Goal: Task Accomplishment & Management: Complete application form

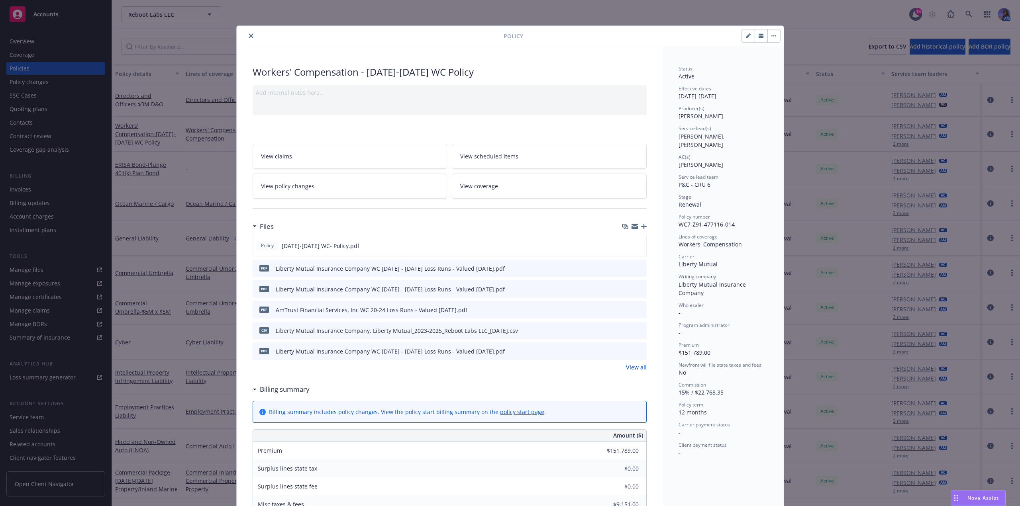
scroll to position [24, 0]
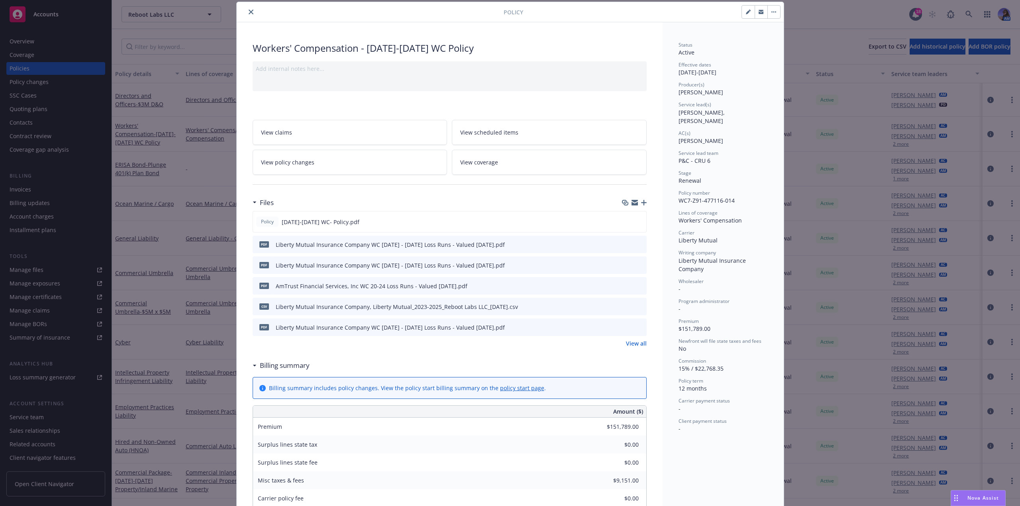
click at [251, 14] on button "close" at bounding box center [251, 12] width 10 height 10
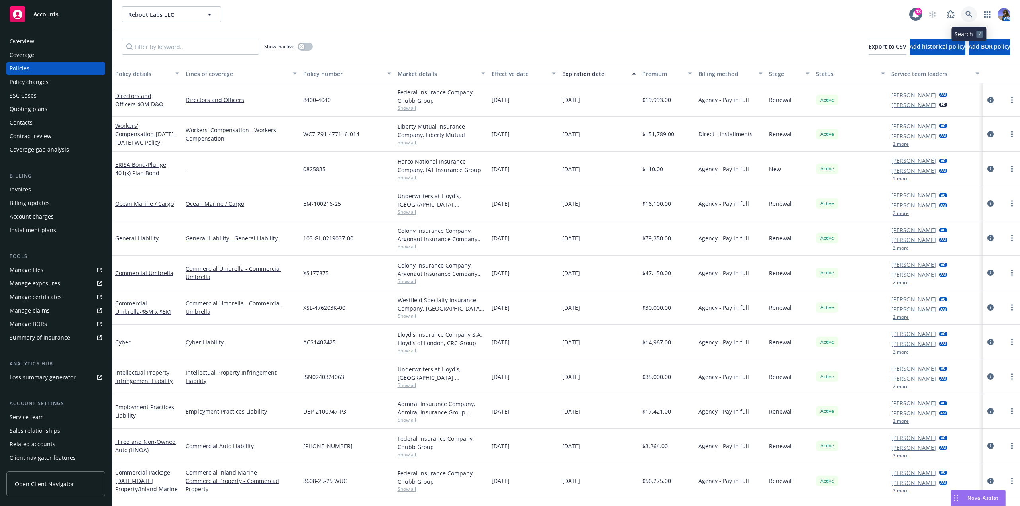
click at [968, 10] on link at bounding box center [969, 14] width 16 height 16
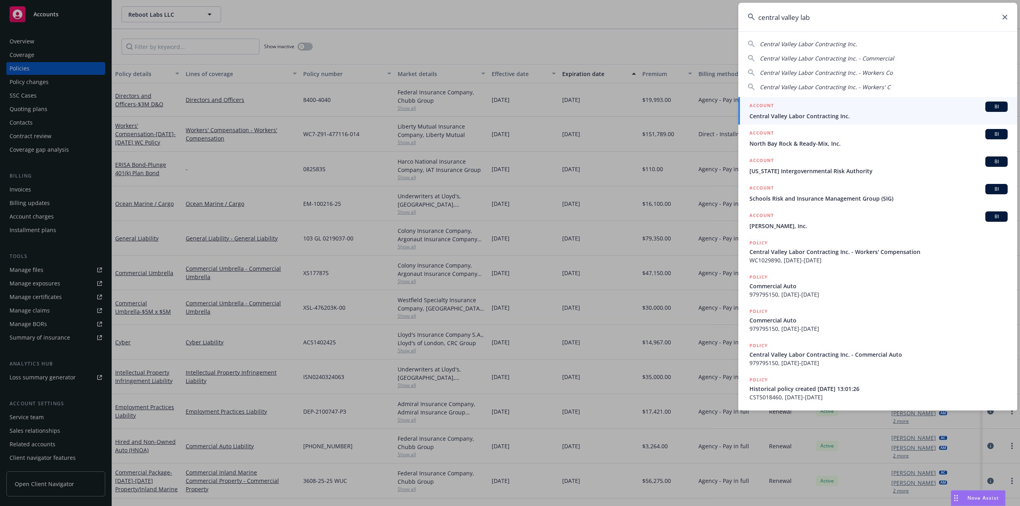
type input "central valley lab"
click at [809, 107] on div "ACCOUNT BI" at bounding box center [879, 107] width 258 height 10
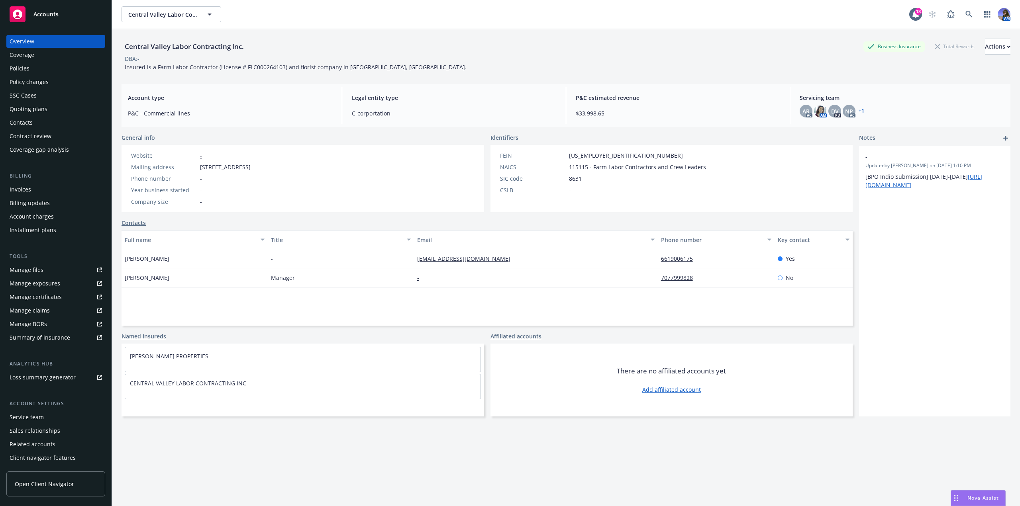
click at [35, 73] on div "Policies" at bounding box center [56, 68] width 92 height 13
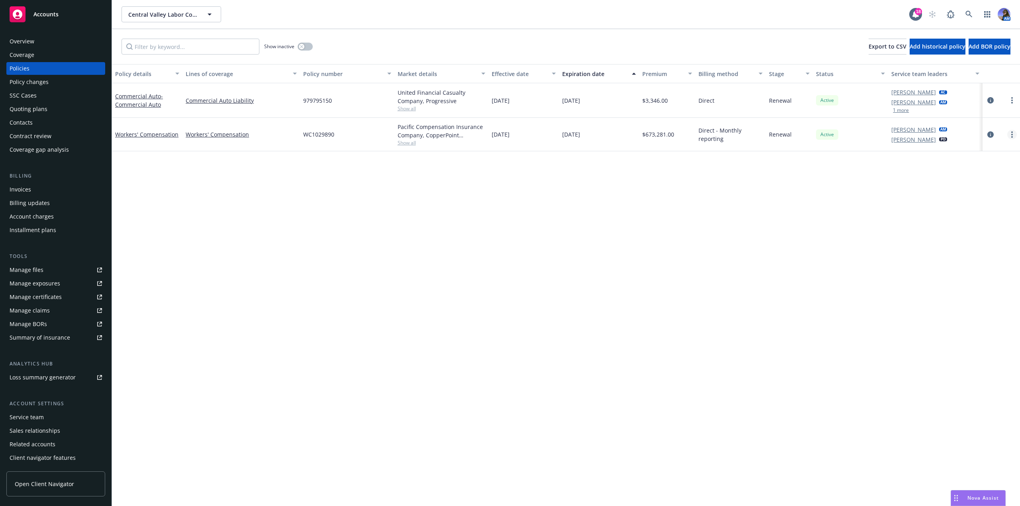
click at [1013, 135] on link "more" at bounding box center [1012, 135] width 10 height 10
click at [936, 243] on link "Copy logging email" at bounding box center [970, 247] width 94 height 16
click at [936, 243] on div "Policy details Lines of coverage Policy number Market details Effective date Ex…" at bounding box center [566, 285] width 908 height 442
click at [967, 18] on link at bounding box center [969, 14] width 16 height 16
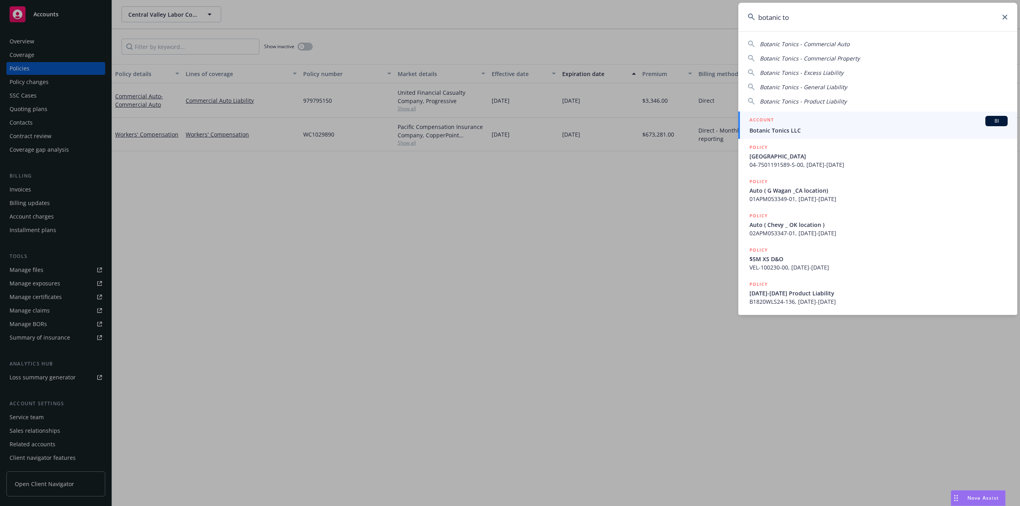
type input "botanic to"
click at [797, 130] on span "Botanic Tonics LLC" at bounding box center [879, 130] width 258 height 8
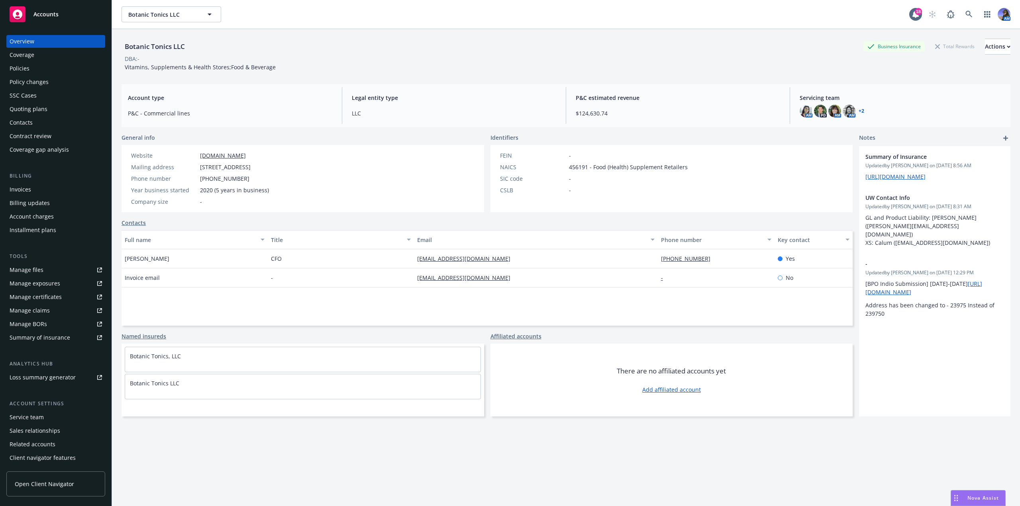
click at [43, 90] on div "SSC Cases" at bounding box center [56, 95] width 92 height 13
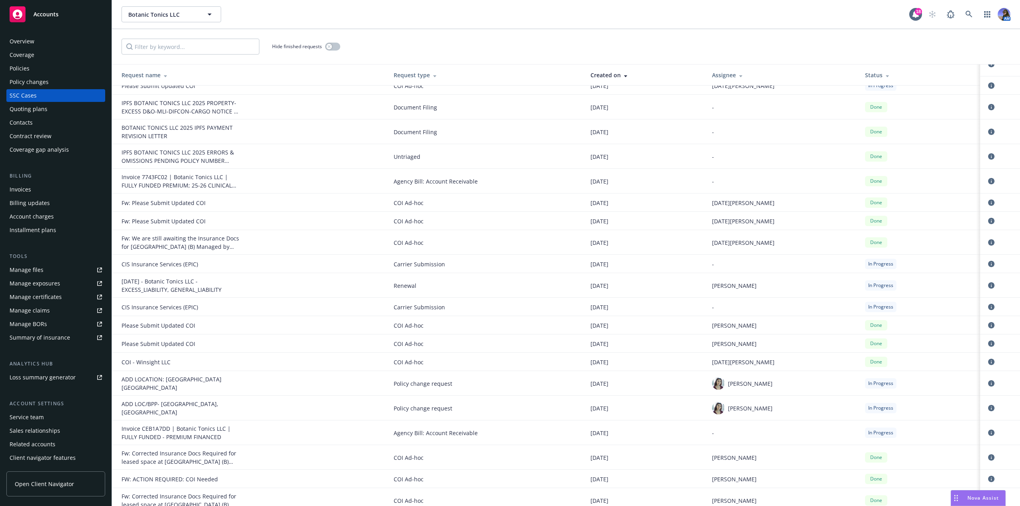
scroll to position [202, 0]
click at [987, 428] on link "circleInformation" at bounding box center [992, 433] width 10 height 10
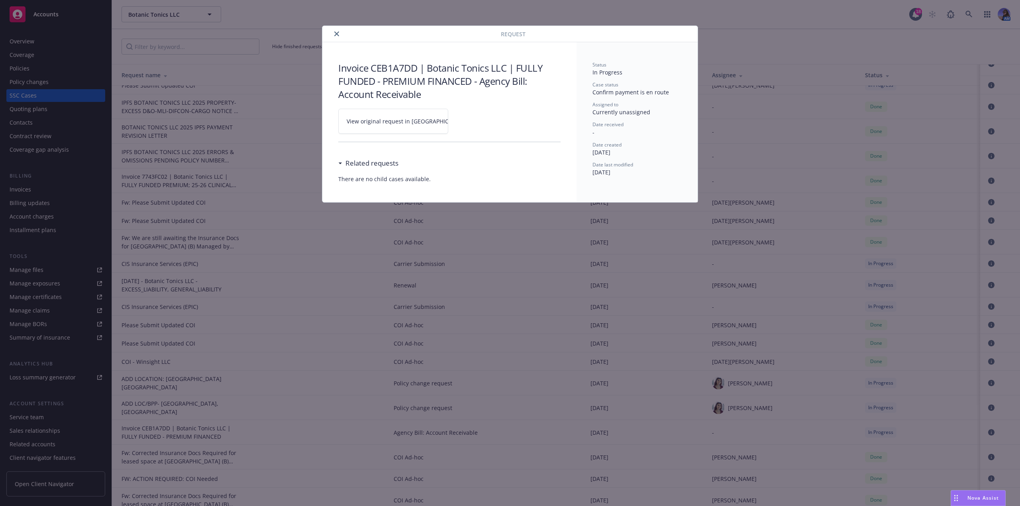
click at [381, 122] on span "View original request in SSC" at bounding box center [407, 121] width 121 height 8
click at [336, 31] on icon "close" at bounding box center [336, 33] width 5 height 5
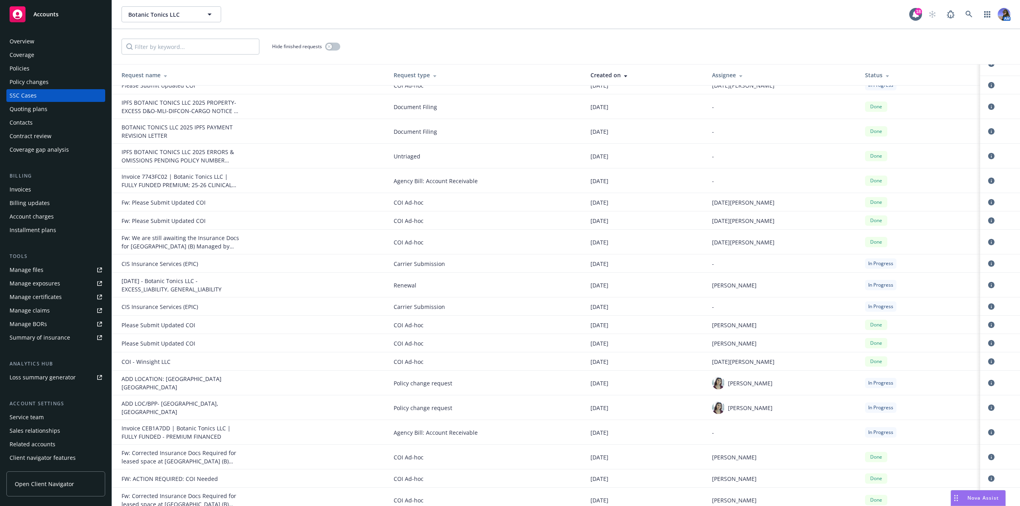
click at [35, 62] on div "Overview Coverage Policies Policy changes SSC Cases Quoting plans Contacts Cont…" at bounding box center [55, 95] width 99 height 121
click at [35, 64] on div "Policies" at bounding box center [56, 68] width 92 height 13
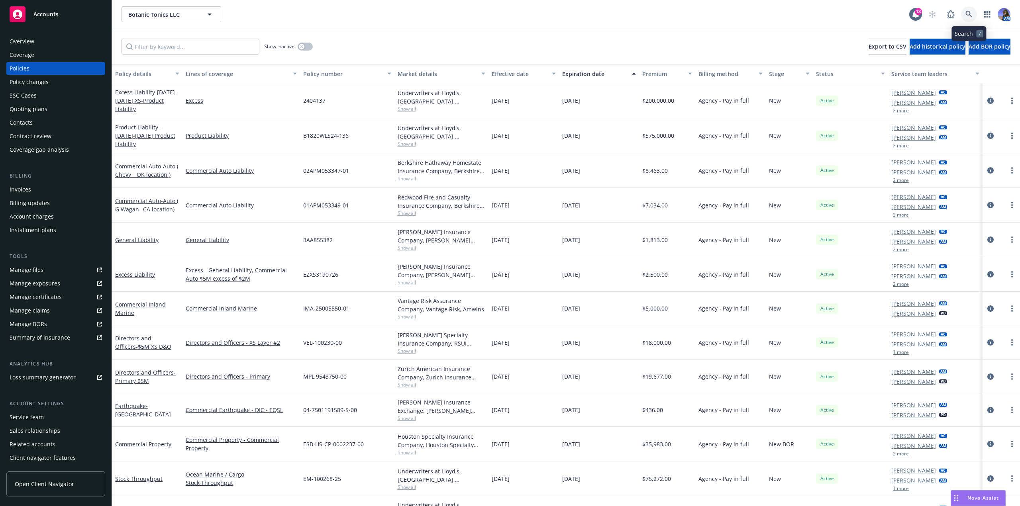
click at [965, 15] on link at bounding box center [969, 14] width 16 height 16
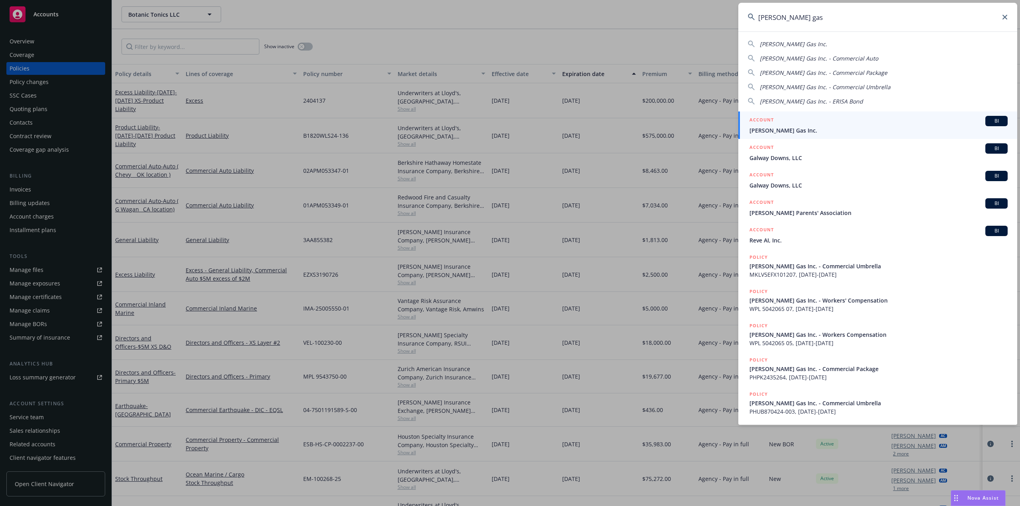
type input "dorn's gas"
click at [791, 119] on div "ACCOUNT BI" at bounding box center [879, 121] width 258 height 10
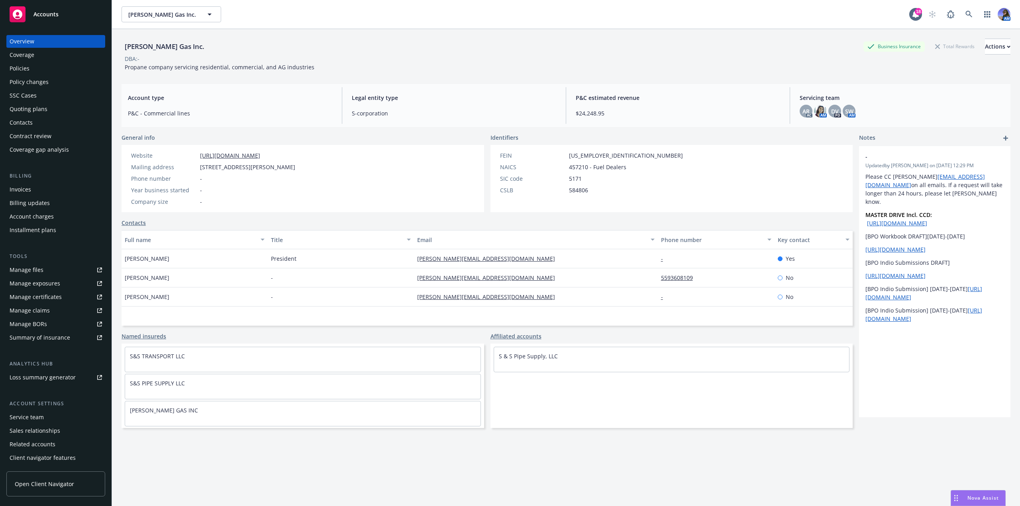
click at [16, 70] on div "Policies" at bounding box center [20, 68] width 20 height 13
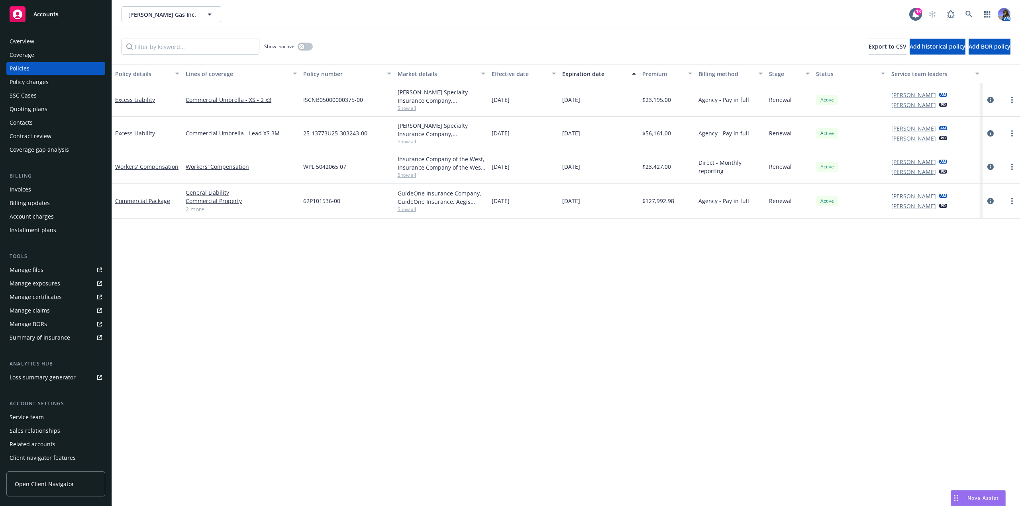
click at [135, 208] on div "Commercial Package" at bounding box center [147, 201] width 71 height 35
click at [138, 201] on link "Commercial Package" at bounding box center [142, 201] width 55 height 8
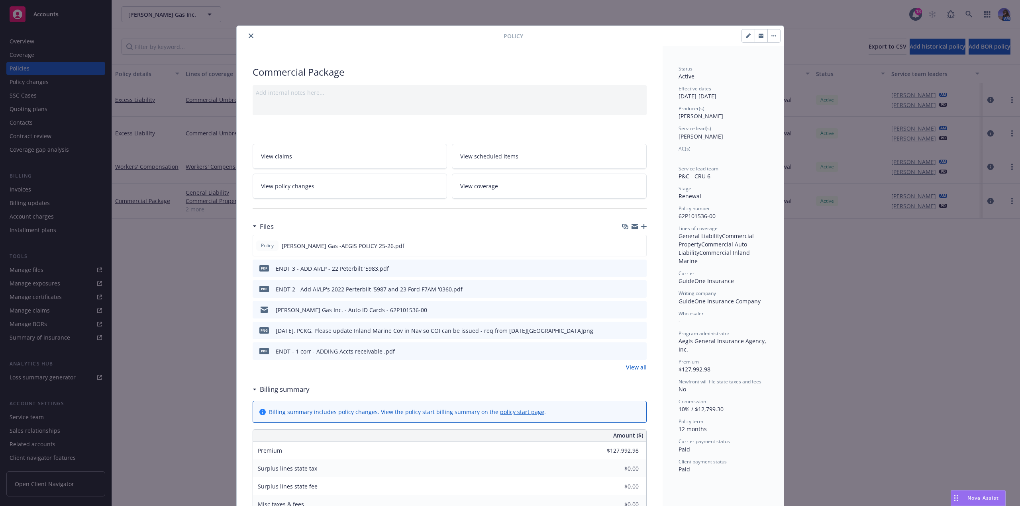
click at [249, 35] on icon "close" at bounding box center [251, 35] width 5 height 5
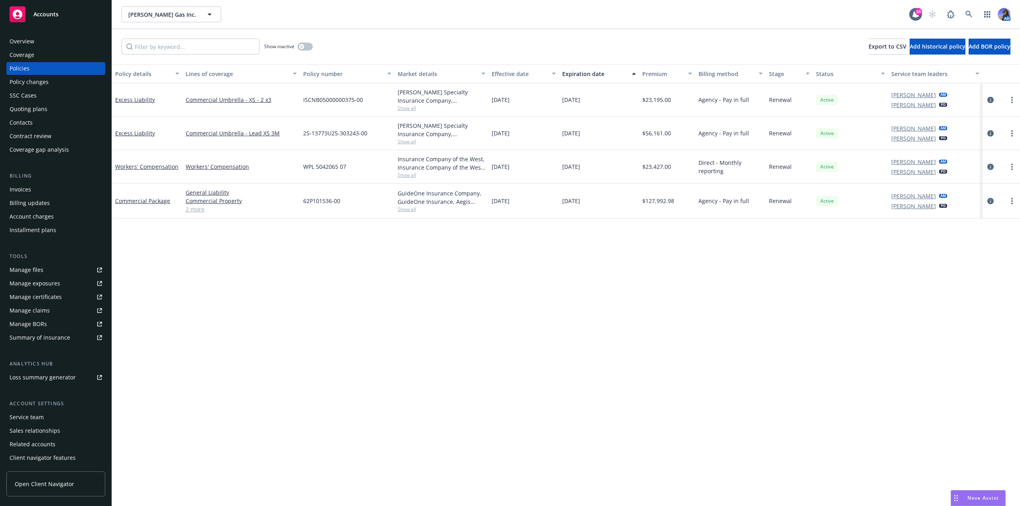
click at [35, 105] on div "Quoting plans" at bounding box center [29, 109] width 38 height 13
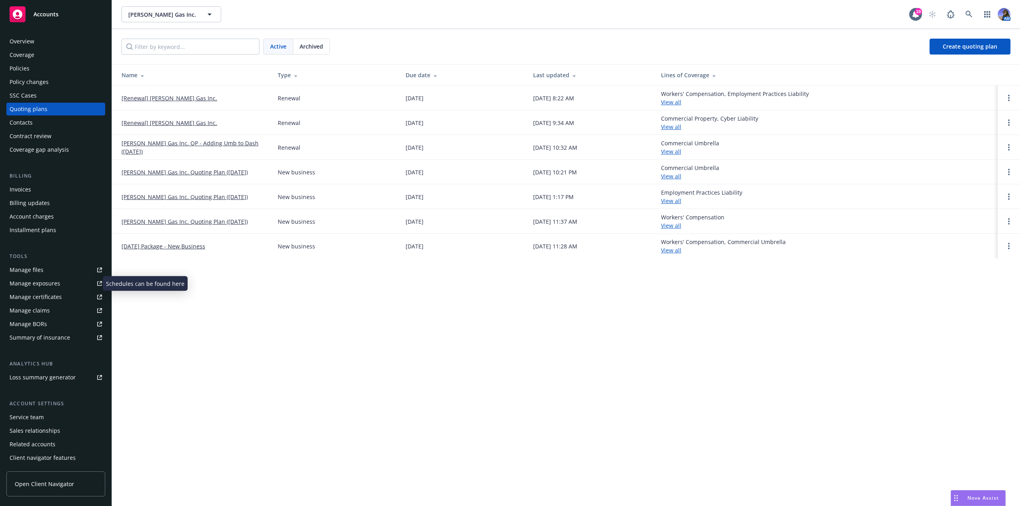
click at [31, 284] on div "Manage exposures" at bounding box center [35, 283] width 51 height 13
click at [33, 73] on div "Policies" at bounding box center [56, 68] width 92 height 13
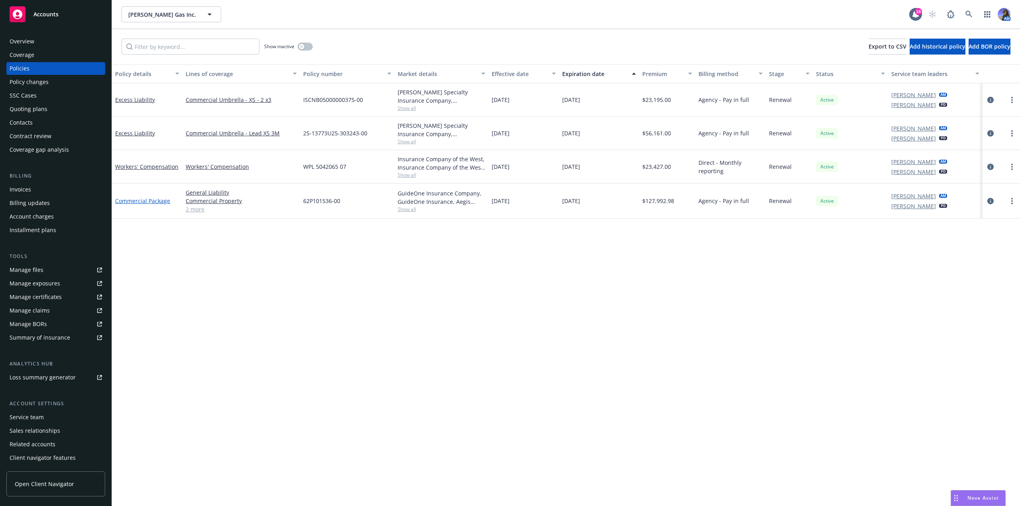
click at [148, 202] on link "Commercial Package" at bounding box center [142, 201] width 55 height 8
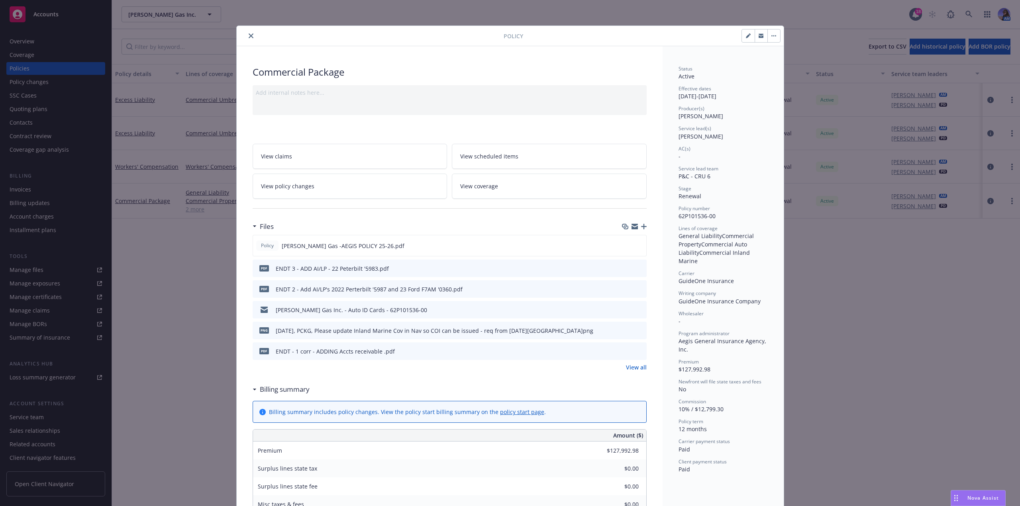
scroll to position [24, 0]
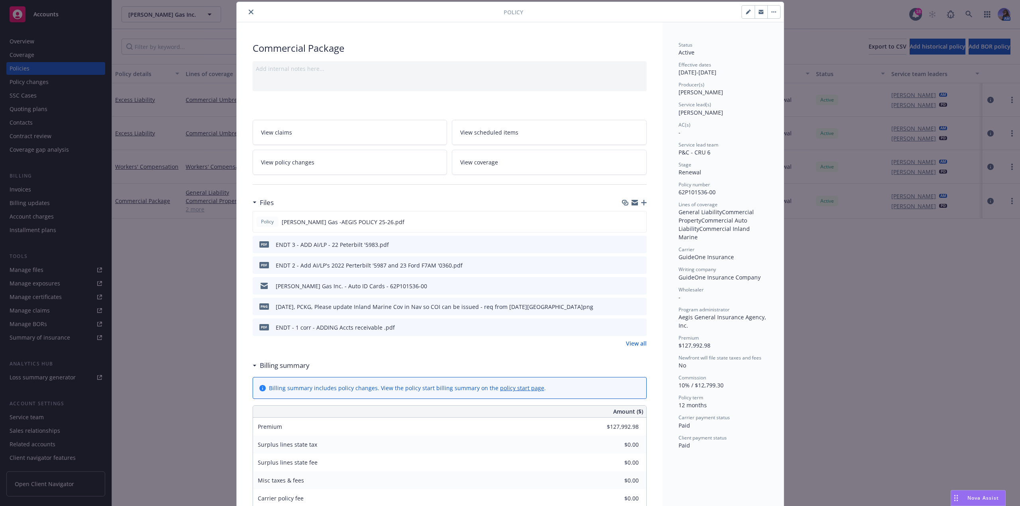
click at [389, 163] on link "View policy changes" at bounding box center [350, 162] width 195 height 25
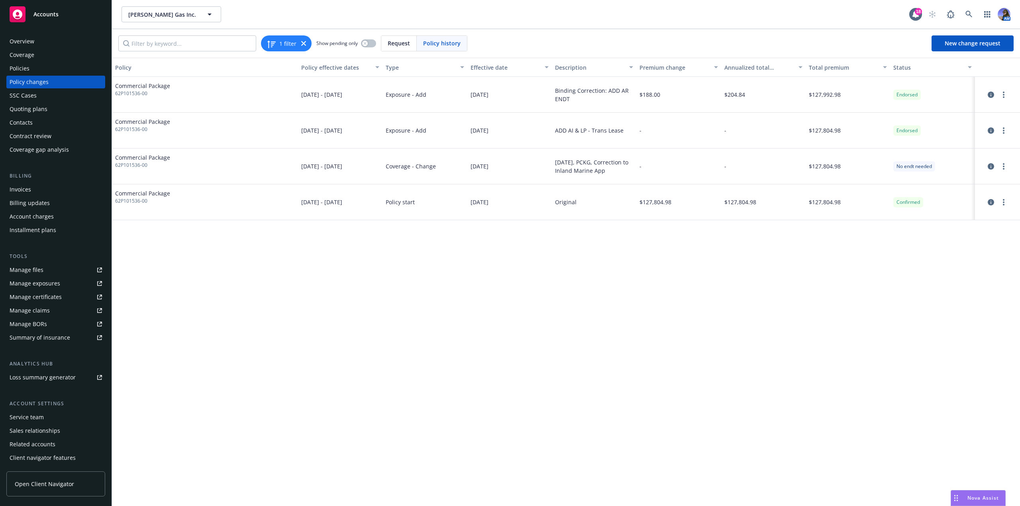
click at [31, 74] on div "Policies" at bounding box center [56, 68] width 92 height 13
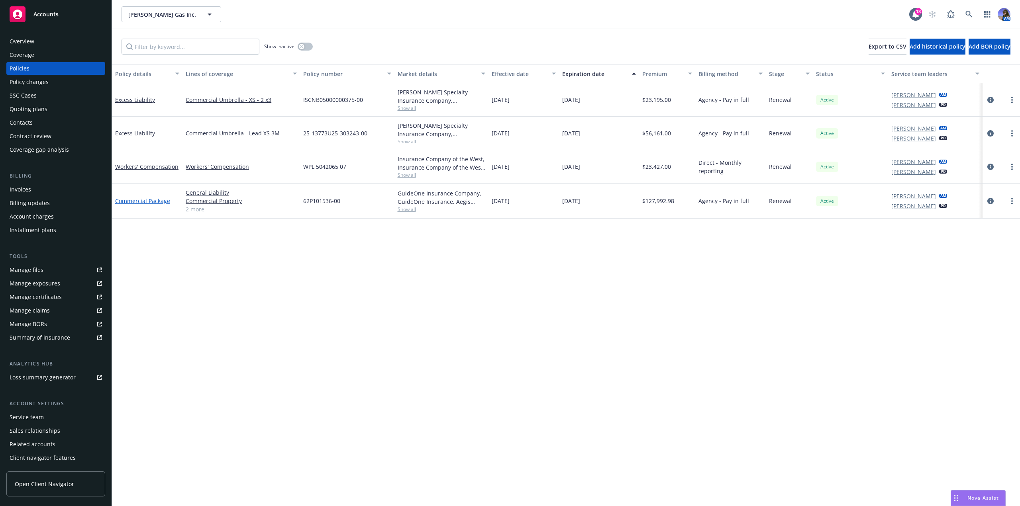
click at [157, 202] on link "Commercial Package" at bounding box center [142, 201] width 55 height 8
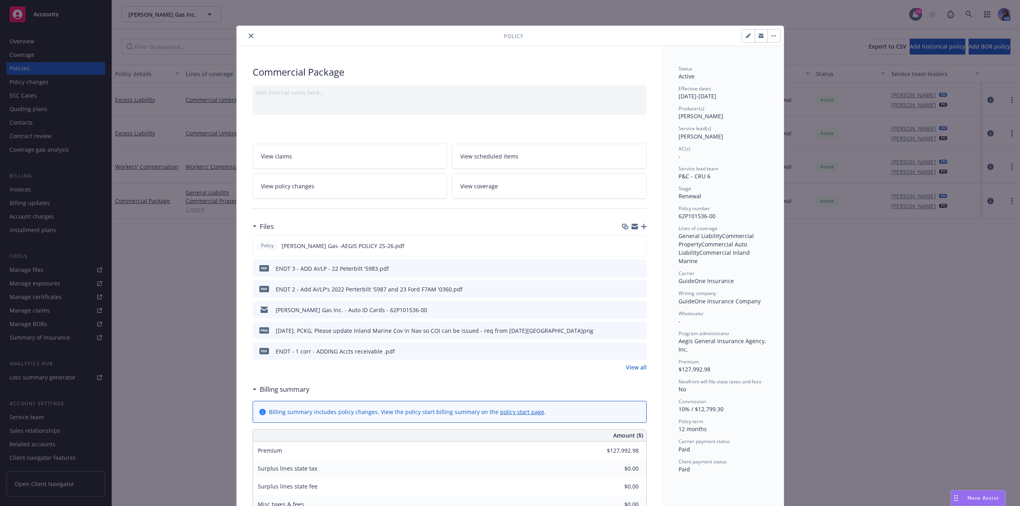
scroll to position [24, 0]
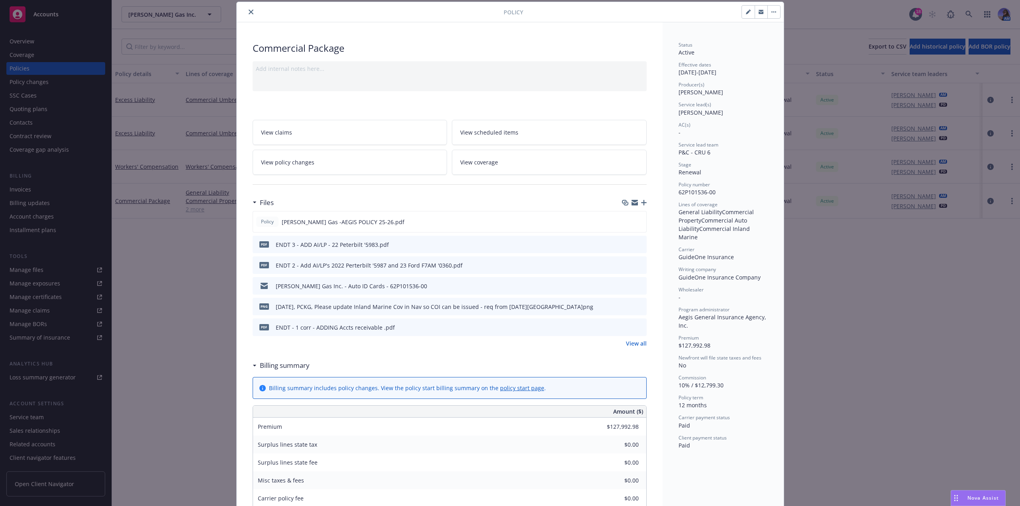
click at [337, 165] on link "View policy changes" at bounding box center [350, 162] width 195 height 25
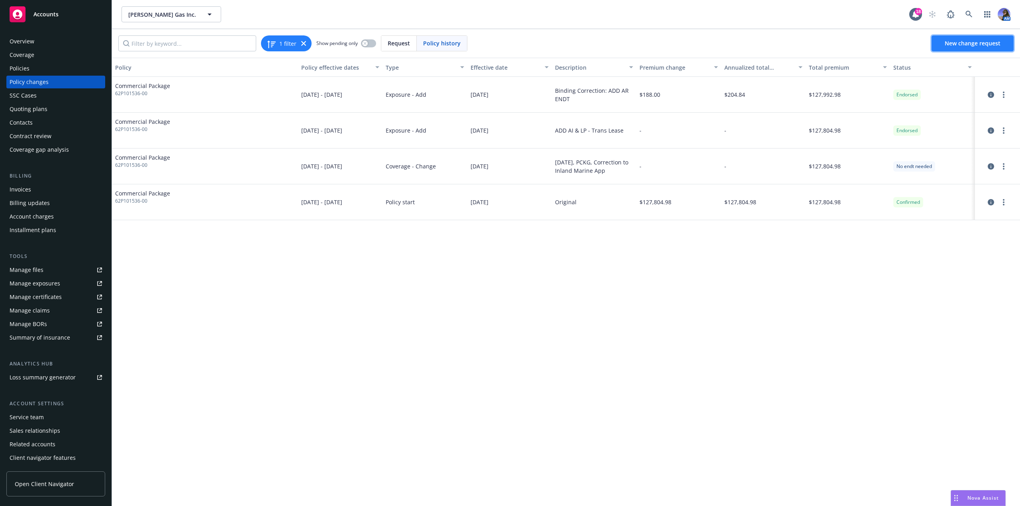
click at [985, 36] on link "New change request" at bounding box center [973, 43] width 82 height 16
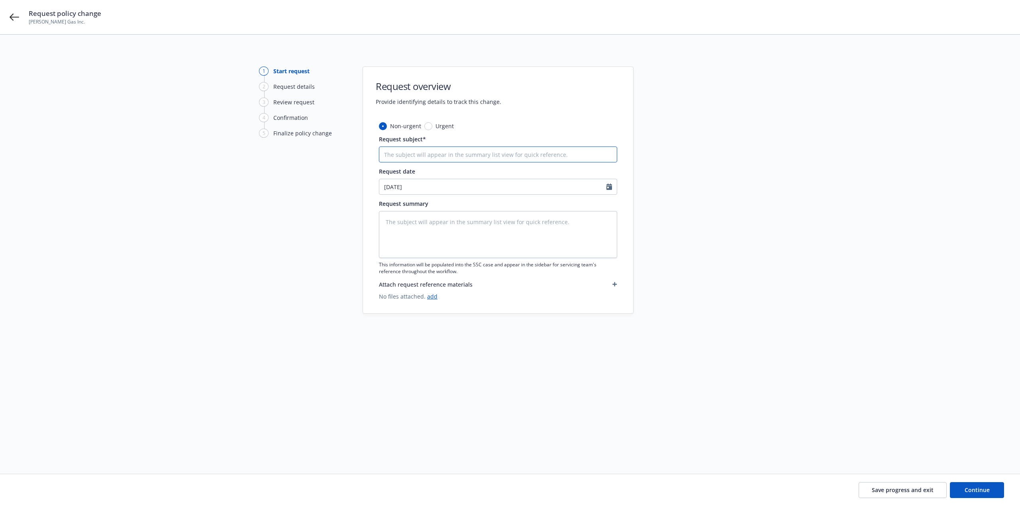
click at [418, 154] on input "Request subject*" at bounding box center [498, 155] width 238 height 16
type textarea "x"
type input "a"
type textarea "x"
type input "ad"
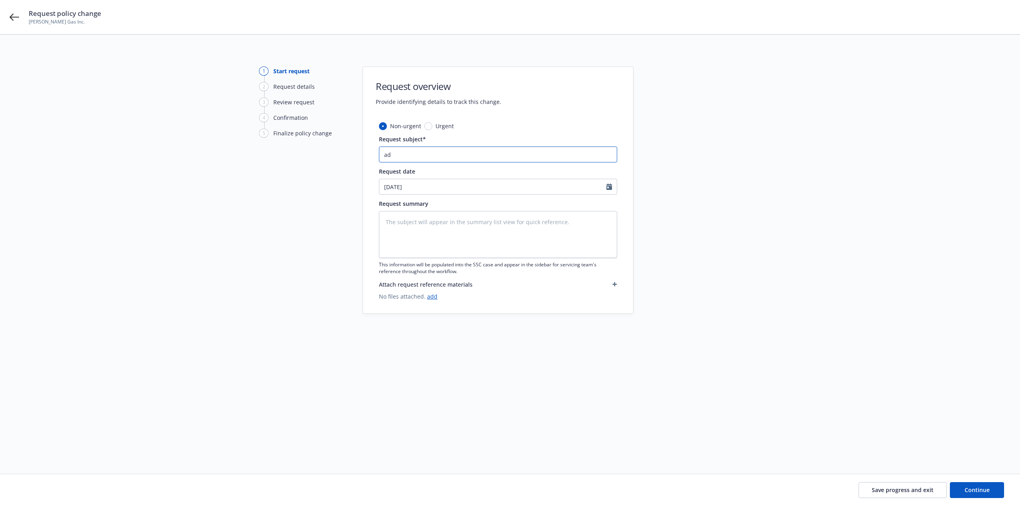
type textarea "x"
type input "add"
type textarea "x"
type input "ad"
type textarea "x"
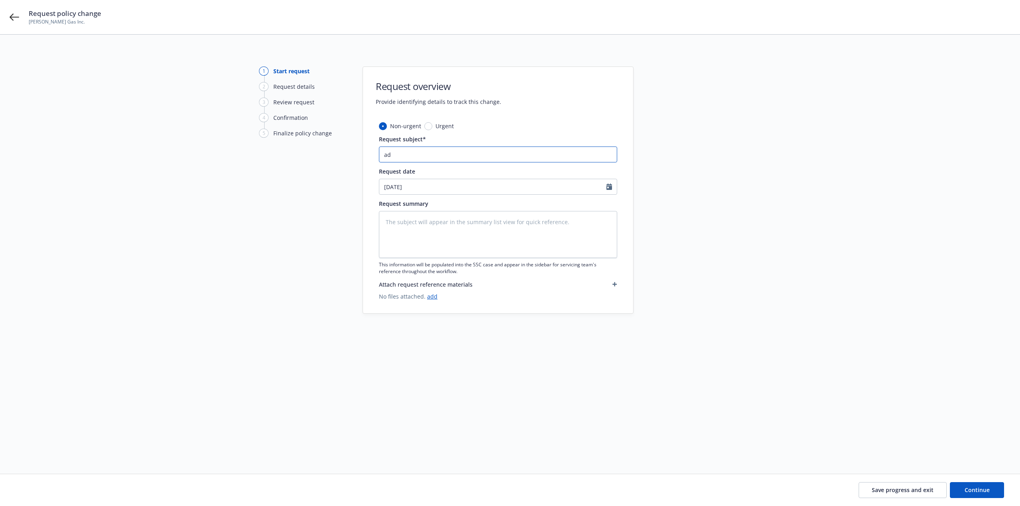
type input "a"
type textarea "x"
type input "A"
type textarea "x"
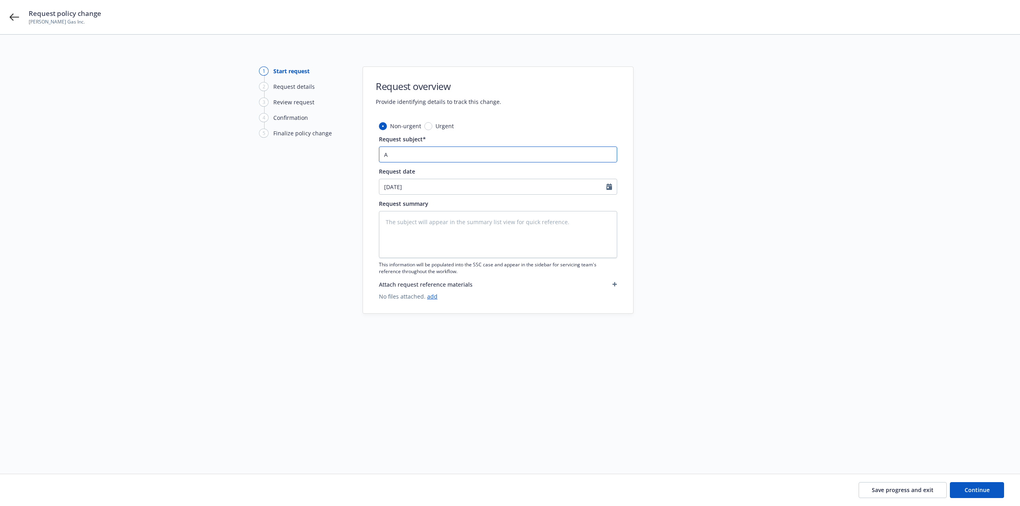
type input "AD"
type textarea "x"
type input "ADD"
type textarea "x"
type input "ADD"
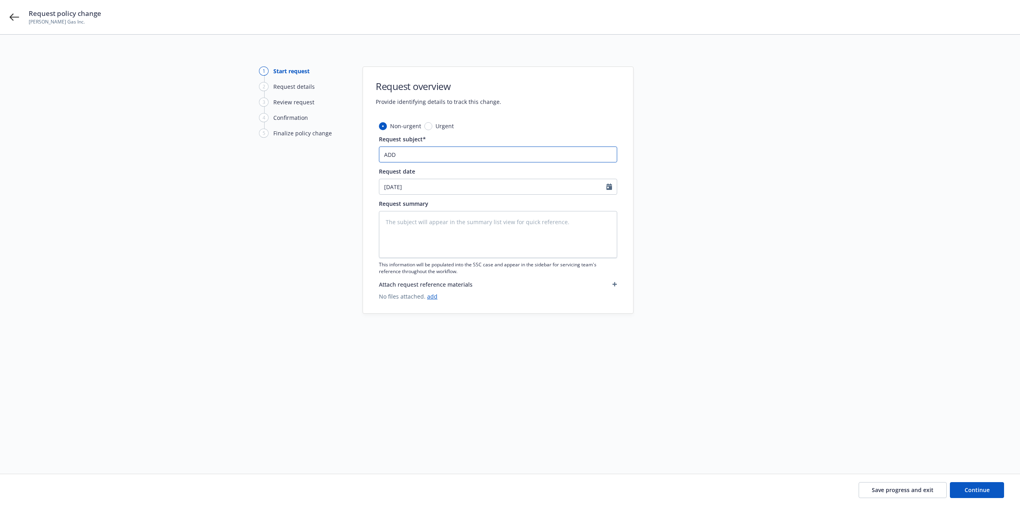
type textarea "x"
type input "ADD -"
type textarea "x"
type input "ADD -"
type textarea "x"
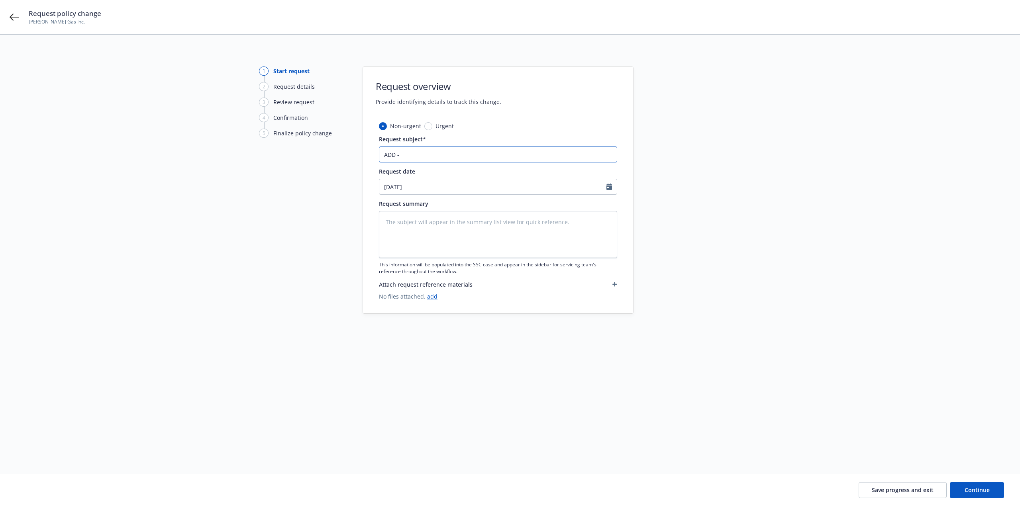
type input "ADD - '"
type textarea "x"
type input "ADD - '2"
type textarea "x"
type input "ADD - '21"
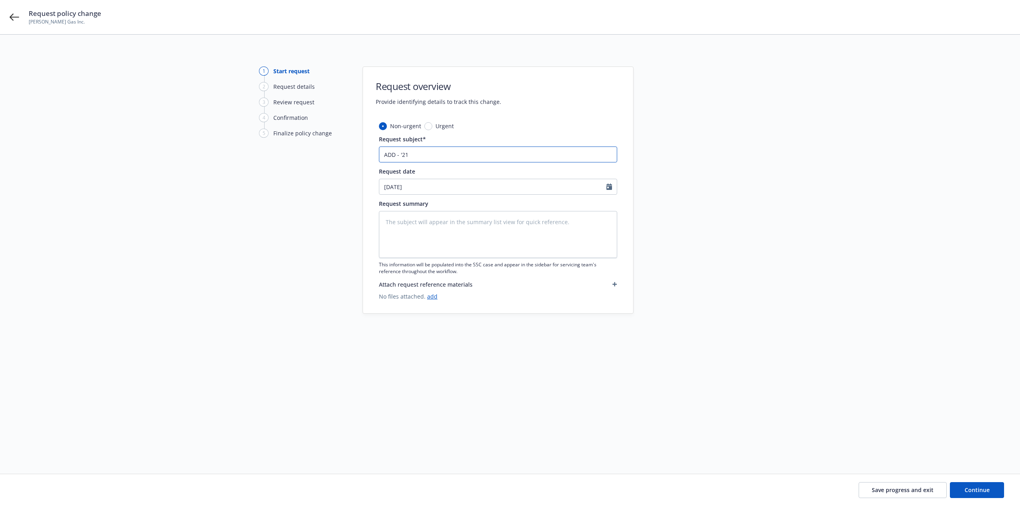
type textarea "x"
type input "ADD - '21"
type textarea "x"
type input "ADD - '21 T"
type textarea "x"
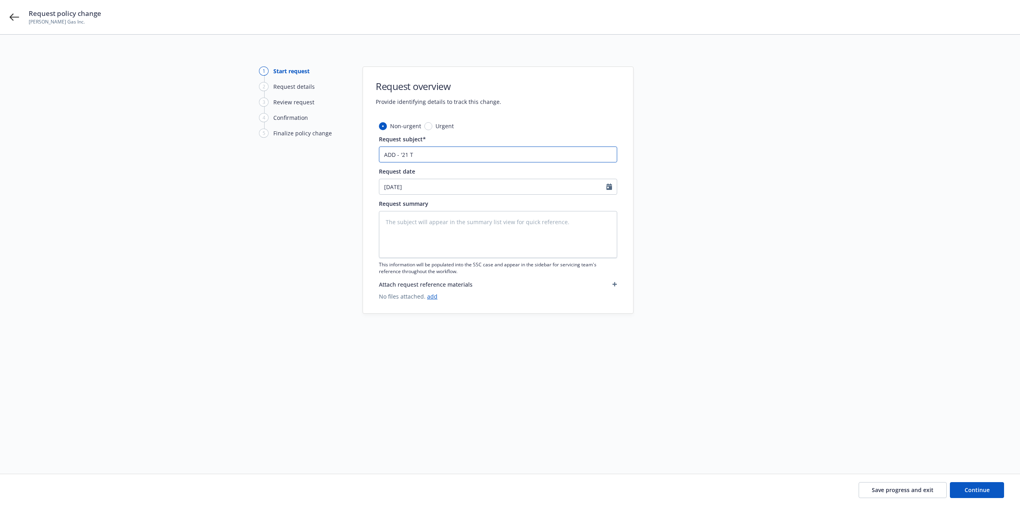
type input "ADD - '21 TA"
type textarea "x"
type input "ADD - '21 TAH"
type textarea "x"
type input "ADD - '21 TAHO"
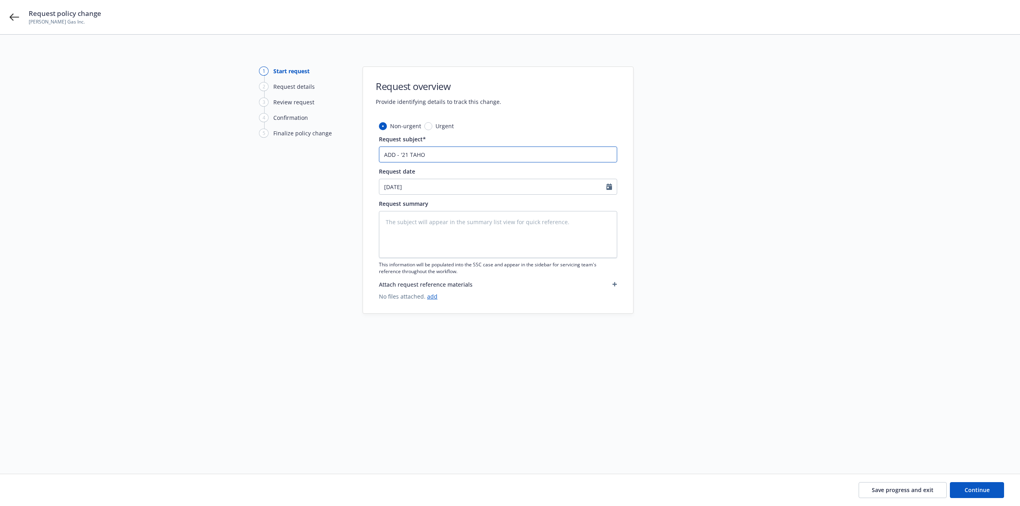
type textarea "x"
type input "ADD - '21 TAHOD"
type textarea "x"
type input "ADD - '21 TAHOD"
type textarea "x"
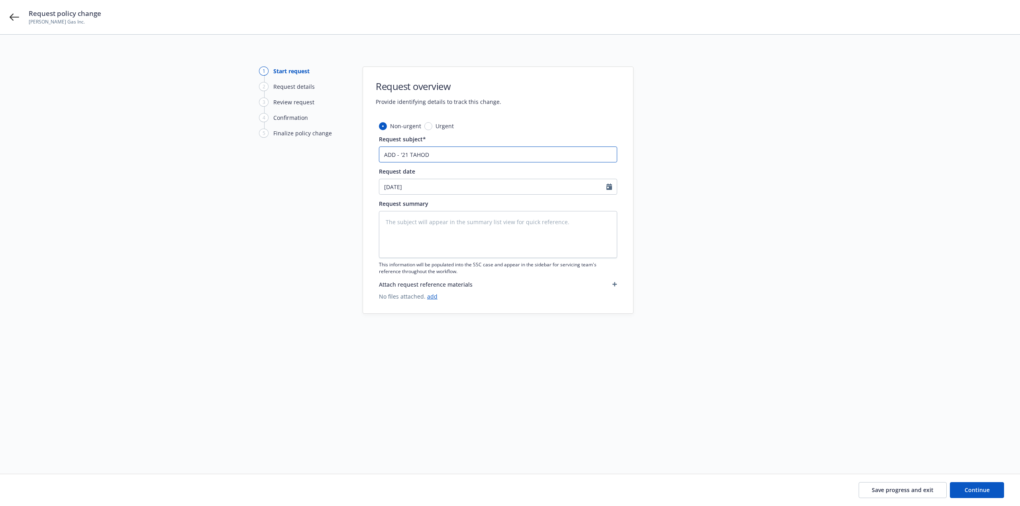
type input "ADD - '21 TAHOD"
type textarea "x"
type input "ADD - '21 TAHO"
type textarea "x"
type input "ADD - '21 TAHOE"
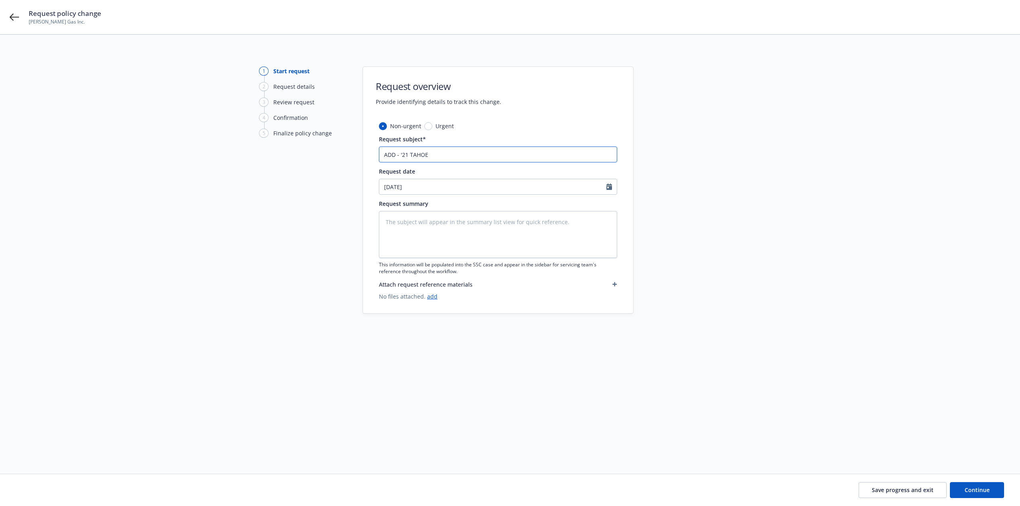
type textarea "x"
type input "ADD - '21 TAHOE"
type textarea "x"
type input "ADD - '21 TAHOE '"
type textarea "x"
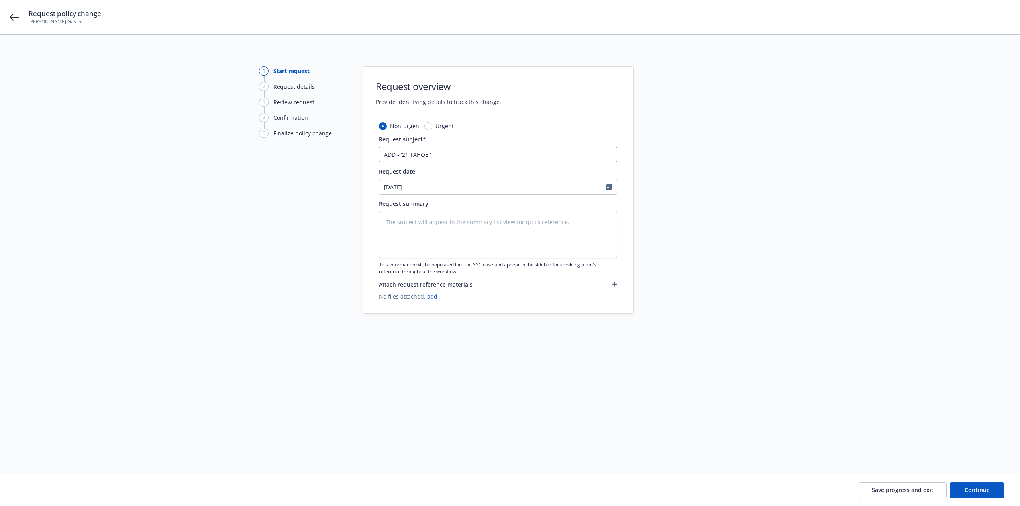
type input "ADD - '21 TAHOE '4"
type textarea "x"
type input "ADD - '21 TAHOE '42"
type textarea "x"
type input "ADD - '21 TAHOE '421"
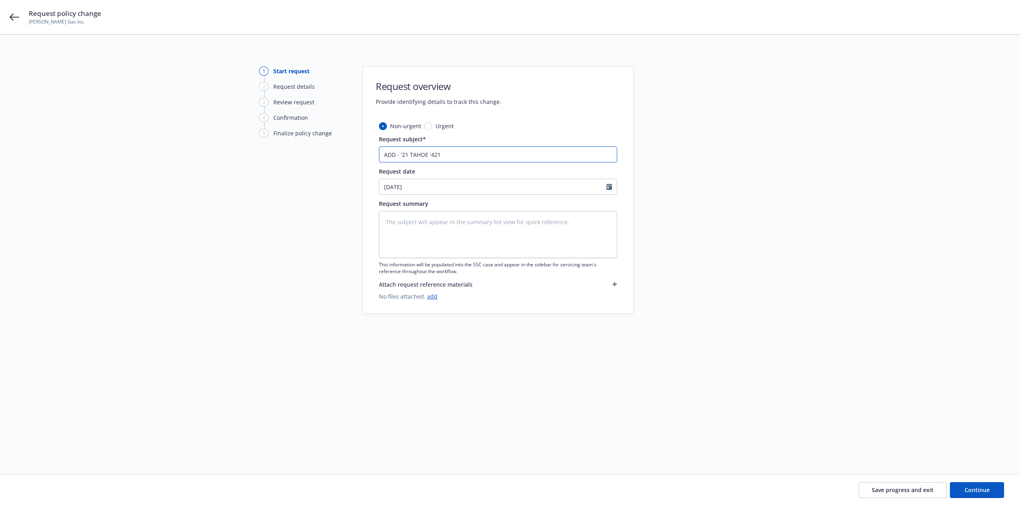
type textarea "x"
type input "ADD - '21 TAHOE '4214"
select select "8"
type textarea "x"
click at [464, 216] on textarea at bounding box center [498, 234] width 238 height 47
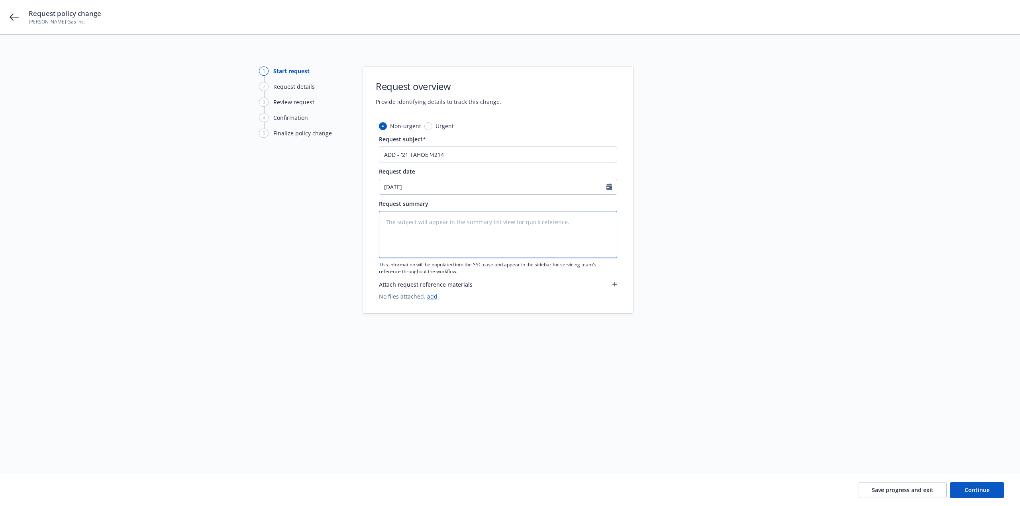
paste textarea "2021 CHEVROLET TAHOE 1GNSKNKDXMR354214 Value: $70k DED: $1k / $1k"
type textarea "2021 CHEVROLET TAHOE 1GNSKNKDXMR354214 Value: $70k DED: $1k / $1k"
type textarea "x"
type textarea "2021 CHEVROLET TAHOE 1GNSKNKDXMR354214 Value: $70k DED: $1k / $1k"
click at [432, 306] on link "add" at bounding box center [432, 305] width 10 height 8
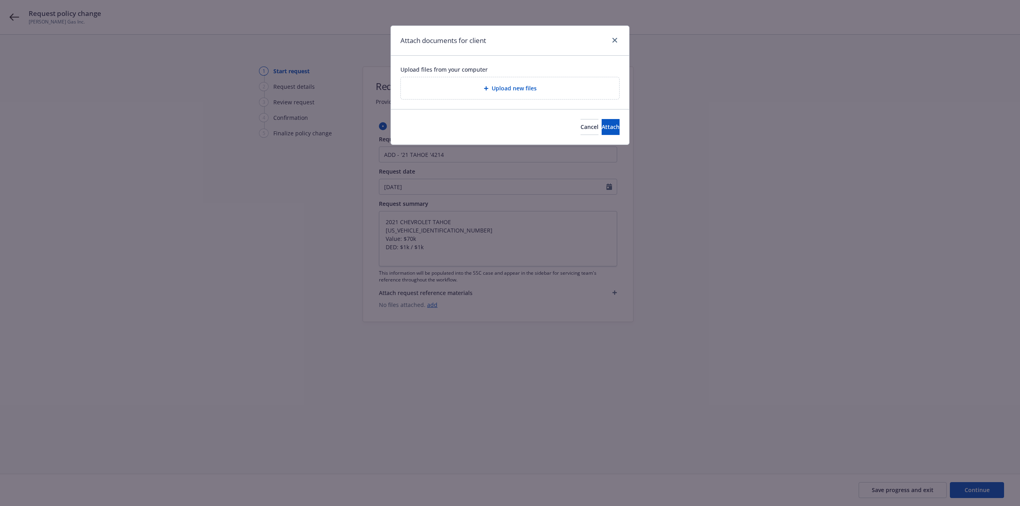
type textarea "x"
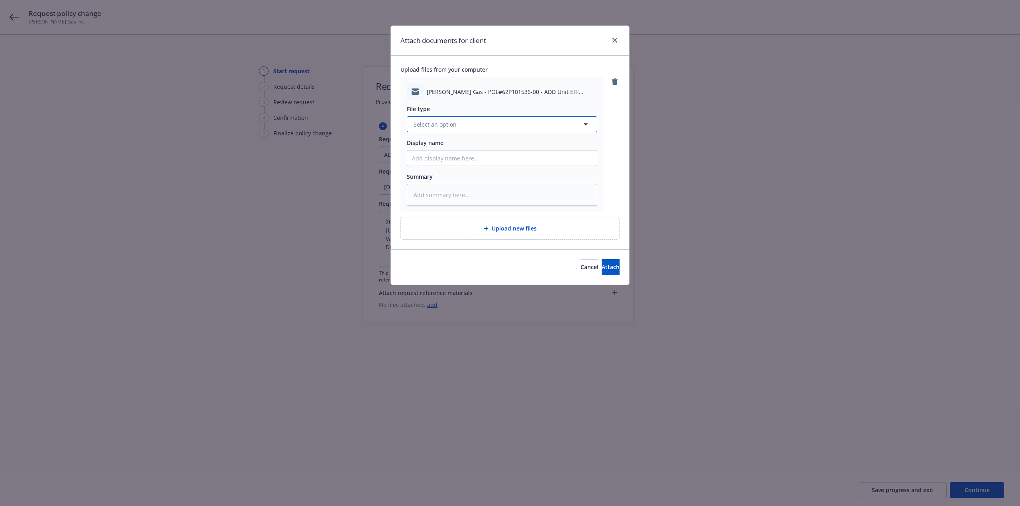
click at [472, 125] on button "Select an option" at bounding box center [502, 124] width 190 height 16
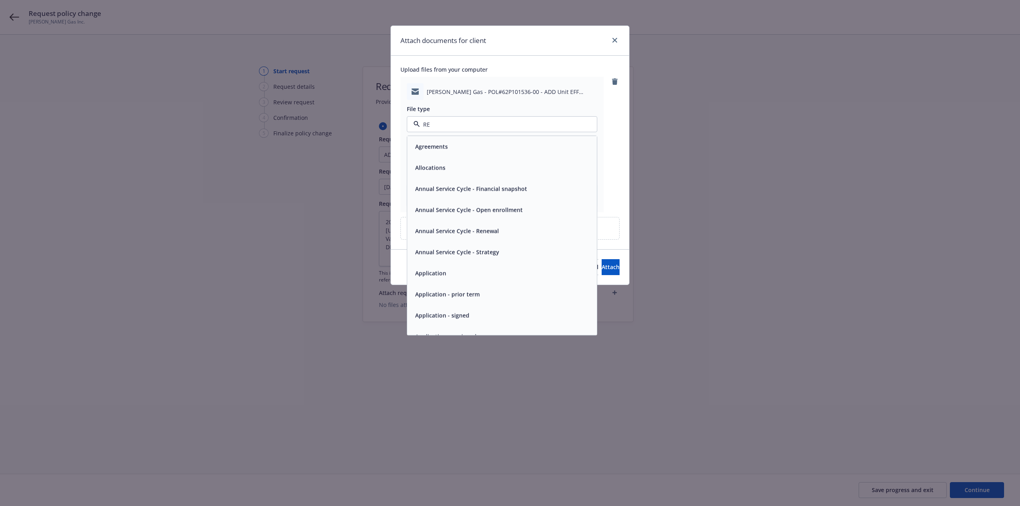
type input "REQ"
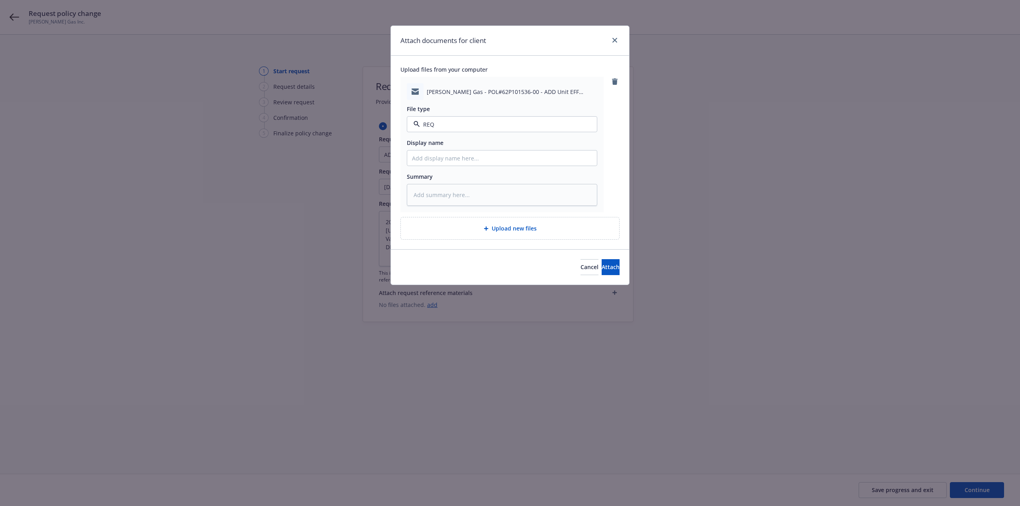
type textarea "x"
type input "E"
type textarea "x"
type input "EM"
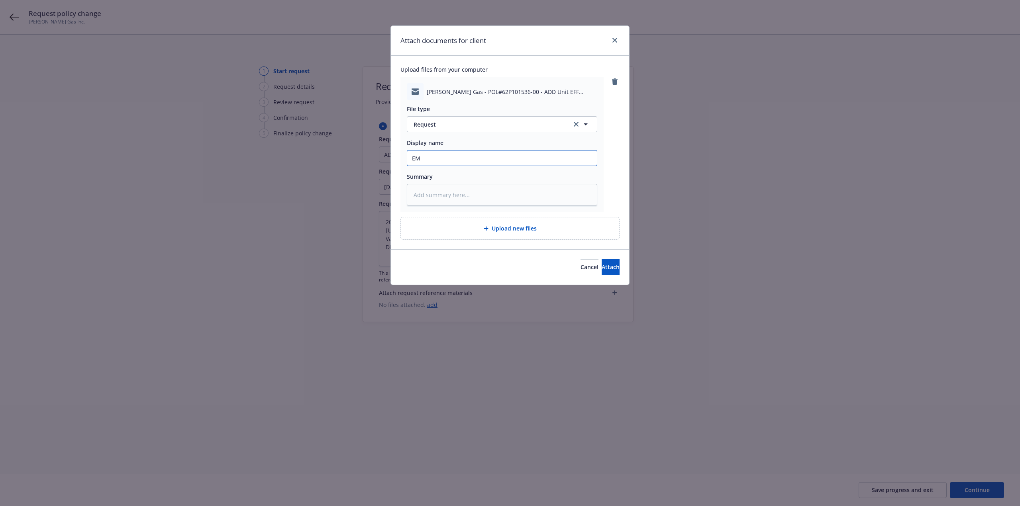
type textarea "x"
type input "EM"
type textarea "x"
type input "EM TO"
type textarea "x"
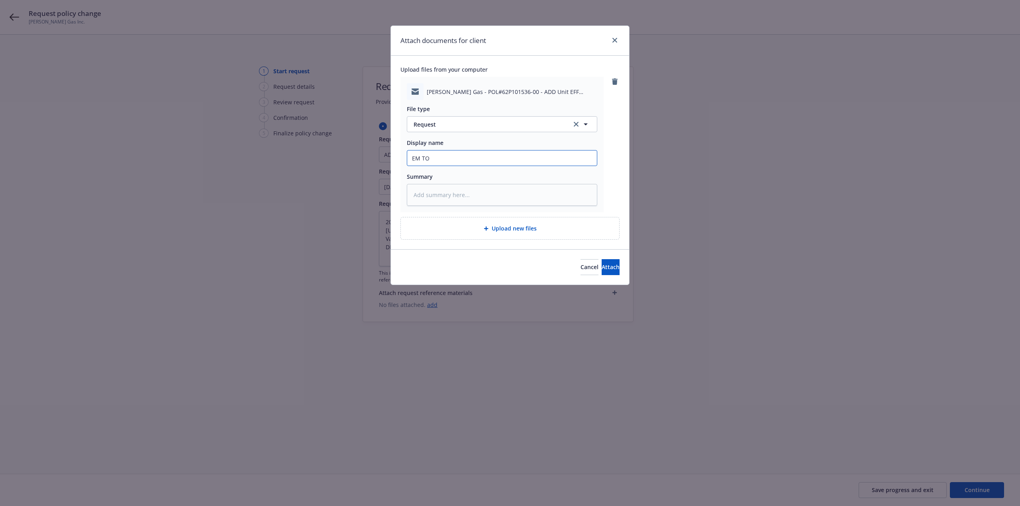
type input "EM TO"
type textarea "x"
type input "EM TO A"
type textarea "x"
type input "EM TO AE"
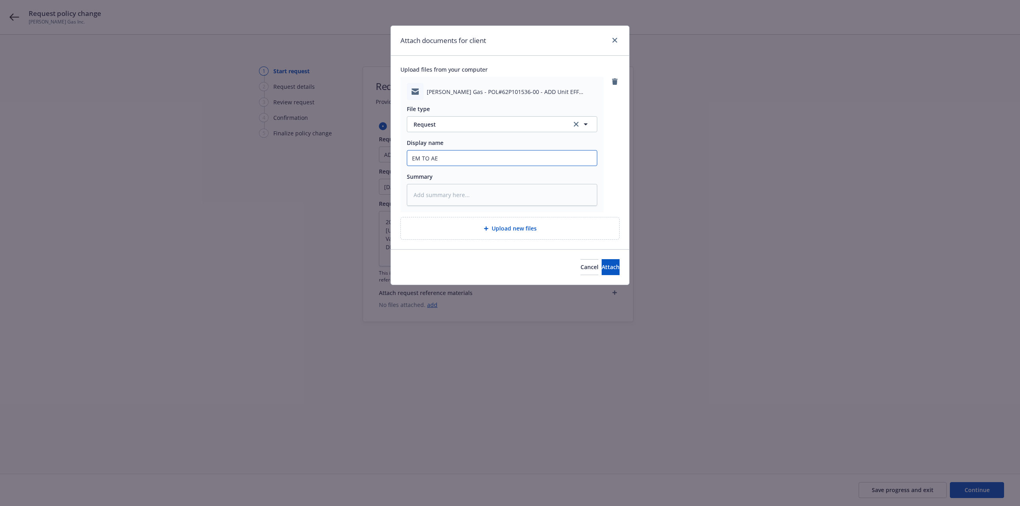
type textarea "x"
type input "EM TO AEG"
type textarea "x"
type input "EM TO AEGI"
type textarea "x"
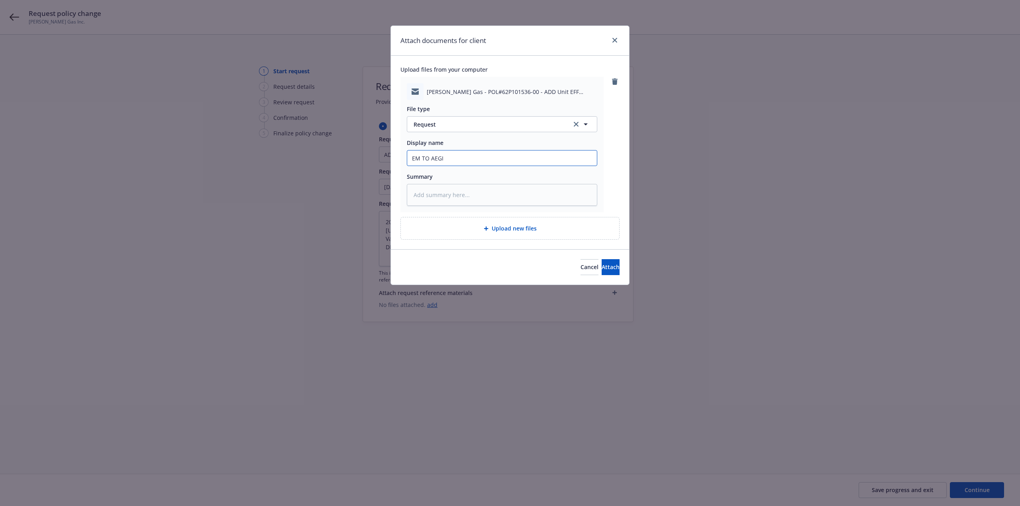
type input "EM TO AEGIS"
type textarea "x"
type input "EM TO AEGIS:"
type textarea "x"
type input "EM TO AEGIS: R"
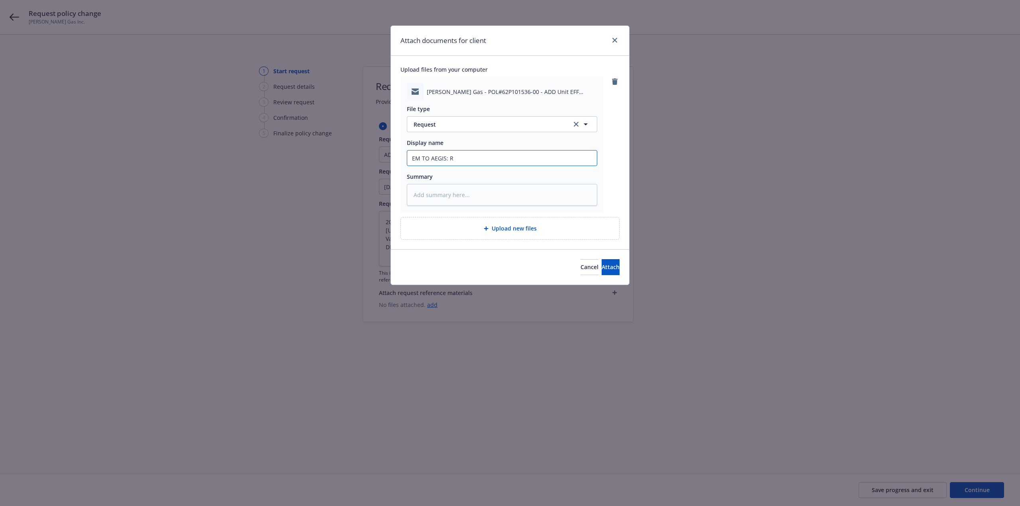
type textarea "x"
type input "EM TO AEGIS: REQ"
type textarea "x"
type input "EM TO AEGIS: REQ"
type textarea "x"
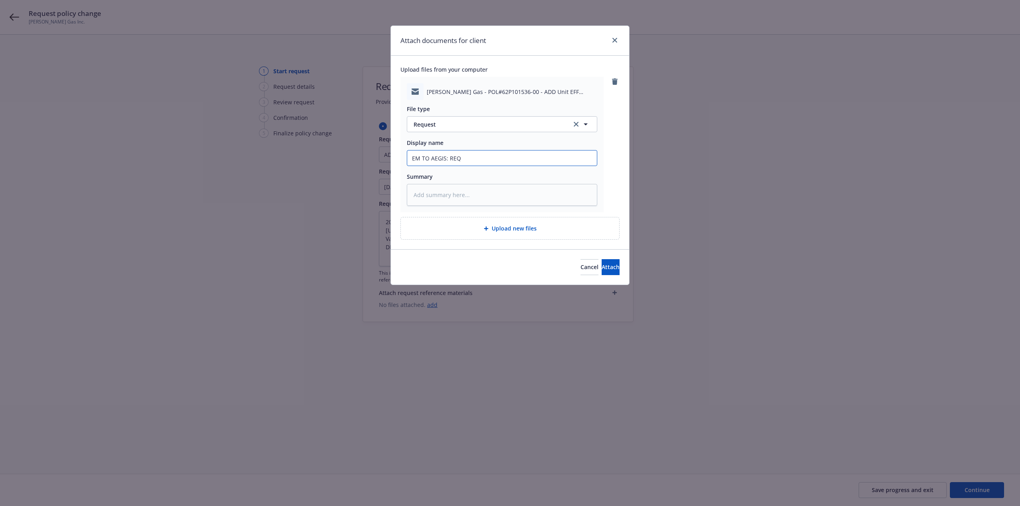
type input "EM TO AEGIS: REQ T"
type textarea "x"
type input "EM TO AEGIS: REQ TO"
type textarea "x"
type input "EM TO AEGIS: REQ TO"
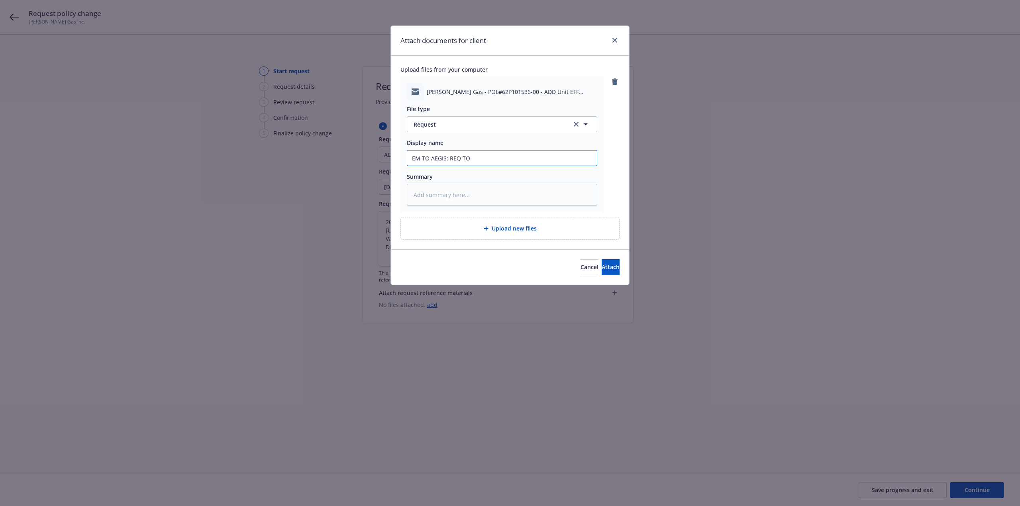
type textarea "x"
type input "EM TO AEGIS: REQ TO A"
type textarea "x"
type input "EM TO AEGIS: REQ TO AD"
type textarea "x"
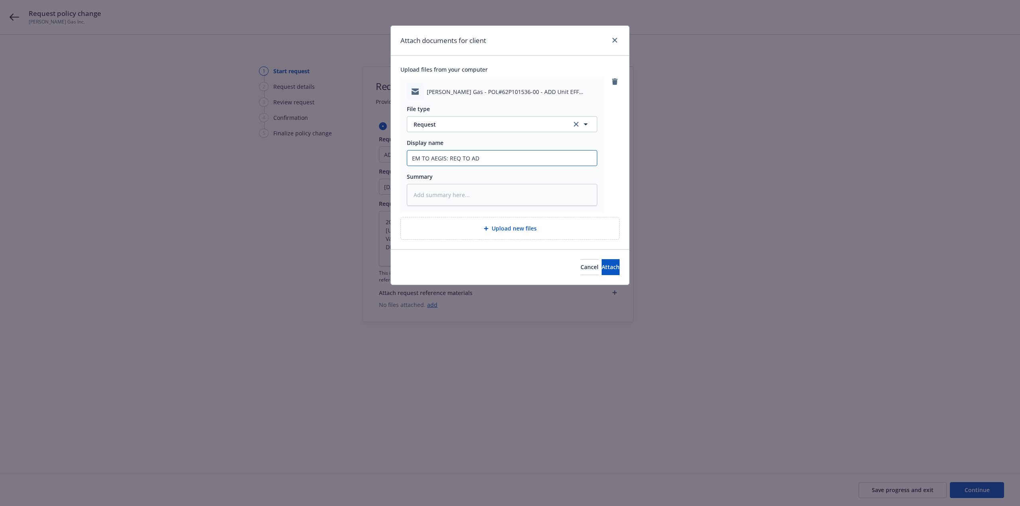
type input "EM TO AEGIS: REQ TO ADD"
type textarea "x"
type input "EM TO AEGIS: REQ TO ADD"
type textarea "x"
type input "EM TO AEGIS: REQ TO ADD /"
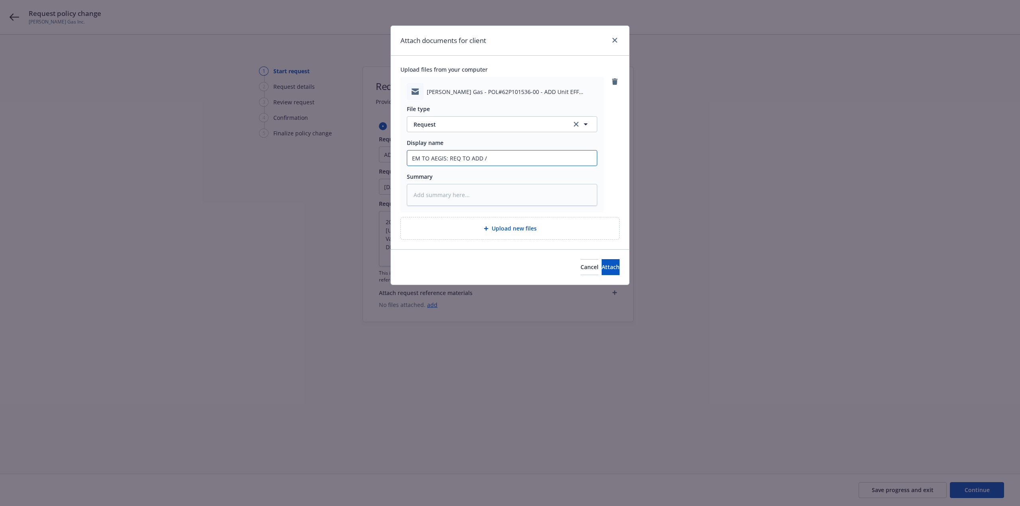
type textarea "x"
type input "EM TO AEGIS: REQ TO ADD"
type textarea "x"
type input "EM TO AEGIS: REQ TO ADD '"
type textarea "x"
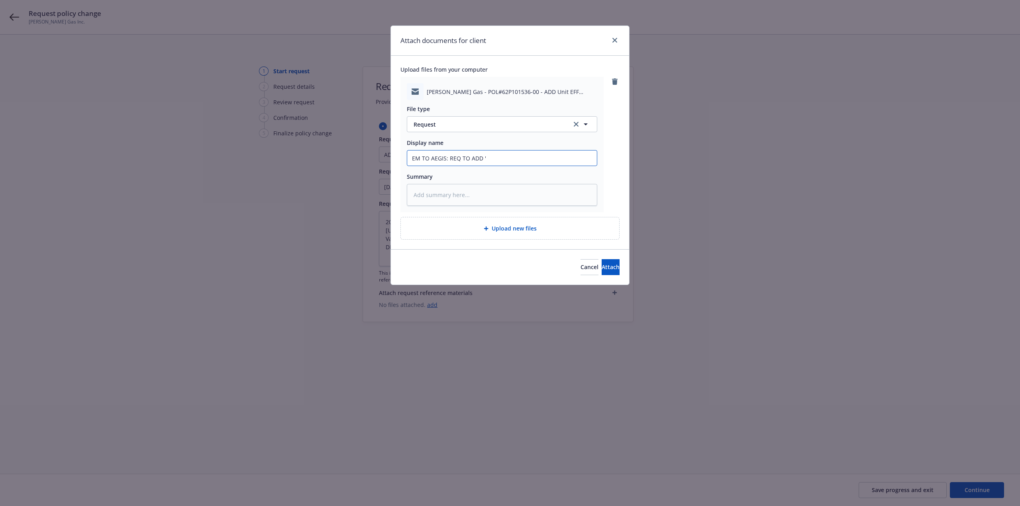
type input "EM TO AEGIS: REQ TO ADD '2"
type textarea "x"
type input "EM TO AEGIS: REQ TO ADD '21"
type textarea "x"
type input "EM TO AEGIS: REQ TO ADD '21"
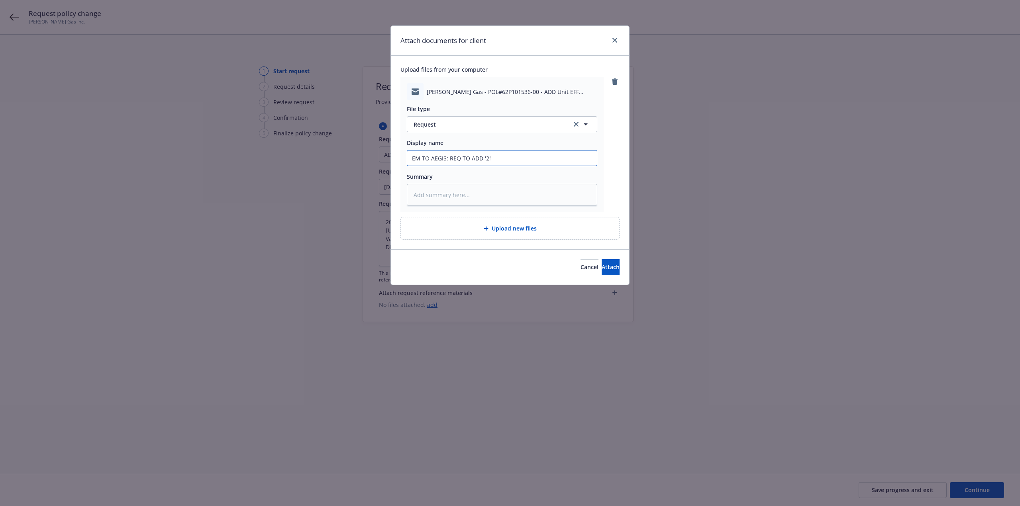
type textarea "x"
type input "EM TO AEGIS: REQ TO ADD '21 TA"
type textarea "x"
type input "EM TO AEGIS: REQ TO ADD '21 TAH"
type textarea "x"
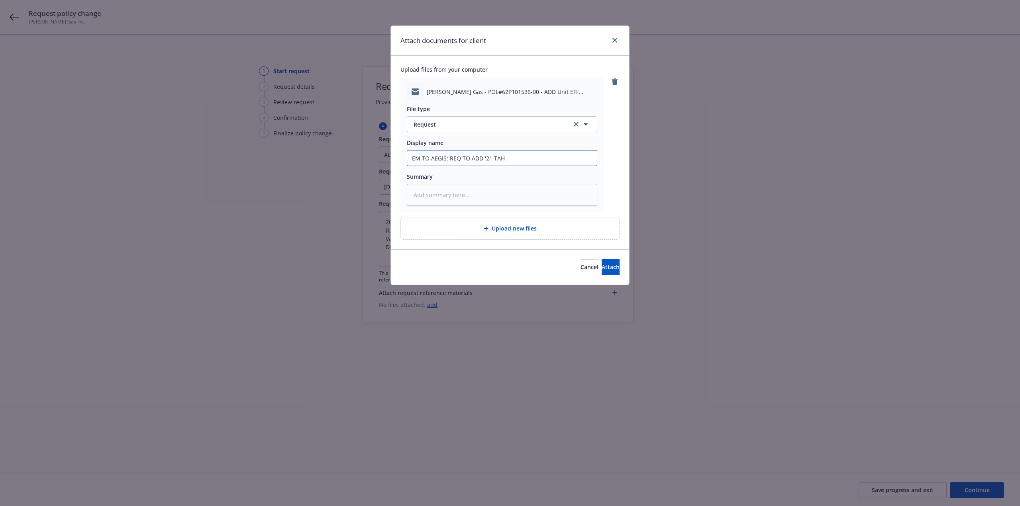
type input "EM TO AEGIS: REQ TO ADD '21 TAHO"
type textarea "x"
type input "EM TO AEGIS: REQ TO ADD '21 TAHOE"
type textarea "x"
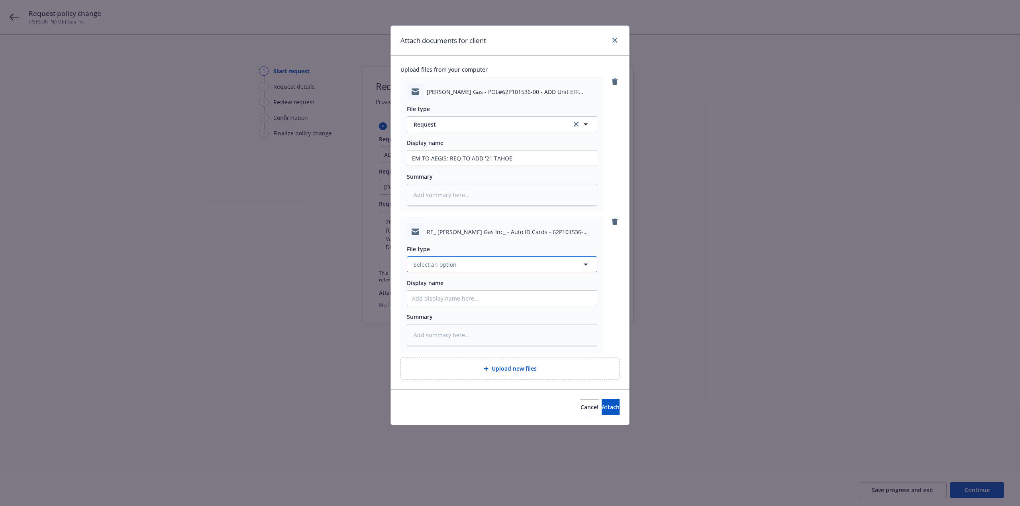
click at [464, 265] on button "Select an option" at bounding box center [502, 265] width 190 height 16
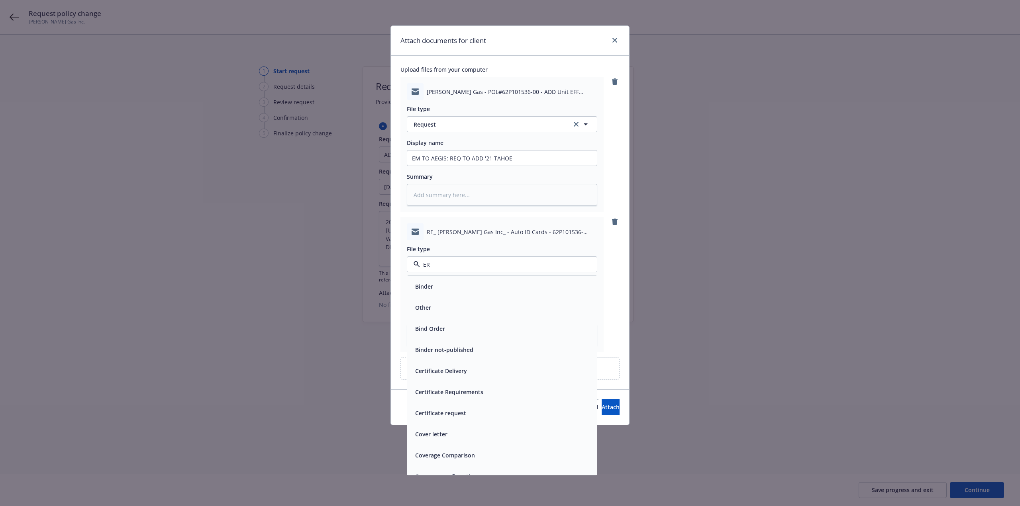
type input "E"
type input "REQ"
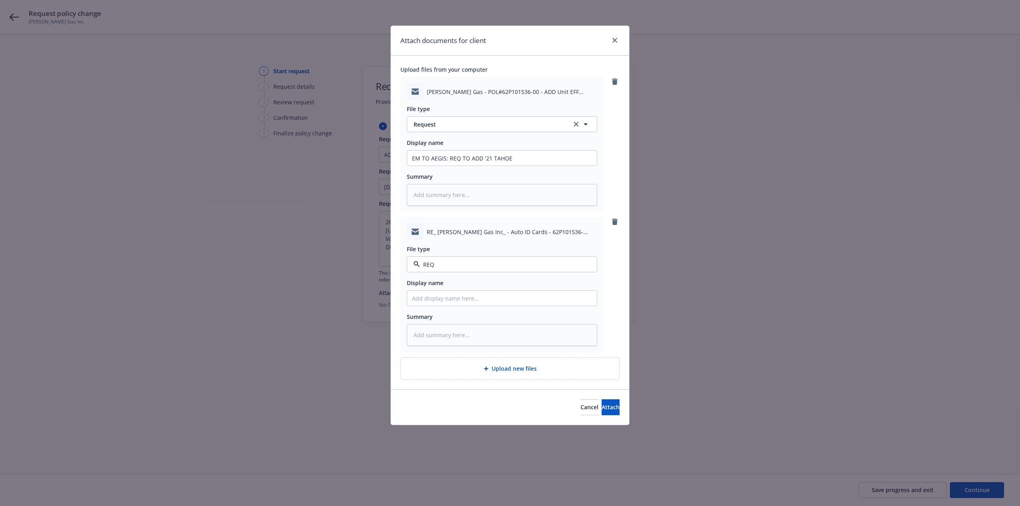
type textarea "x"
type input "C"
type textarea "x"
type input "CL"
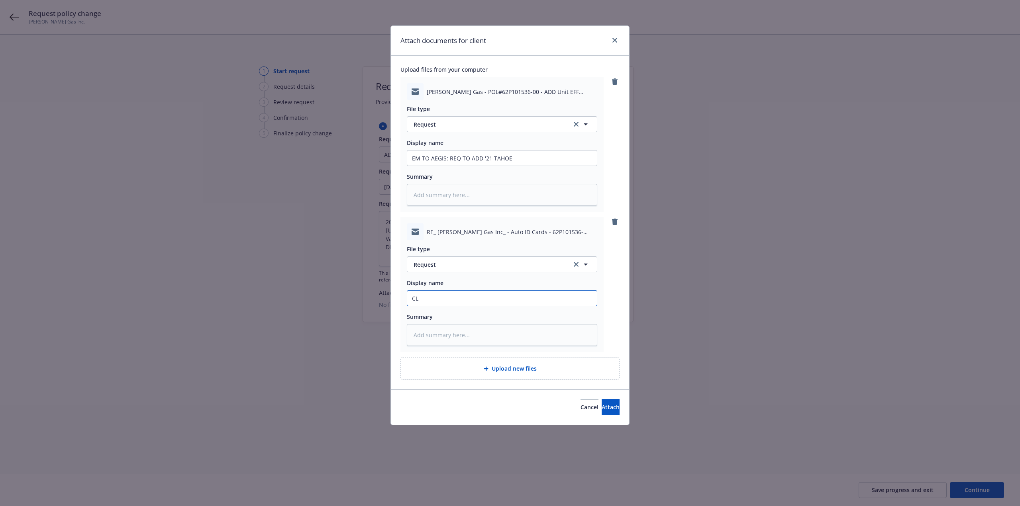
type textarea "x"
type input "CLI"
type textarea "x"
type input "CLIE"
type textarea "x"
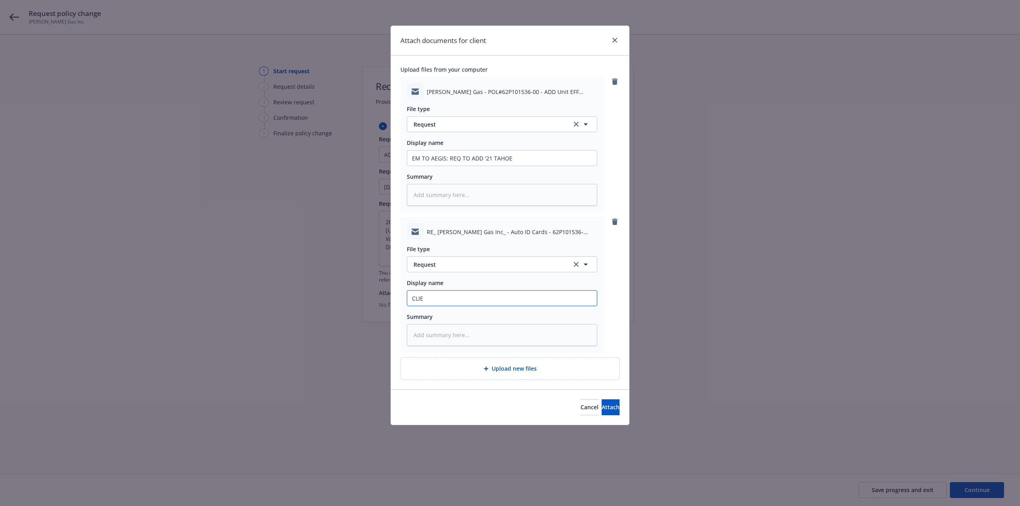
type input "CLIEN"
type textarea "x"
type input "CLIENT"
type textarea "x"
type input "CLIENT"
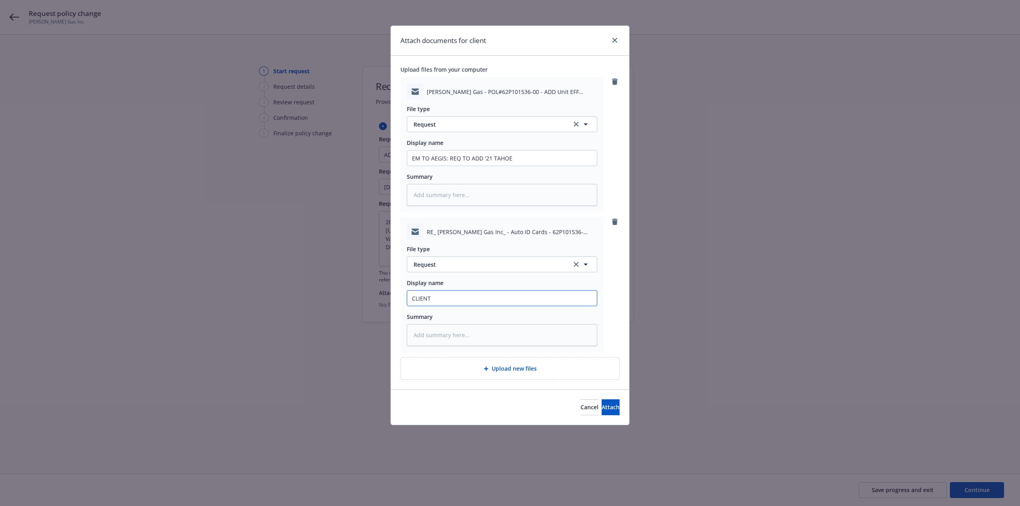
type textarea "x"
type input "CLIENT"
type textarea "x"
type input "CLIENT"
type textarea "x"
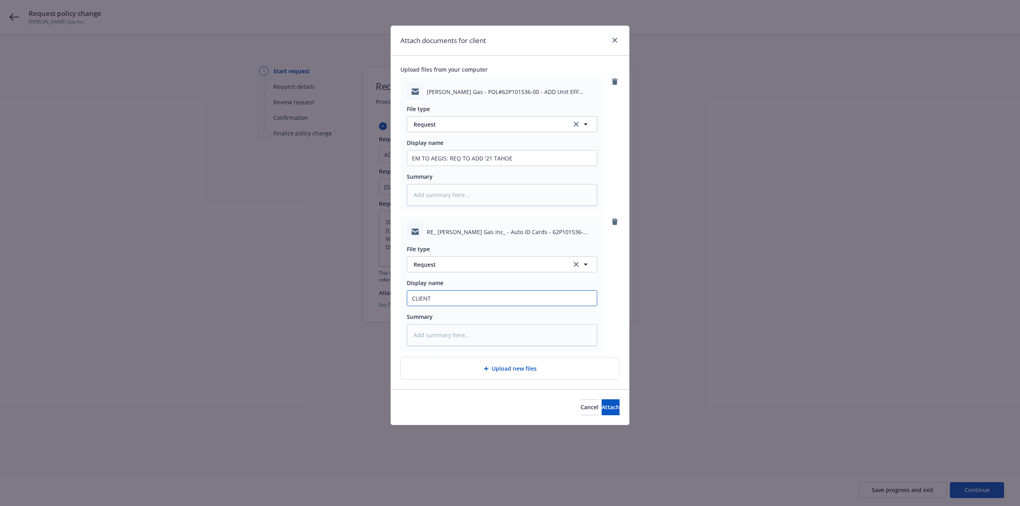
type input "CLIENT E"
type textarea "x"
type input "CLIENT EM"
type textarea "x"
type input "CLIENT EM:"
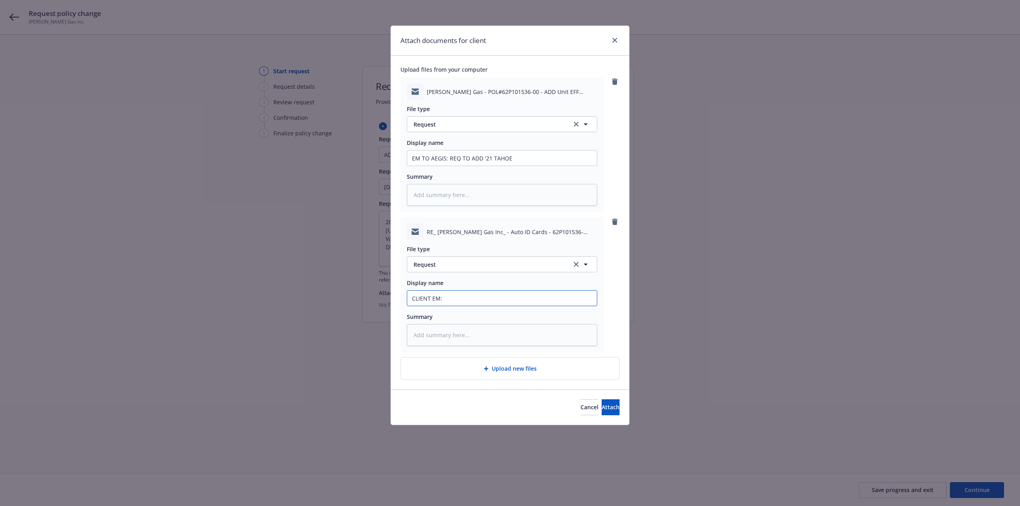
type textarea "x"
type input "CLIENT EM: C"
type textarea "x"
type input "CLIENT EM: CO"
type textarea "x"
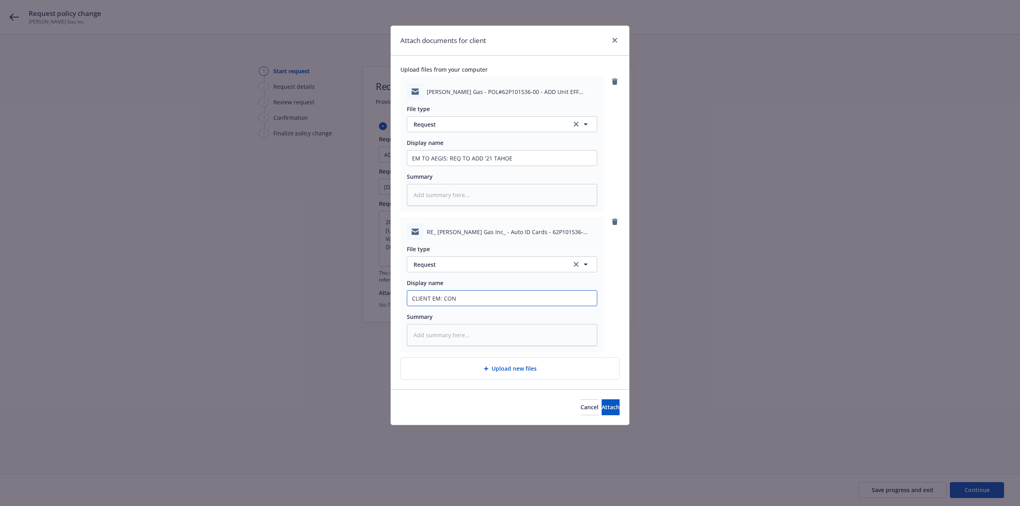
type input "CLIENT EM: CONF"
type textarea "x"
type input "CLIENT EM: CONF"
type textarea "x"
type input "CLIENT EM: CONF U"
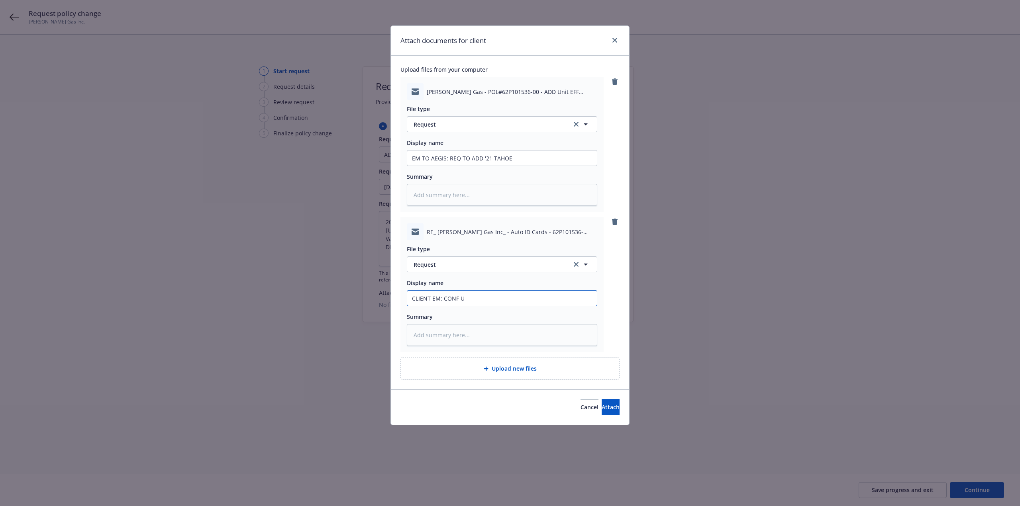
type textarea "x"
type input "CLIENT EM: CONF UN"
type textarea "x"
type input "CLIENT EM: CONF UNIT"
type textarea "x"
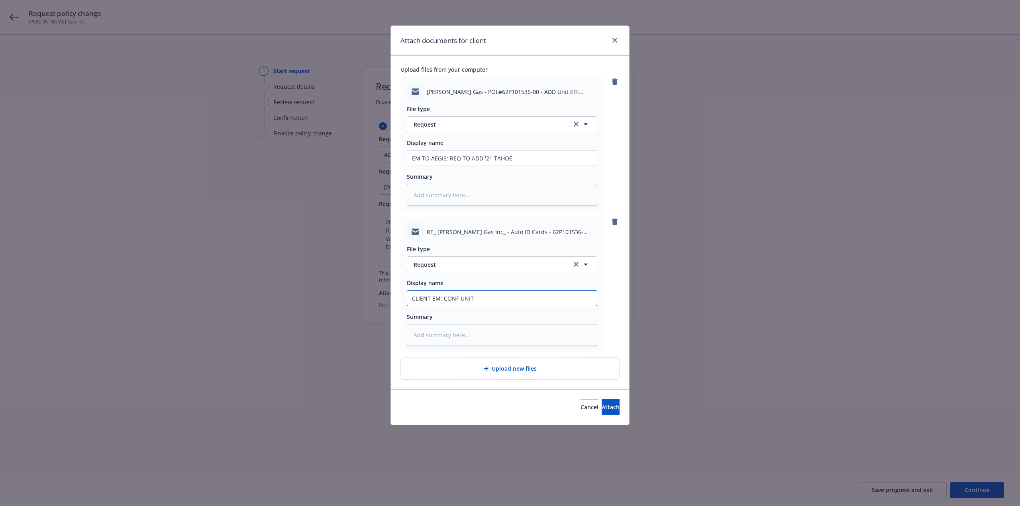
type input "CLIENT EM: CONF UNIT"
type textarea "x"
type input "CLIENT EM: CONF UNIT I"
type textarea "x"
type input "CLIENT EM: CONF UNIT IS"
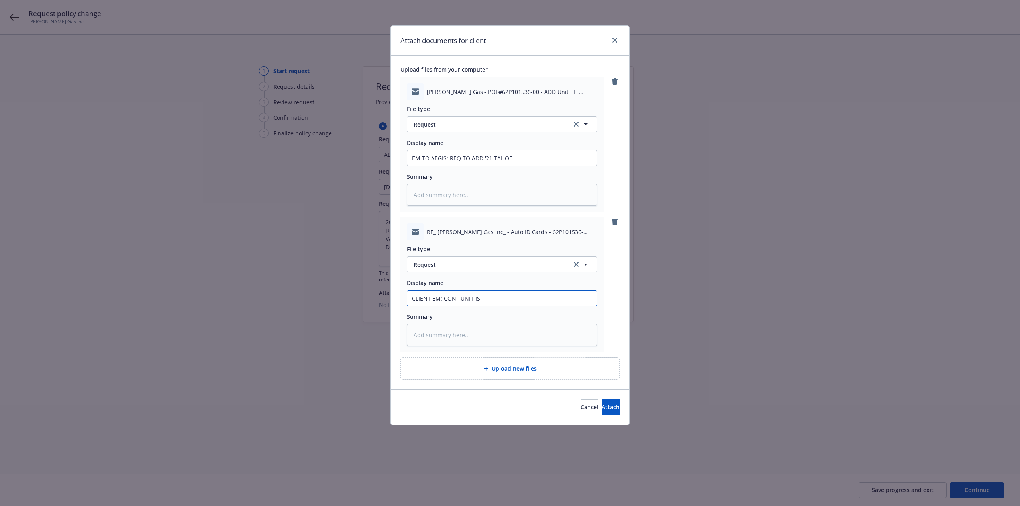
type textarea "x"
type input "CLIENT EM: CONF UNIT IS"
type textarea "x"
type input "CLIENT EM: CONF UNIT IS B"
type textarea "x"
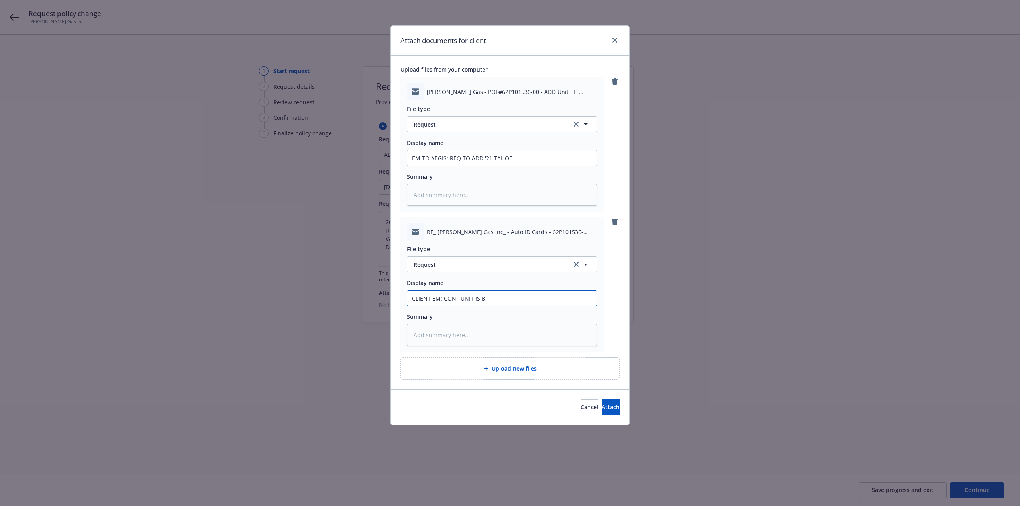
type input "CLIENT EM: CONF UNIT IS BU"
type textarea "x"
type input "CLIENT EM: CONF UNIT IS BUS"
type textarea "x"
type input "CLIENT EM: CONF UNIT IS BUSI"
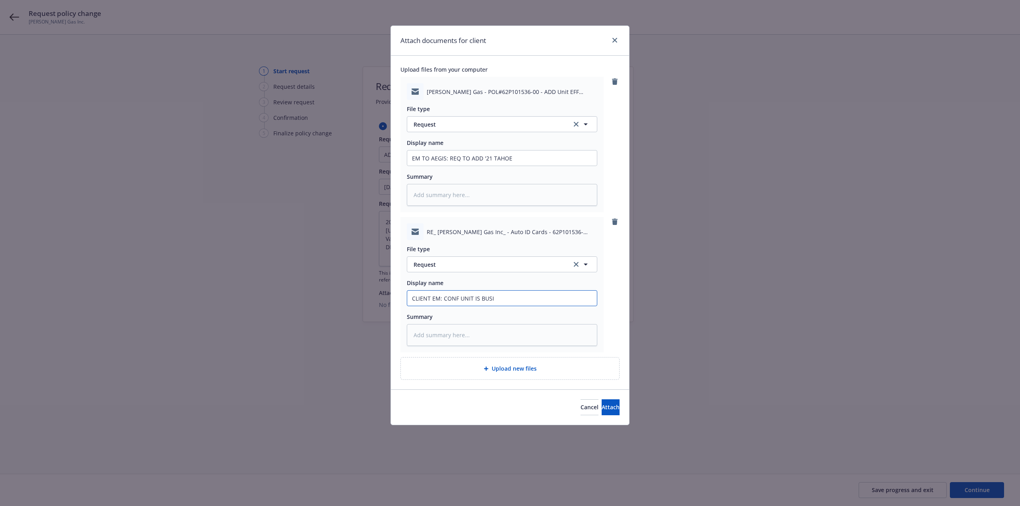
type textarea "x"
type input "CLIENT EM: CONF UNIT IS BUSINE"
type textarea "x"
type input "CLIENT EM: CONF UNIT IS BUSINES"
type textarea "x"
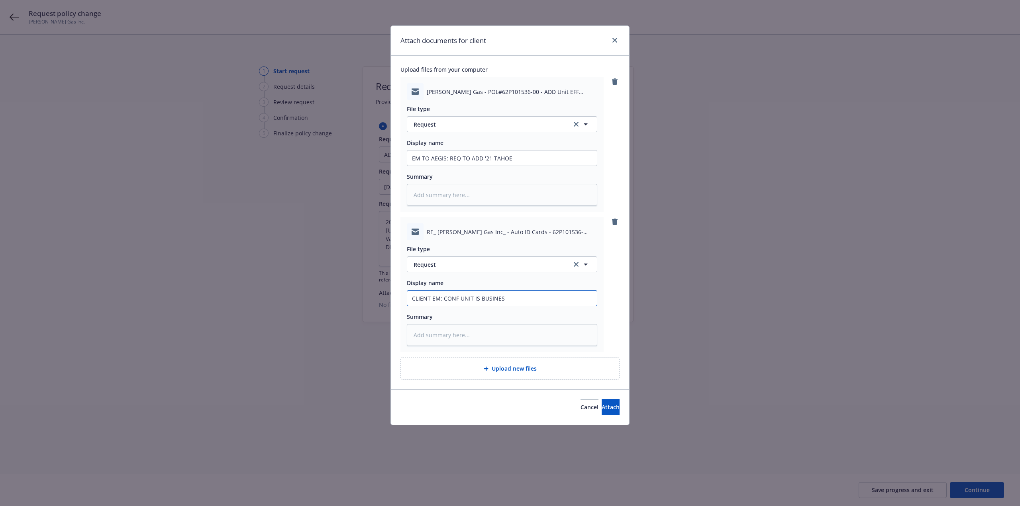
type input "CLIENT EM: CONF UNIT IS BUSINESS"
click at [602, 412] on button "Attach" at bounding box center [611, 408] width 18 height 16
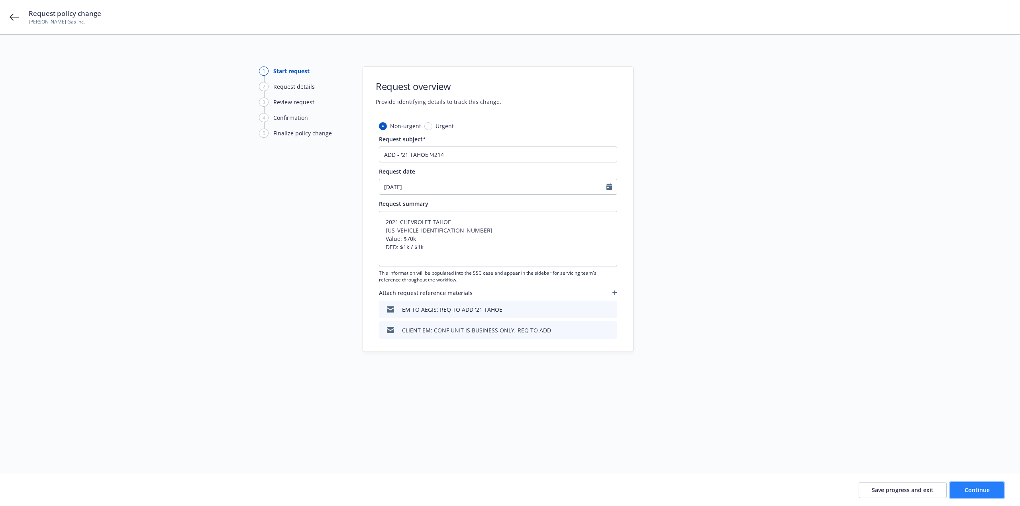
click at [968, 490] on span "Continue" at bounding box center [977, 491] width 25 height 8
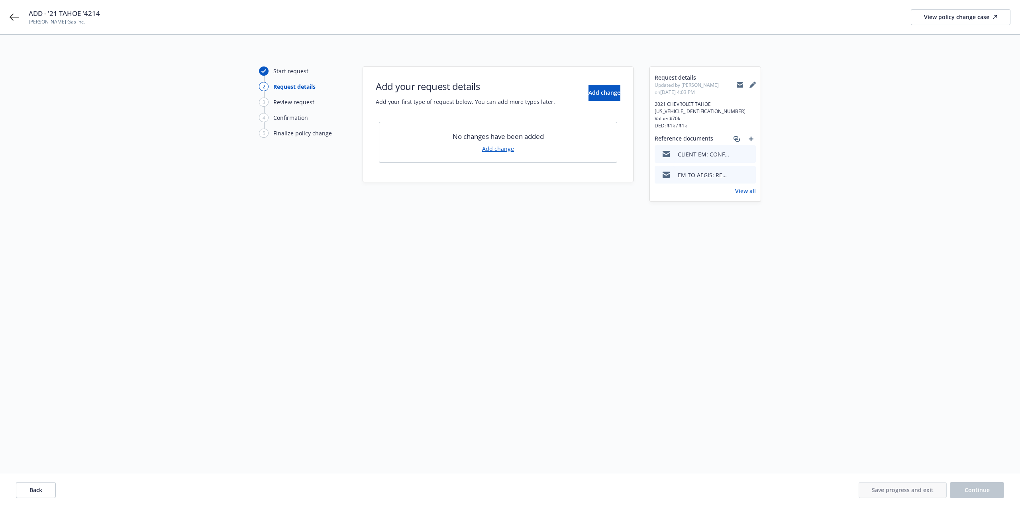
click at [503, 148] on link "Add change" at bounding box center [498, 149] width 32 height 8
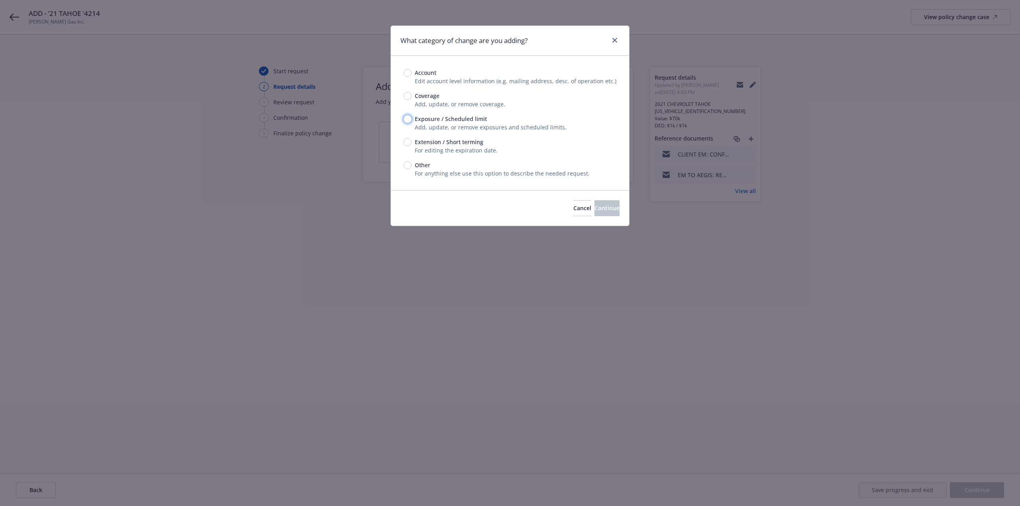
click at [408, 121] on input "Exposure / Scheduled limit" at bounding box center [408, 119] width 8 height 8
click at [604, 212] on button "Continue" at bounding box center [607, 208] width 25 height 16
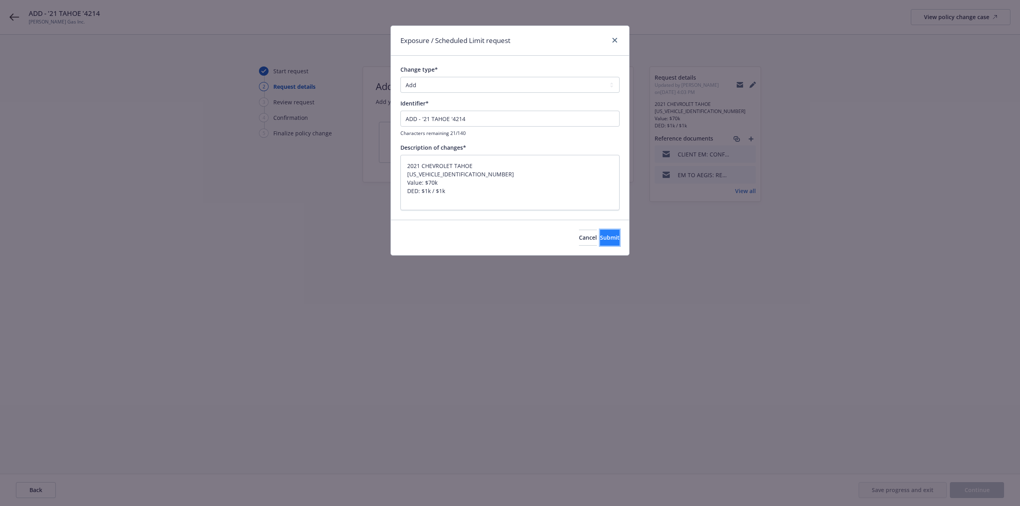
click at [600, 238] on span "Submit" at bounding box center [610, 238] width 20 height 8
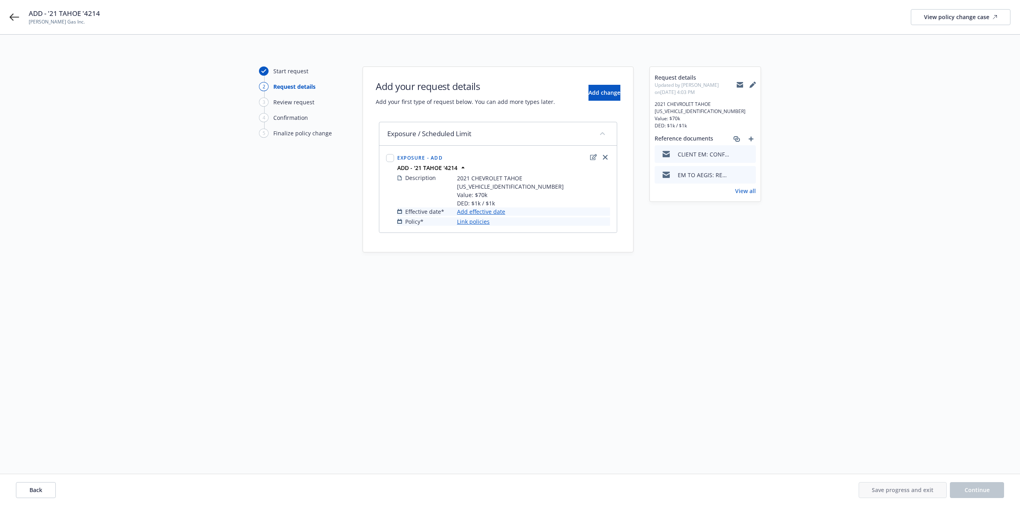
click at [474, 212] on link "Add effective date" at bounding box center [481, 212] width 48 height 8
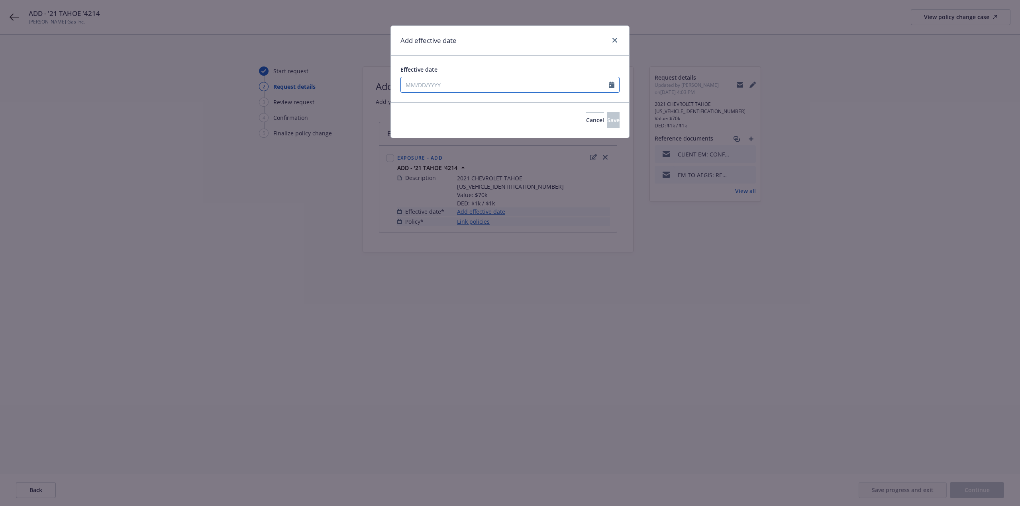
click at [442, 82] on input "Effective date" at bounding box center [505, 84] width 208 height 15
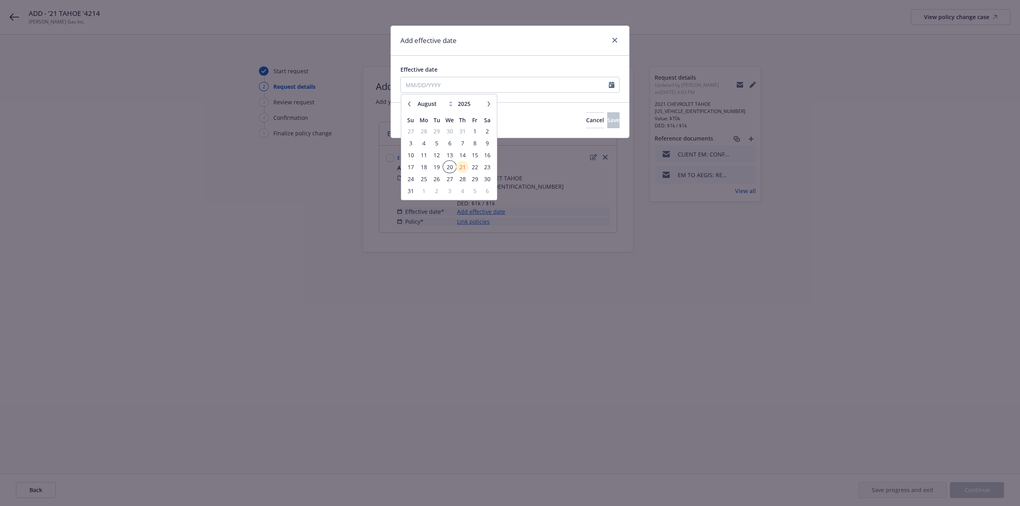
click at [450, 164] on span "20" at bounding box center [450, 167] width 12 height 10
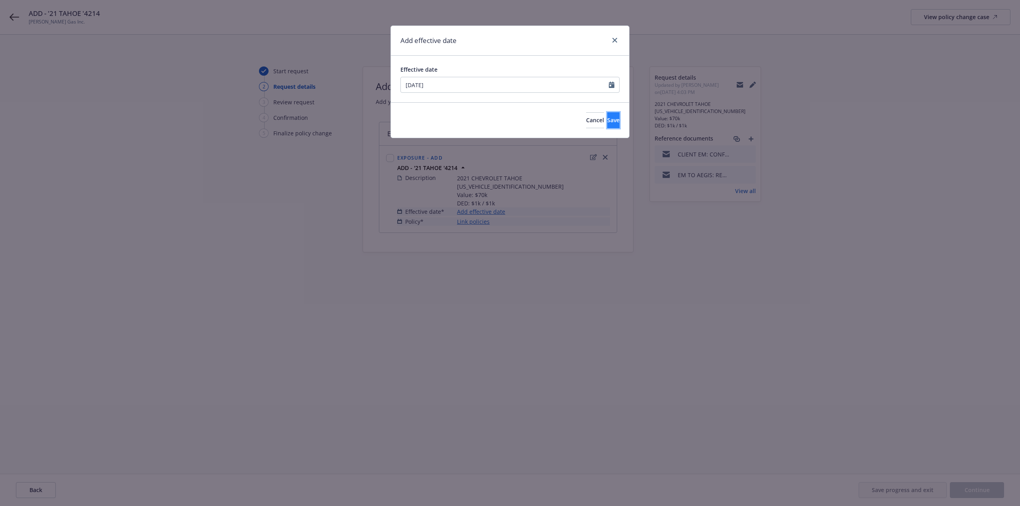
click at [607, 123] on button "Save" at bounding box center [613, 120] width 12 height 16
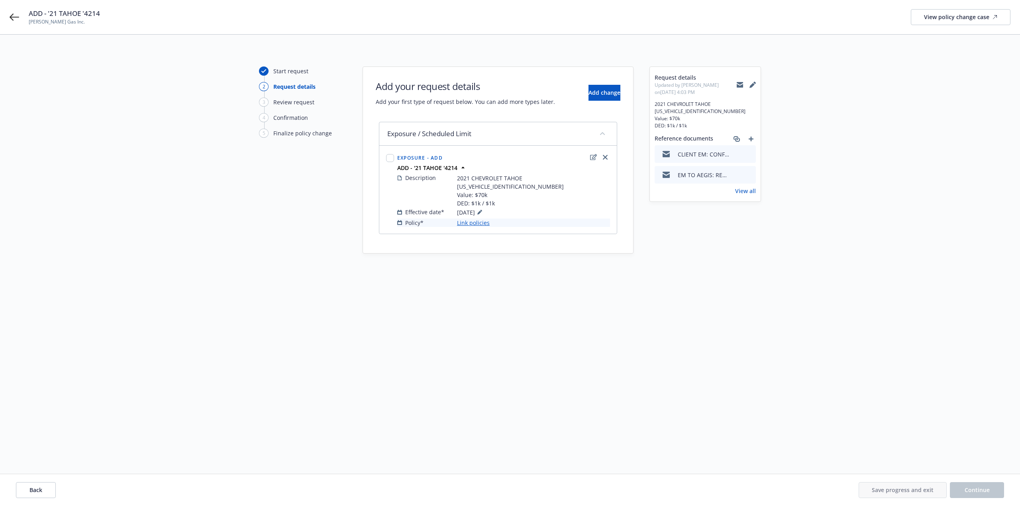
click at [476, 222] on link "Link policies" at bounding box center [473, 223] width 33 height 8
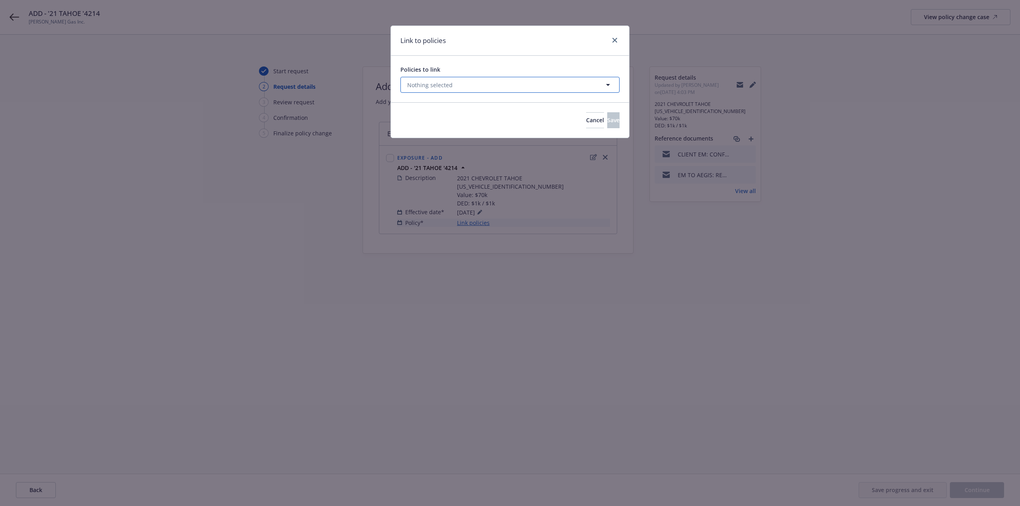
click at [434, 85] on span "Nothing selected" at bounding box center [429, 85] width 45 height 8
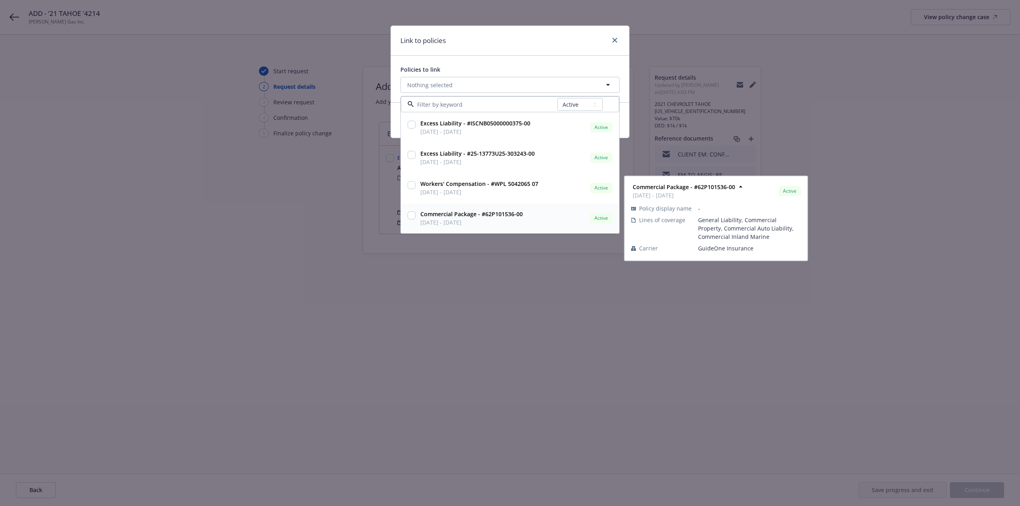
click at [415, 215] on input "checkbox" at bounding box center [412, 216] width 8 height 8
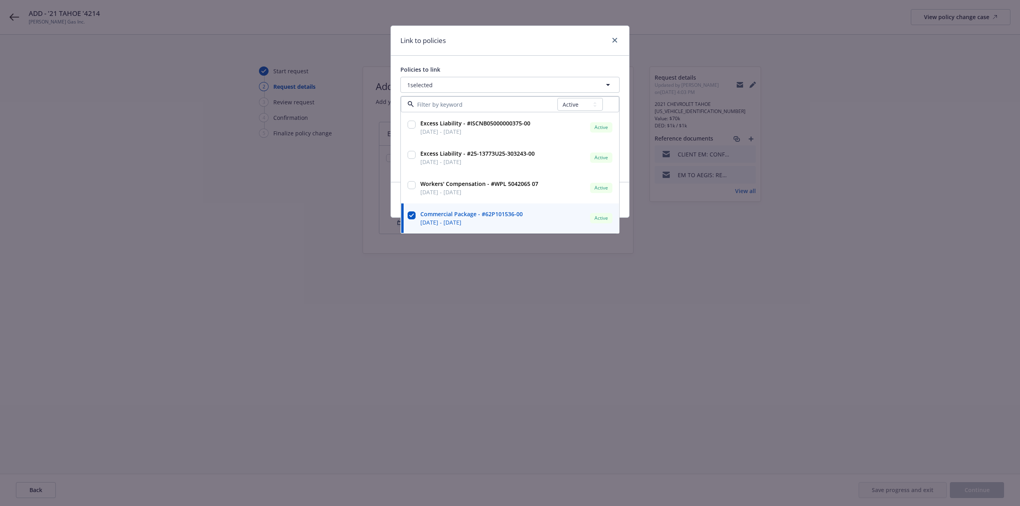
click at [347, 208] on div "Link to policies Policies to link 1 selected All Active Upcoming Expired Cancel…" at bounding box center [510, 253] width 1020 height 506
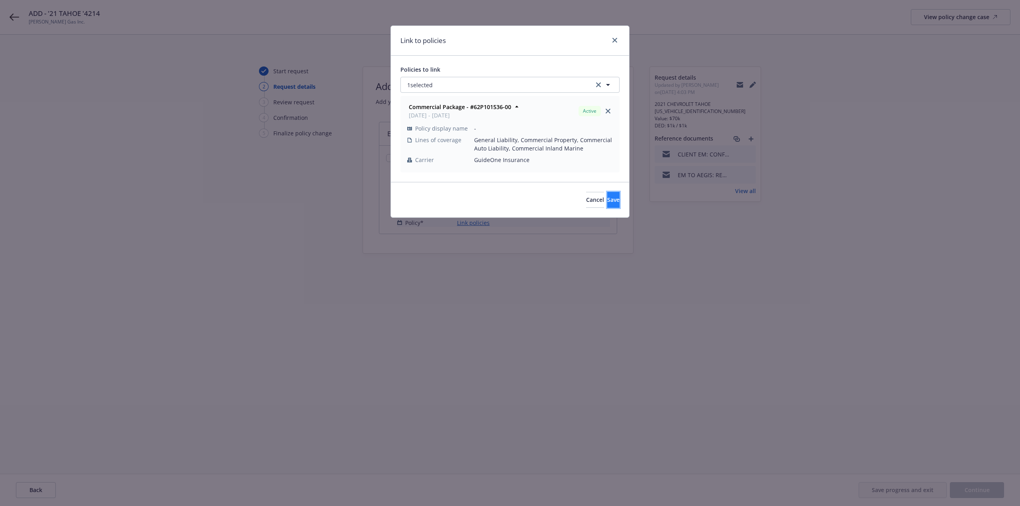
click at [607, 204] on button "Save" at bounding box center [613, 200] width 12 height 16
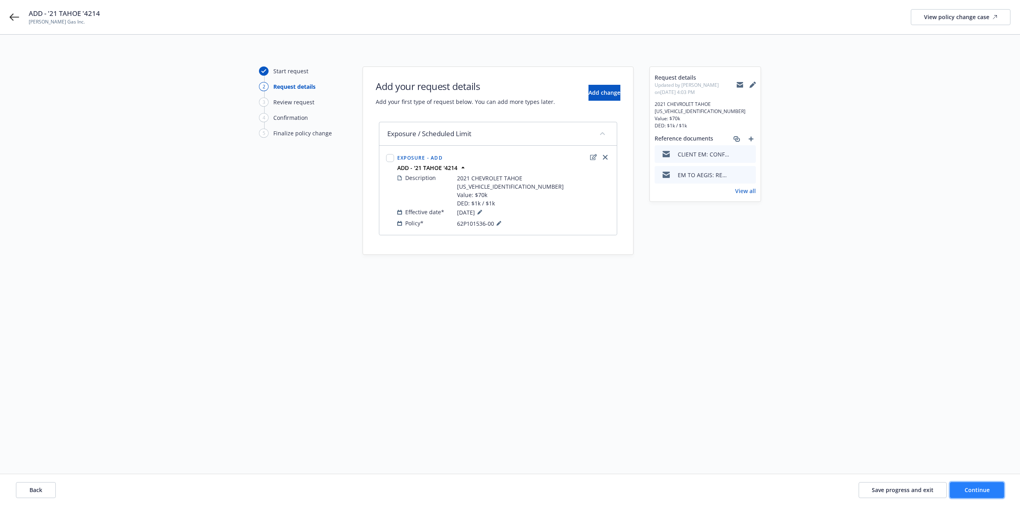
click at [973, 493] on span "Continue" at bounding box center [977, 491] width 25 height 8
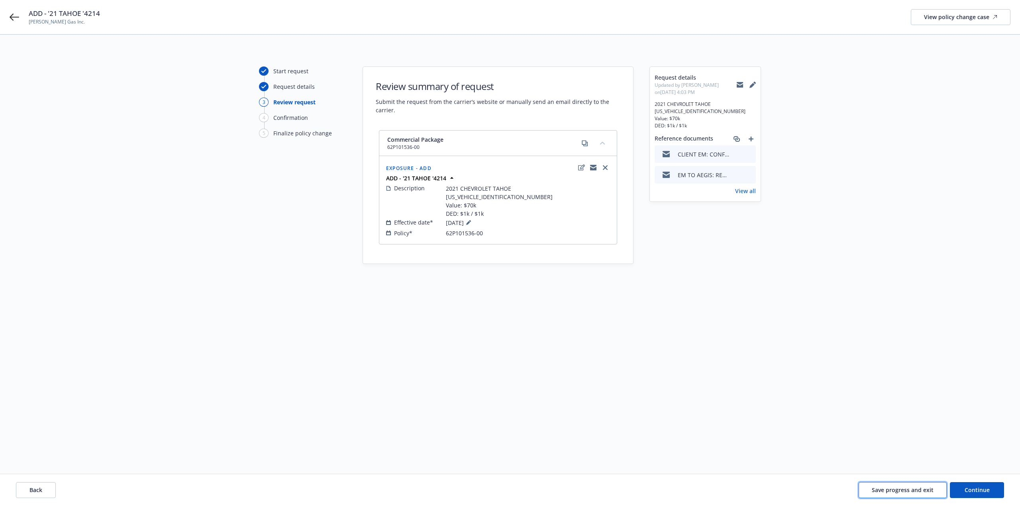
click at [915, 491] on span "Save progress and exit" at bounding box center [903, 491] width 62 height 8
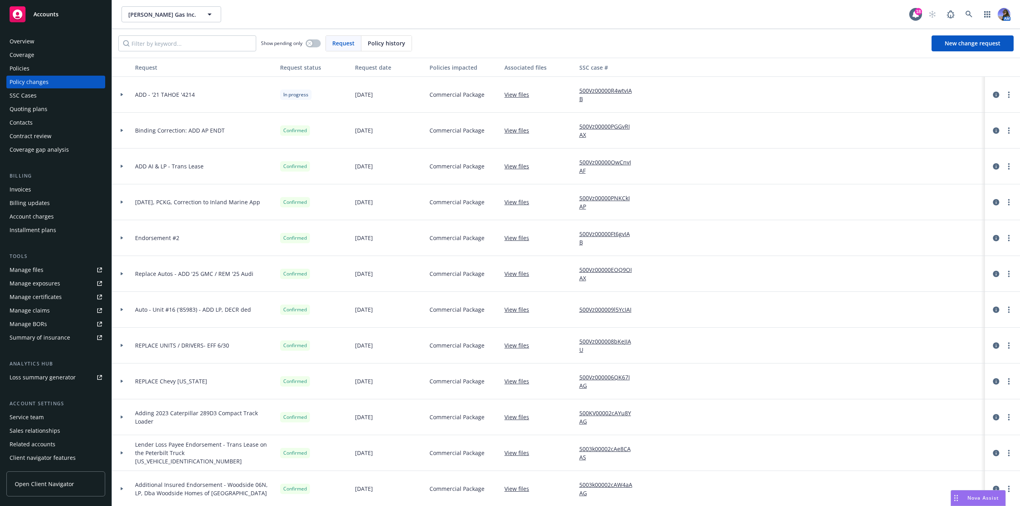
click at [42, 273] on div "Manage files" at bounding box center [27, 270] width 34 height 13
click at [49, 284] on div "Manage exposures" at bounding box center [35, 283] width 51 height 13
click at [27, 45] on div "Overview" at bounding box center [22, 41] width 25 height 13
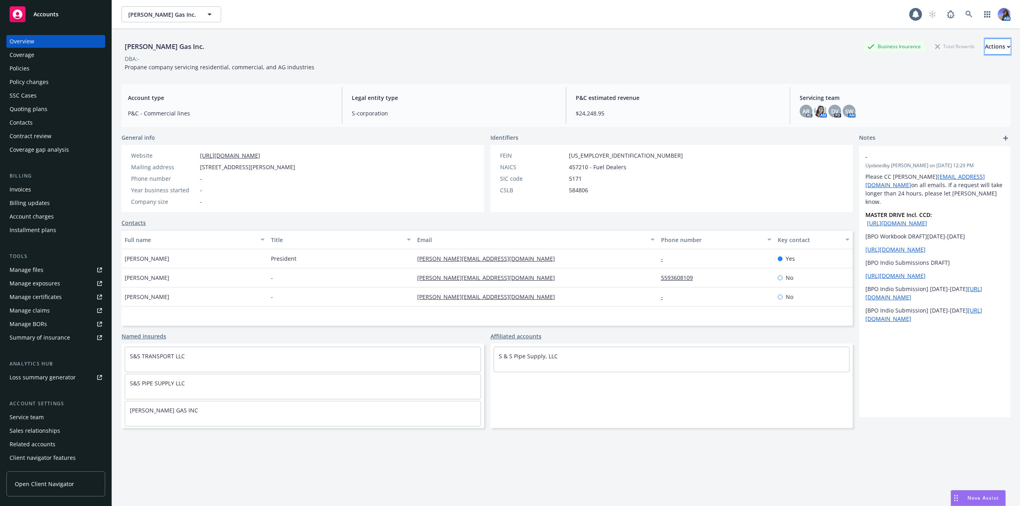
click at [985, 44] on div "Actions" at bounding box center [998, 46] width 26 height 15
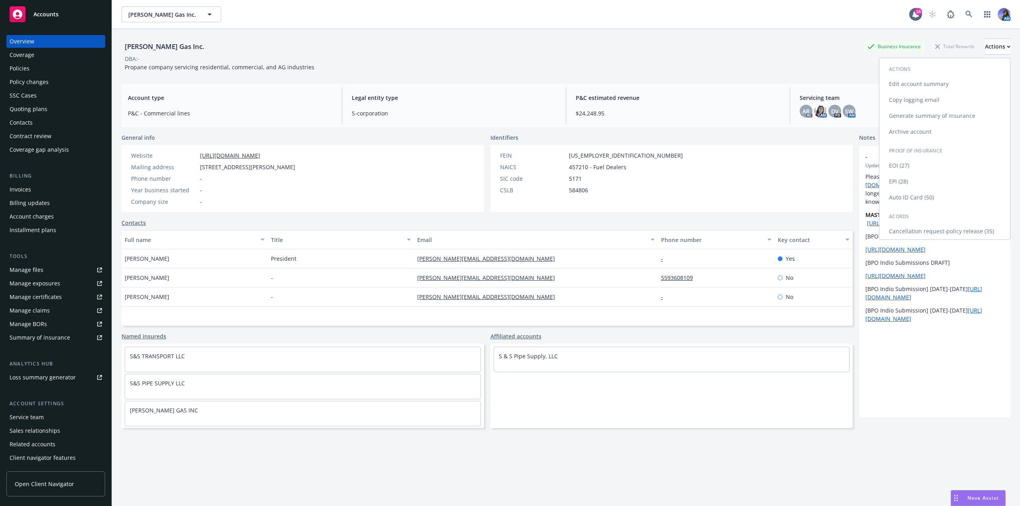
click at [896, 199] on link "Auto ID Card (50)" at bounding box center [944, 198] width 131 height 16
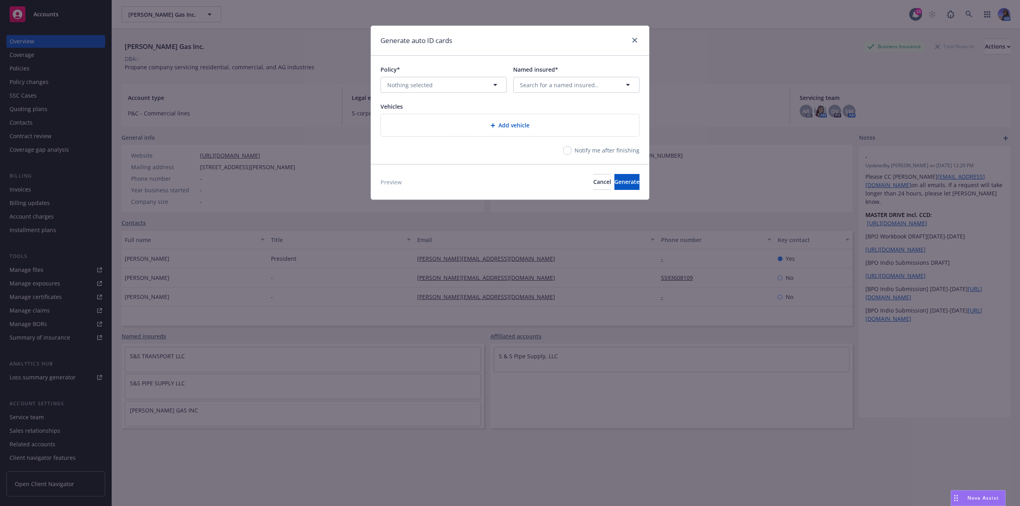
click at [437, 94] on div "Policy* Nothing selected Named insured* Search for a named insured.. Vehicles A…" at bounding box center [510, 110] width 278 height 108
click at [436, 87] on button "Nothing selected" at bounding box center [444, 85] width 126 height 16
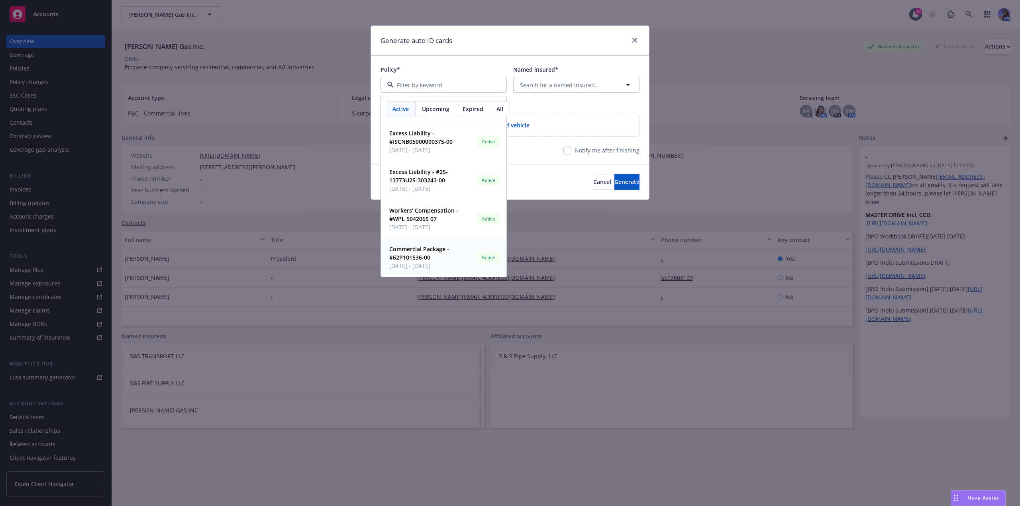
click at [424, 248] on strong "Commercial Package - #62P101536-00" at bounding box center [419, 253] width 60 height 16
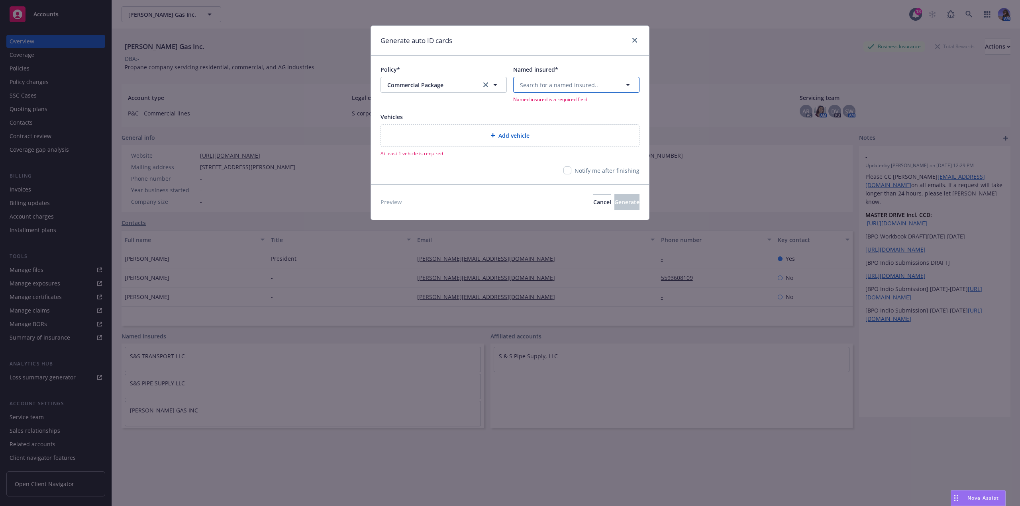
click at [538, 87] on span "Search for a named insured.." at bounding box center [559, 85] width 78 height 8
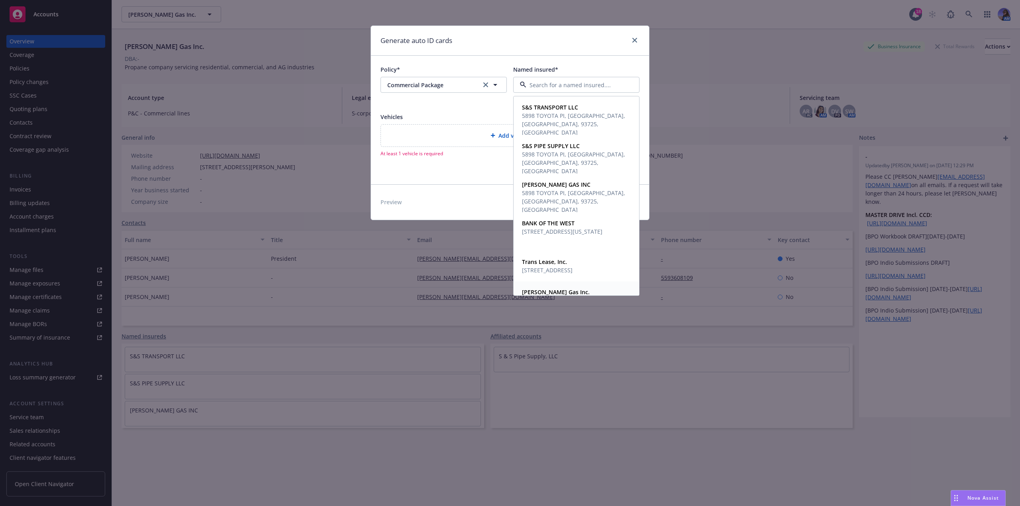
click at [534, 285] on div "Dorn's Gas Inc. 1865 Herndon Ave Ste K Clovis, CA 93611 Account" at bounding box center [576, 301] width 125 height 38
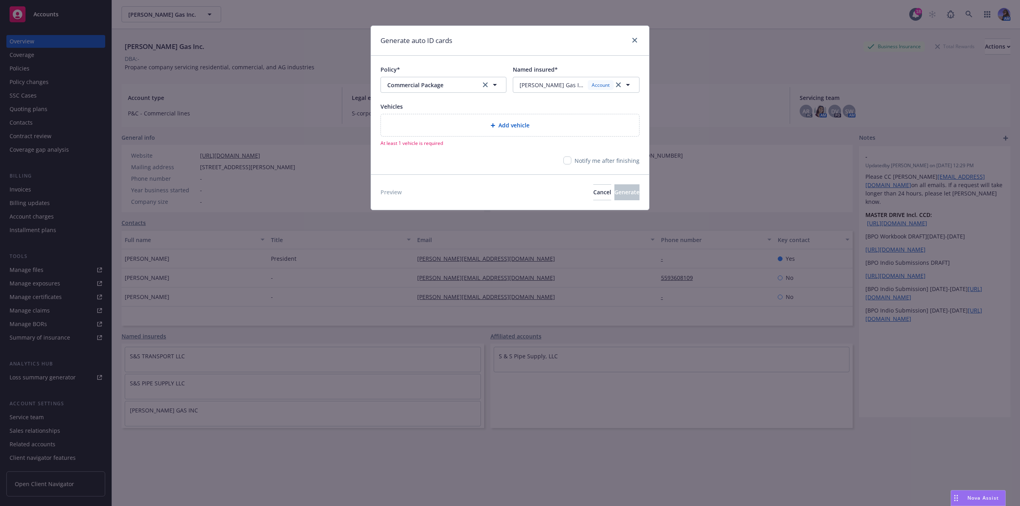
click at [429, 117] on div "Add vehicle" at bounding box center [510, 125] width 258 height 22
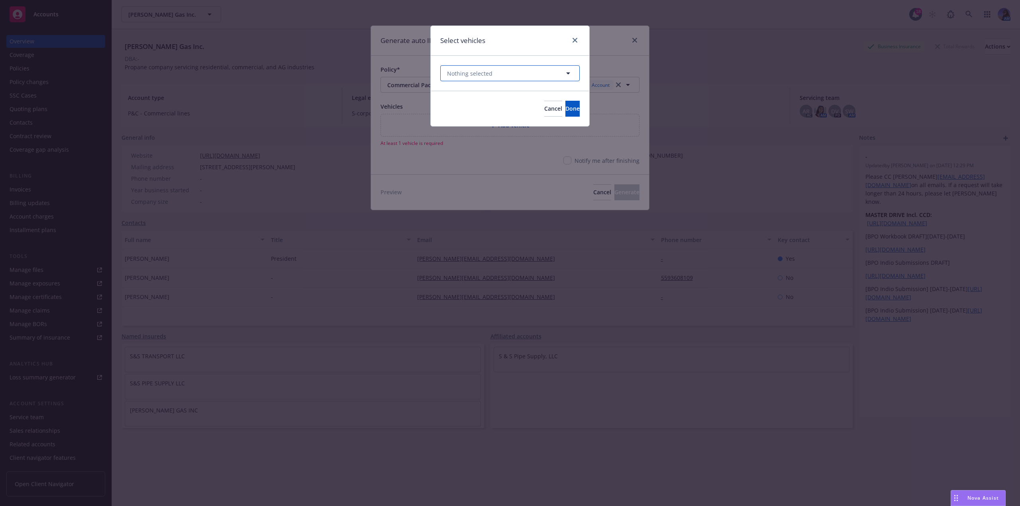
click at [474, 74] on span "Nothing selected" at bounding box center [469, 73] width 45 height 8
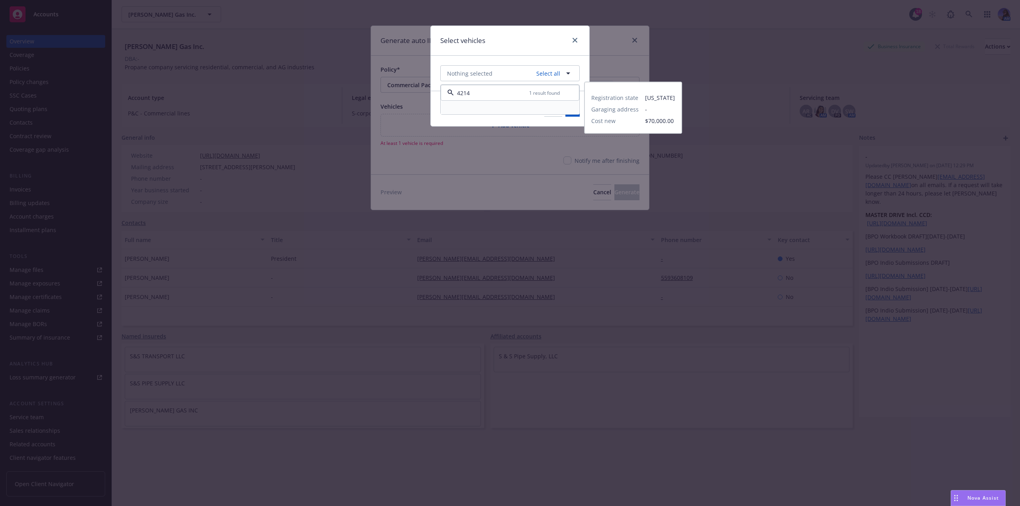
click at [480, 106] on div at bounding box center [510, 107] width 128 height 3
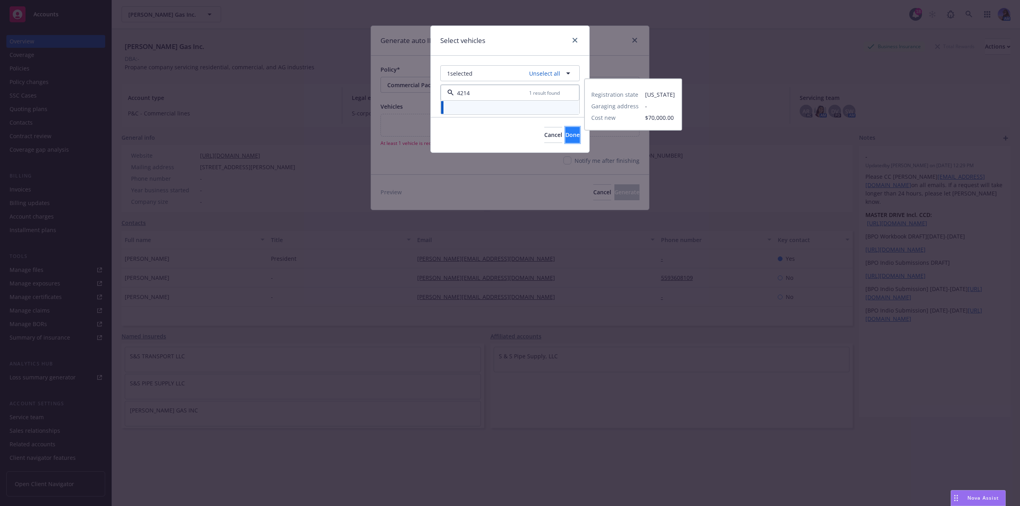
click at [565, 137] on span "Done" at bounding box center [572, 135] width 14 height 8
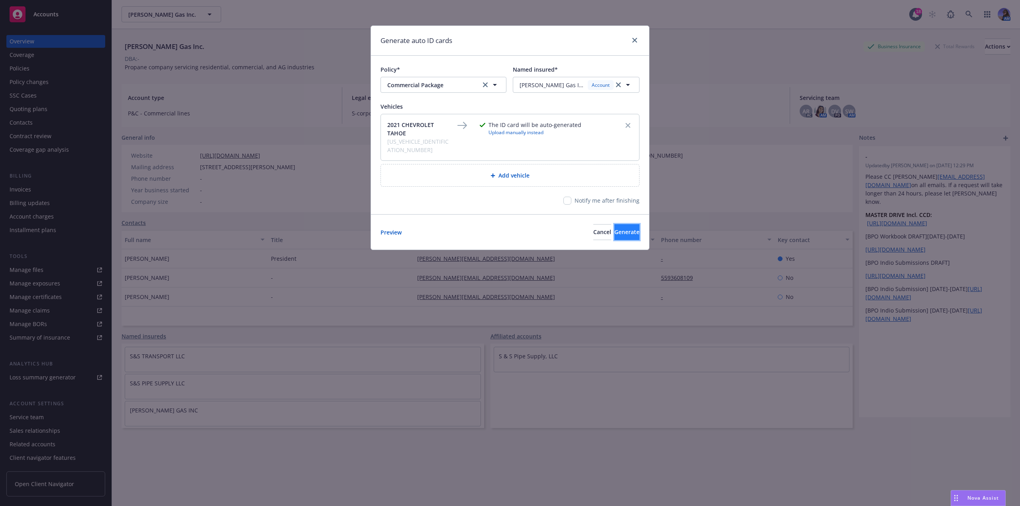
click at [614, 228] on span "Generate" at bounding box center [626, 232] width 25 height 8
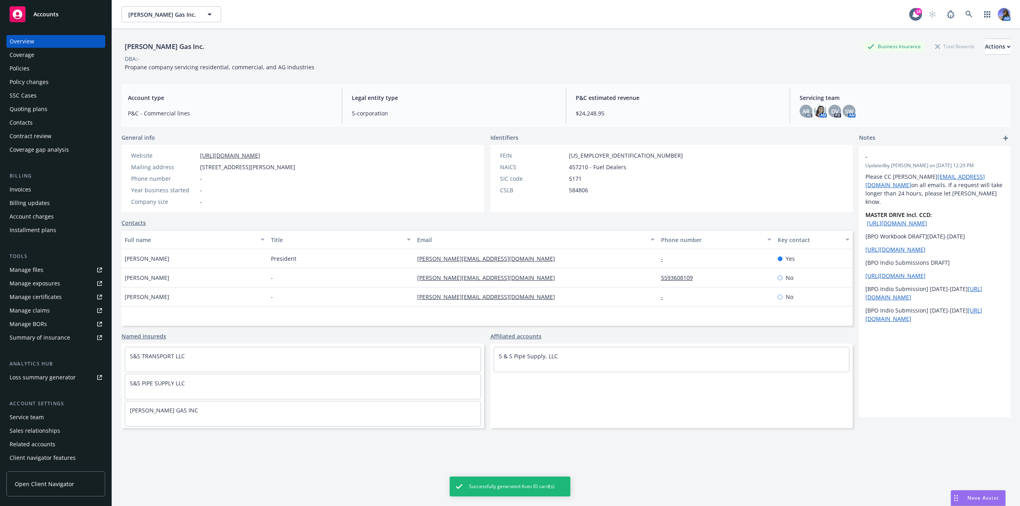
click at [35, 271] on div "Manage files" at bounding box center [27, 270] width 34 height 13
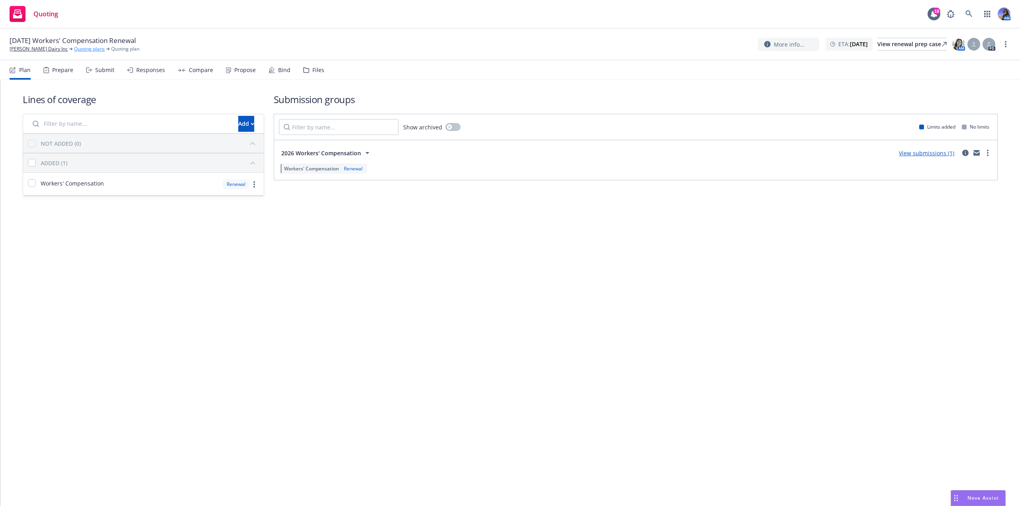
click at [79, 47] on link "Quoting plans" at bounding box center [89, 48] width 31 height 7
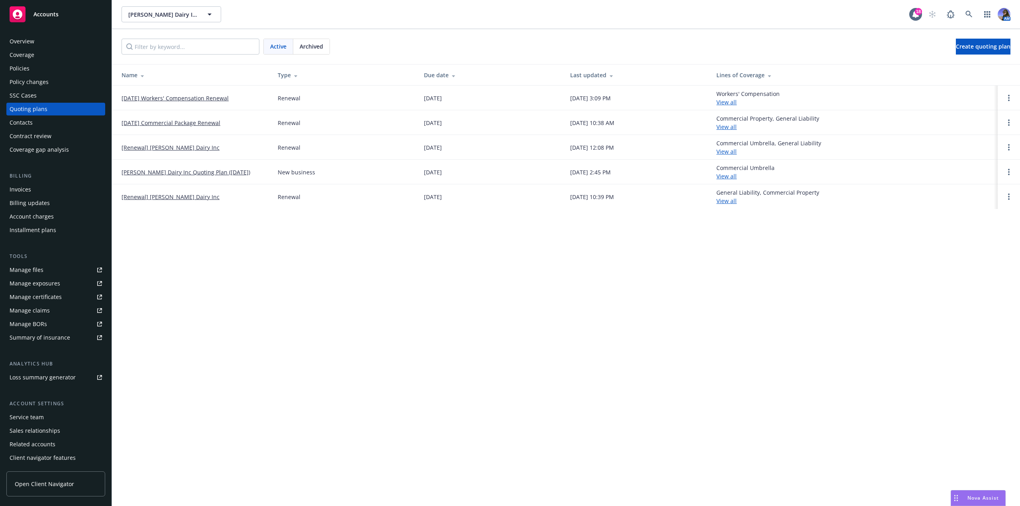
click at [207, 96] on link "01/01/26 Workers' Compensation Renewal" at bounding box center [175, 98] width 107 height 8
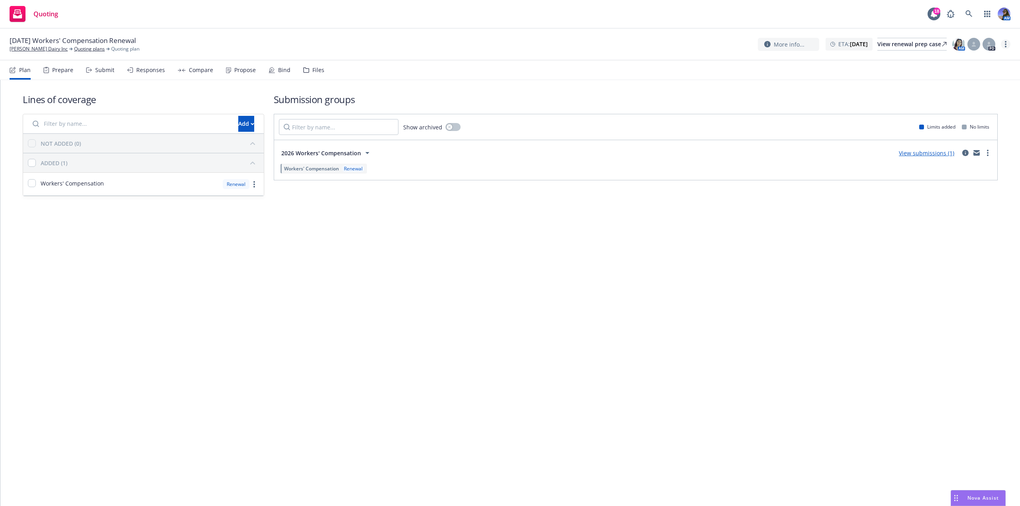
click at [1006, 44] on circle "more" at bounding box center [1006, 44] width 2 height 2
click at [956, 80] on link "Rename quoting plan" at bounding box center [965, 77] width 89 height 16
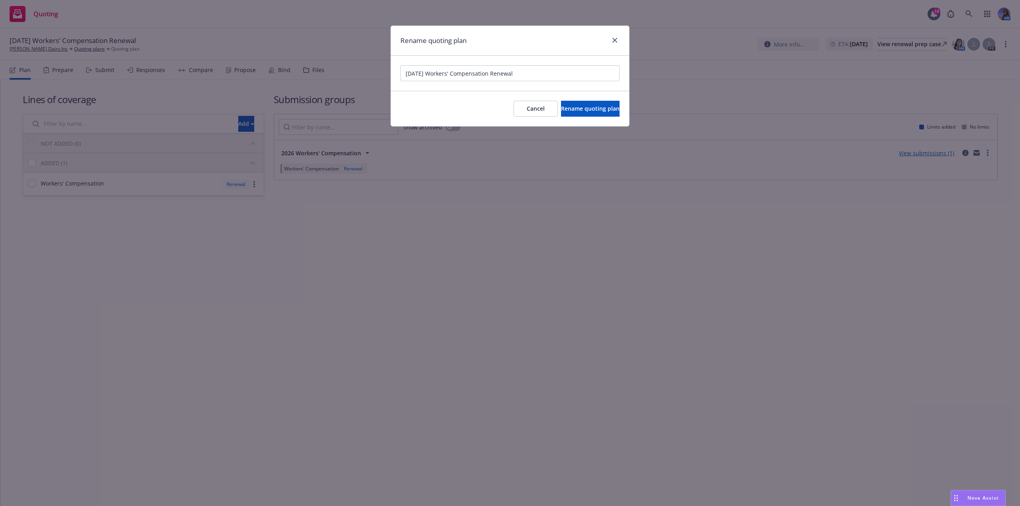
drag, startPoint x: 429, startPoint y: 73, endPoint x: 376, endPoint y: 73, distance: 52.6
click at [376, 73] on div "Rename quoting plan 01/01/26 Workers' Compensation Renewal Cancel Rename quotin…" at bounding box center [510, 253] width 1020 height 506
type input "12/15/25 Workers' Compensation Renewal"
click at [561, 106] on span "Rename quoting plan" at bounding box center [590, 109] width 59 height 8
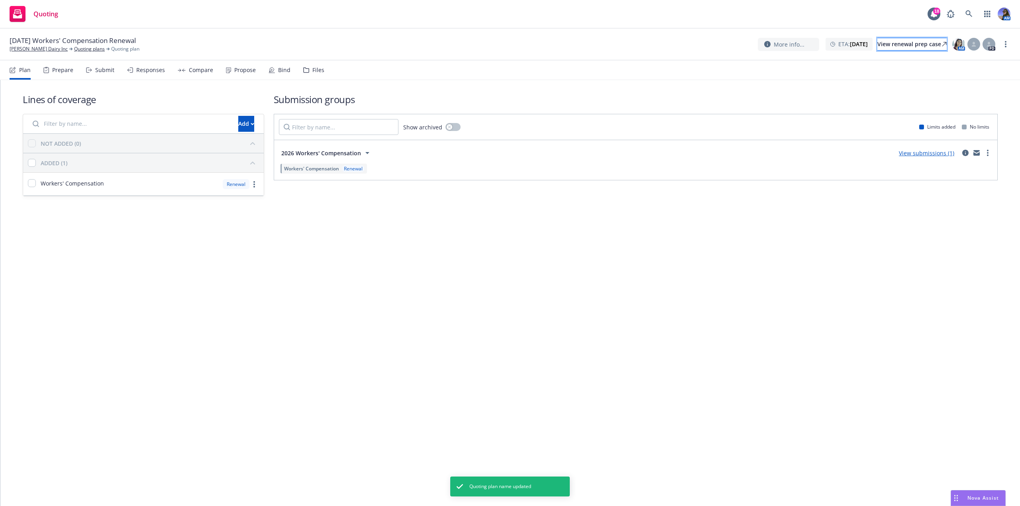
click at [905, 47] on div "View renewal prep case" at bounding box center [911, 44] width 69 height 12
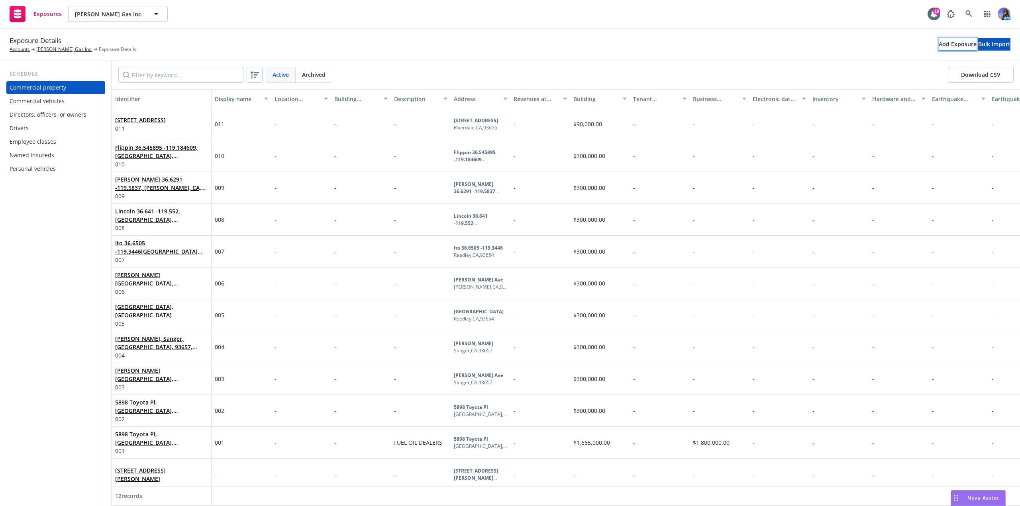
click at [939, 48] on div "Add Exposure" at bounding box center [958, 44] width 38 height 12
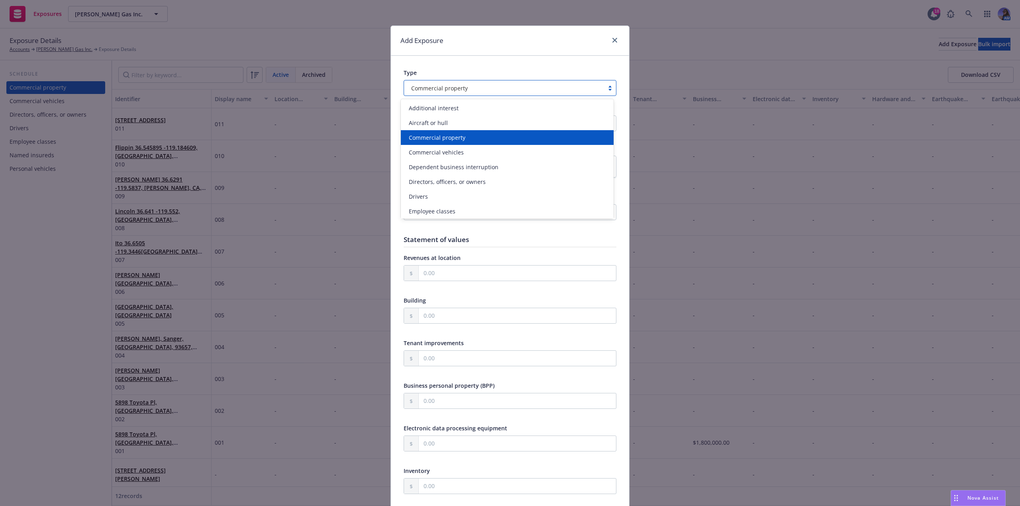
click at [471, 93] on div "Commercial property" at bounding box center [504, 88] width 200 height 13
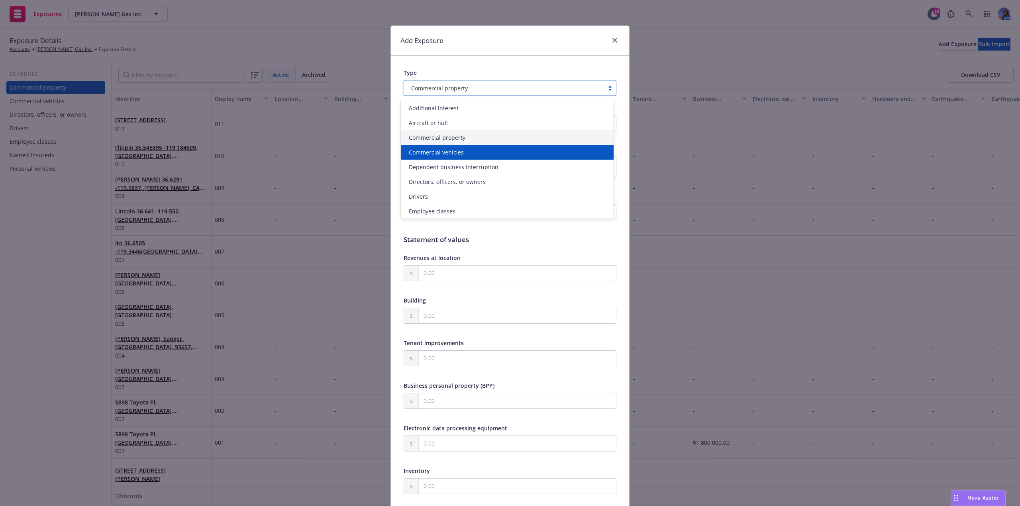
click at [461, 148] on div "Commercial vehicles" at bounding box center [507, 152] width 213 height 15
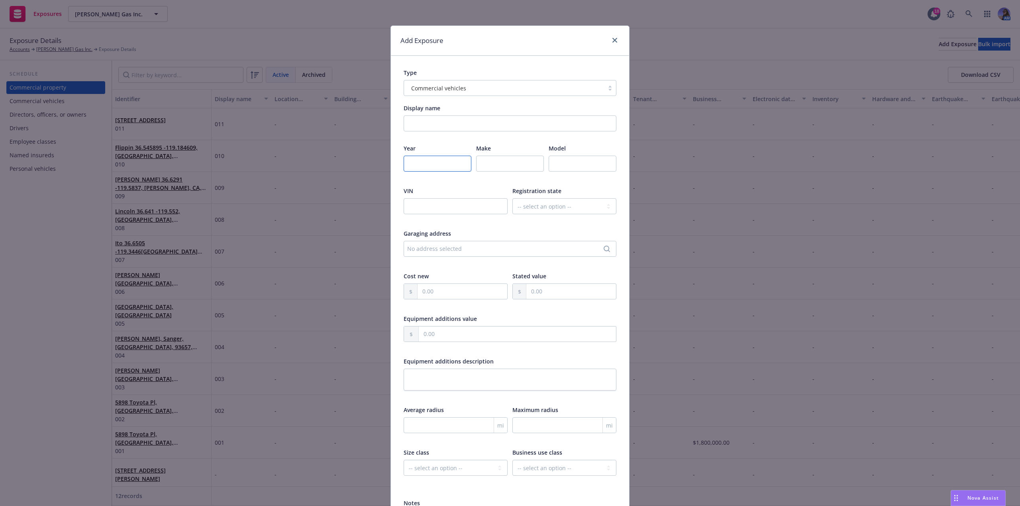
click at [422, 163] on input "number" at bounding box center [438, 164] width 68 height 16
type input "2021"
type input "c"
type input "D"
type input "CHEVROLET"
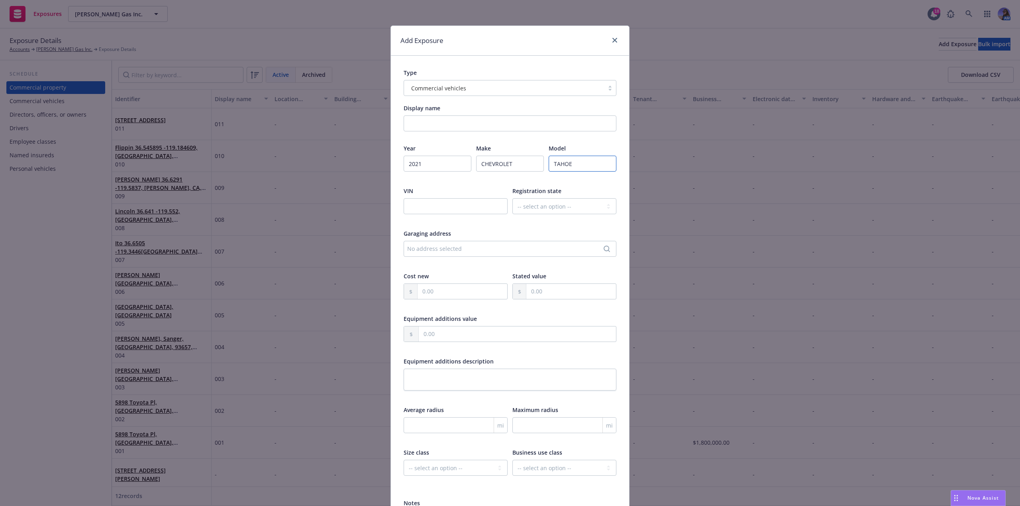
type input "TAHOE"
click at [430, 208] on input "text" at bounding box center [456, 206] width 104 height 16
paste input "1GNSKNKDXMR354214"
type input "1GNSKNKDXMR354214"
click at [543, 201] on select "-- select an option -- Alaska Alabama Arkansas American Samoa Arizona Californi…" at bounding box center [564, 206] width 104 height 16
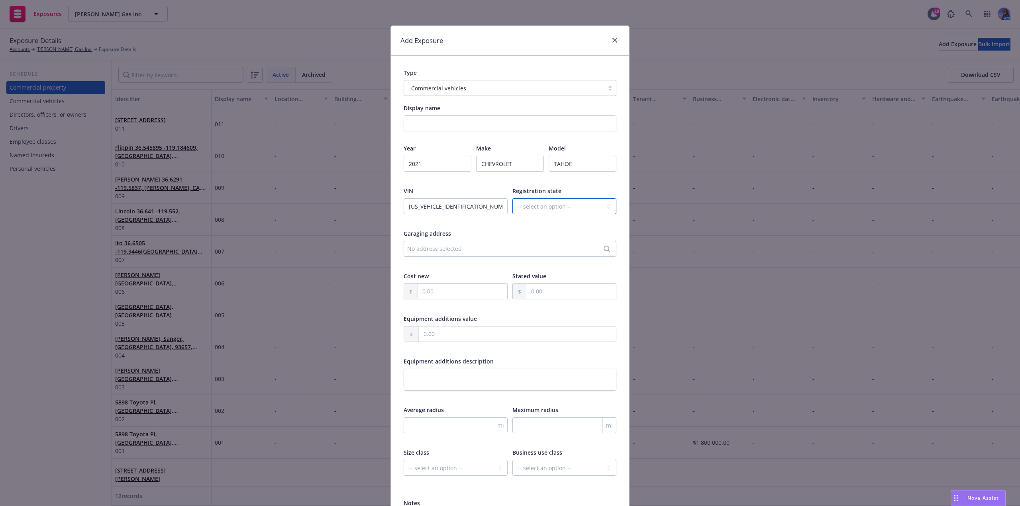
select select "CA"
click at [512, 198] on select "-- select an option -- Alaska Alabama Arkansas American Samoa Arizona Californi…" at bounding box center [564, 206] width 104 height 16
click at [424, 294] on input "text" at bounding box center [463, 291] width 90 height 15
type input "70,000.00"
click at [455, 400] on div at bounding box center [510, 397] width 213 height 7
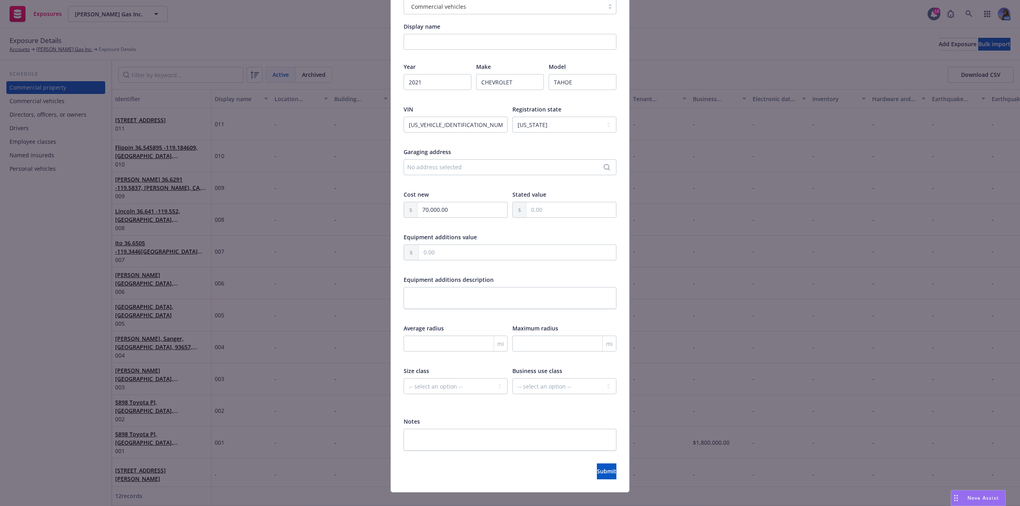
scroll to position [94, 0]
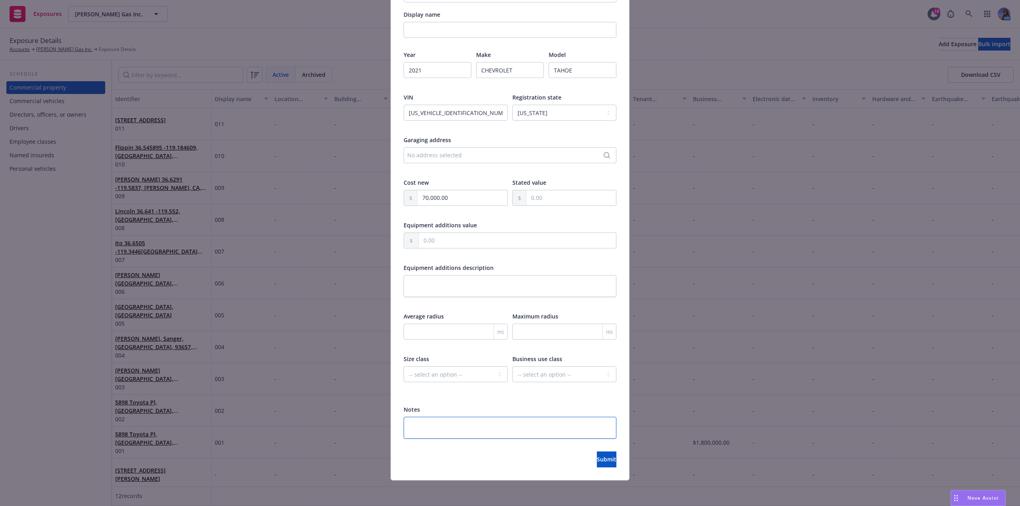
click at [444, 426] on textarea at bounding box center [510, 428] width 213 height 22
click at [597, 457] on span "Submit" at bounding box center [607, 460] width 20 height 8
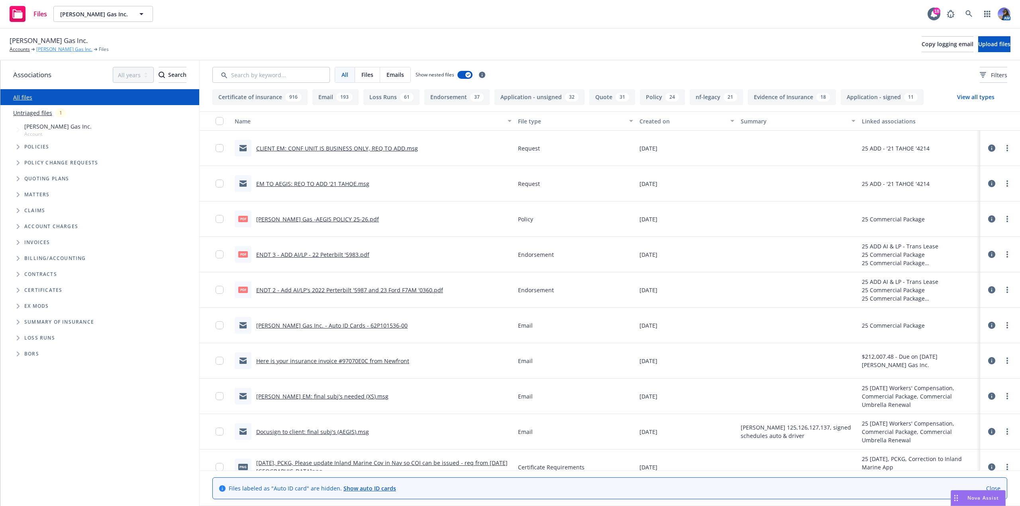
click at [56, 50] on link "[PERSON_NAME] Gas Inc." at bounding box center [64, 49] width 56 height 7
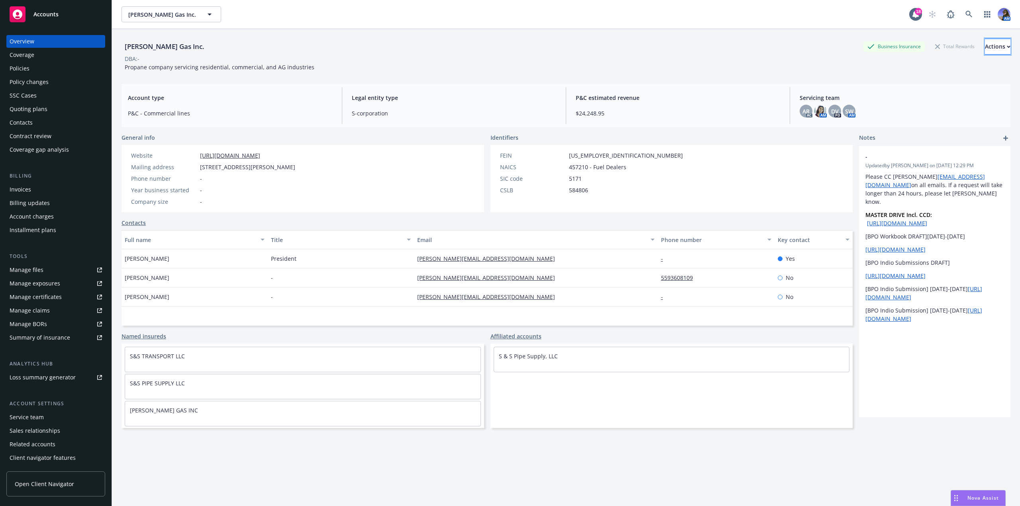
click at [985, 51] on div "Actions" at bounding box center [998, 46] width 26 height 15
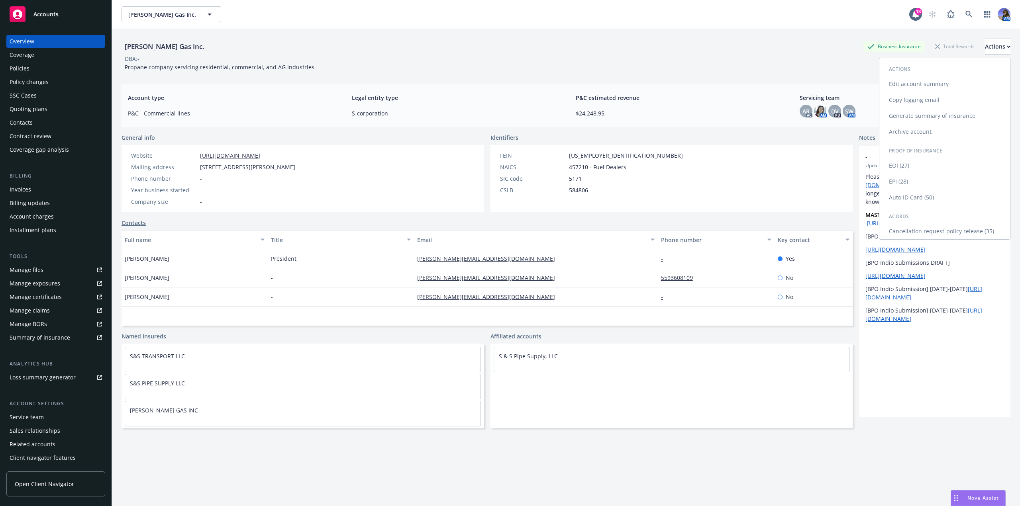
click at [916, 194] on link "Auto ID Card (50)" at bounding box center [944, 198] width 131 height 16
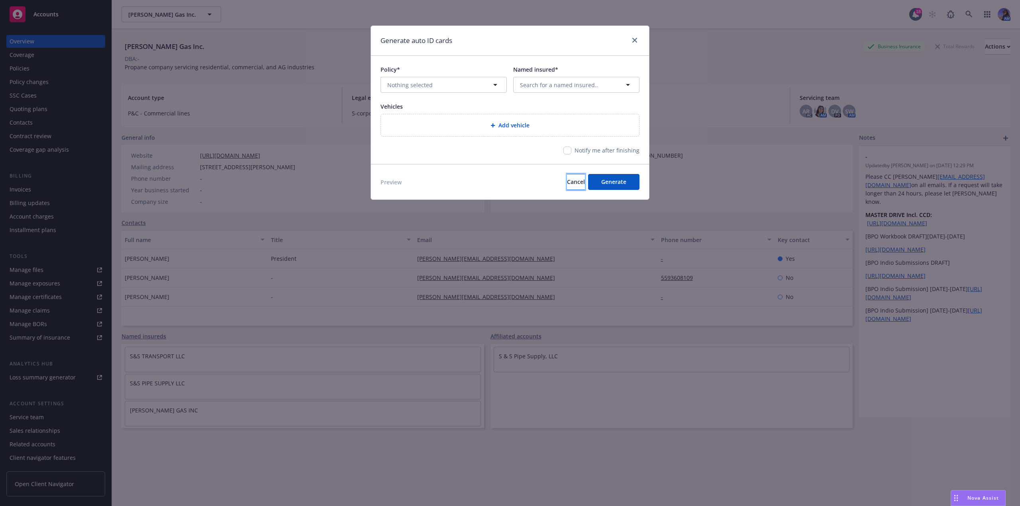
click at [573, 183] on button "Cancel" at bounding box center [576, 182] width 18 height 16
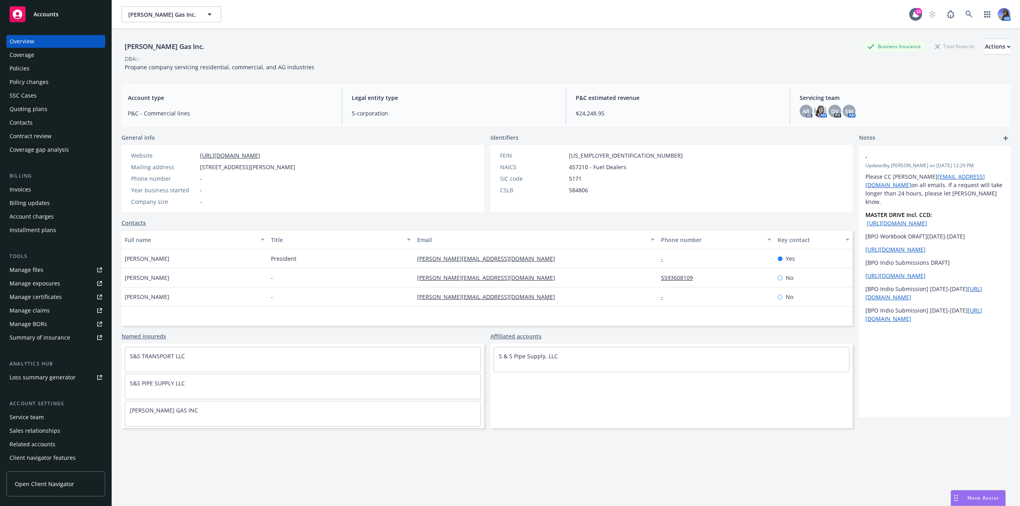
click at [38, 69] on div "Policies" at bounding box center [56, 68] width 92 height 13
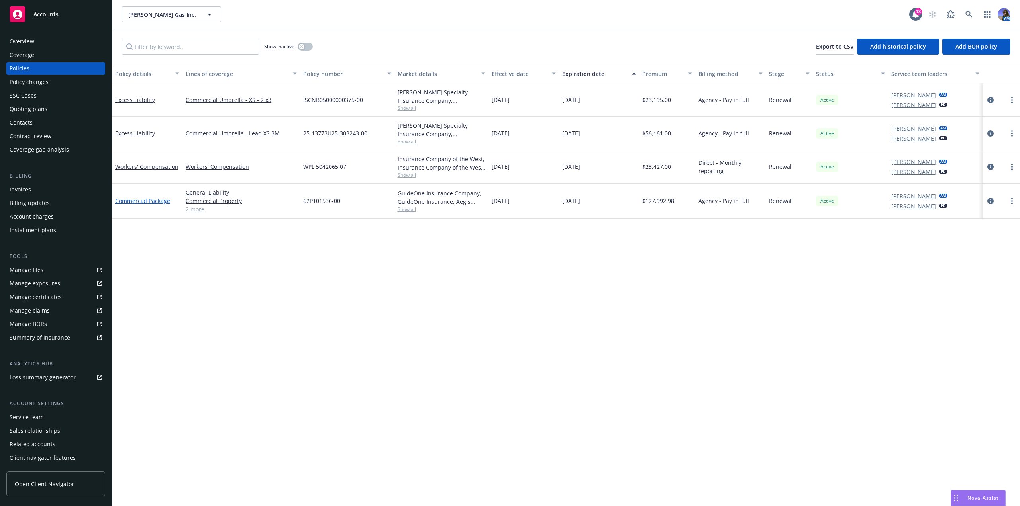
click at [148, 200] on link "Commercial Package" at bounding box center [142, 201] width 55 height 8
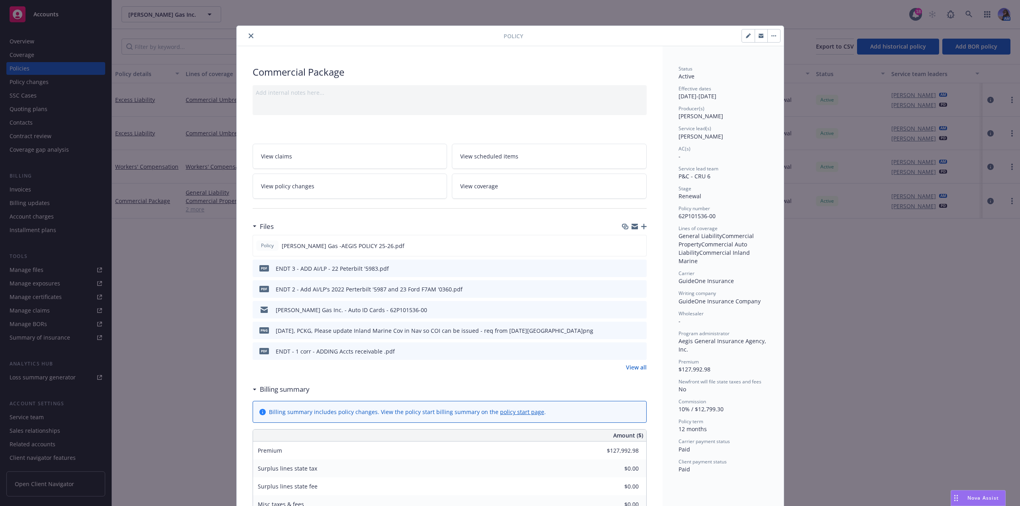
click at [502, 186] on link "View coverage" at bounding box center [549, 186] width 195 height 25
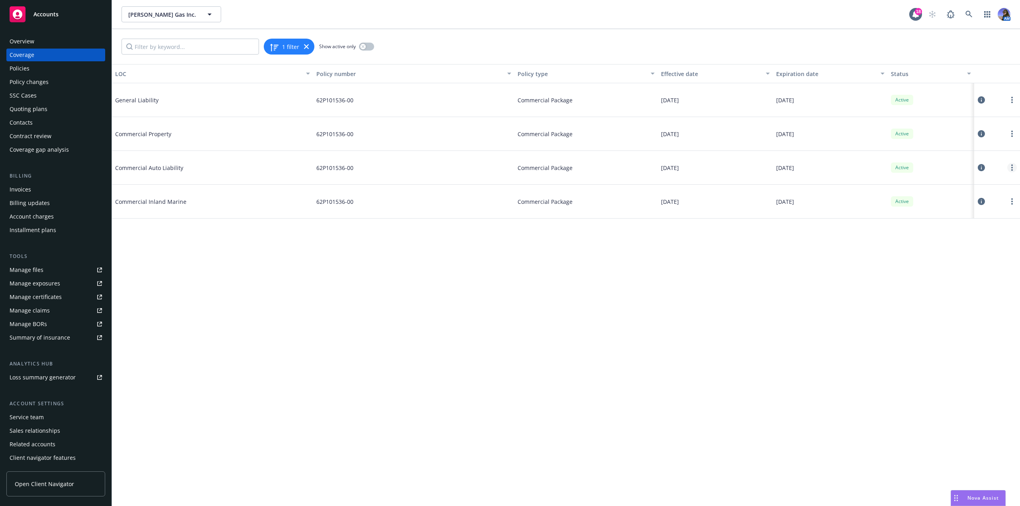
click at [1011, 167] on link "more" at bounding box center [1012, 168] width 10 height 10
click at [952, 186] on link "Edit coverage" at bounding box center [964, 184] width 105 height 16
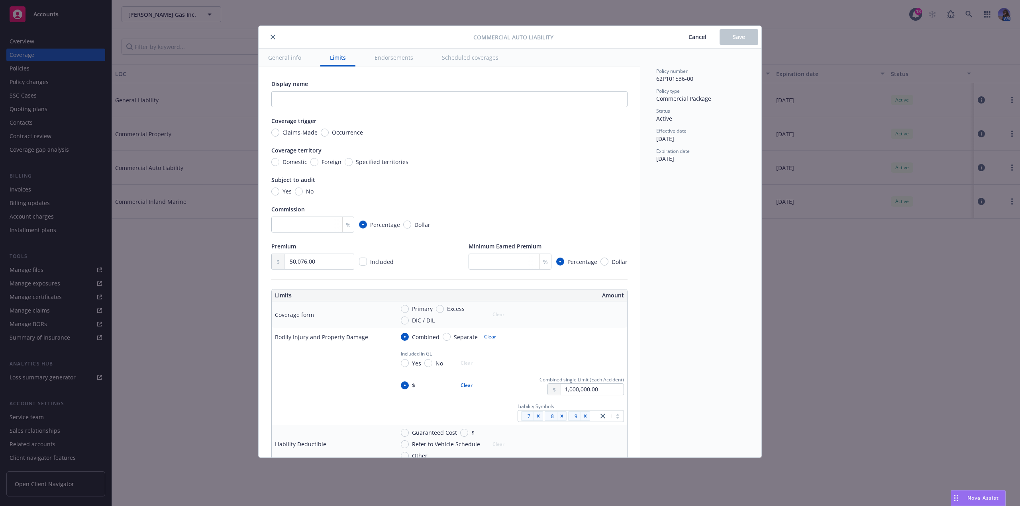
click at [466, 60] on button "Scheduled coverages" at bounding box center [470, 58] width 76 height 18
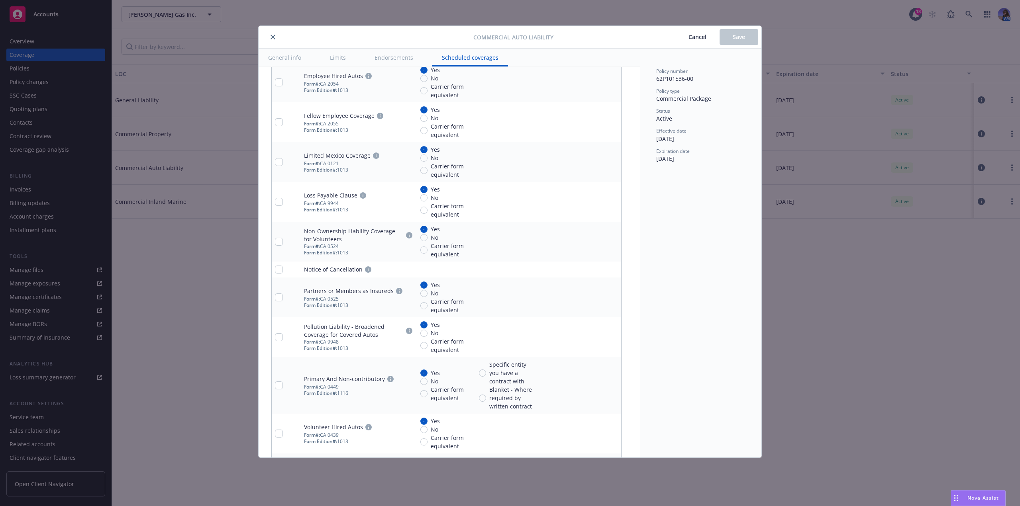
scroll to position [1830, 0]
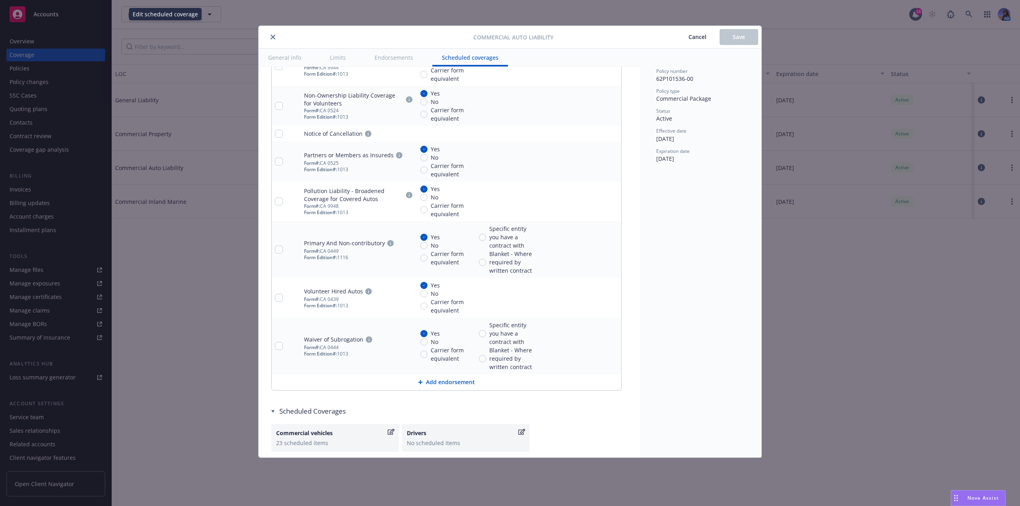
click at [386, 434] on div "Commercial vehicles" at bounding box center [335, 433] width 118 height 8
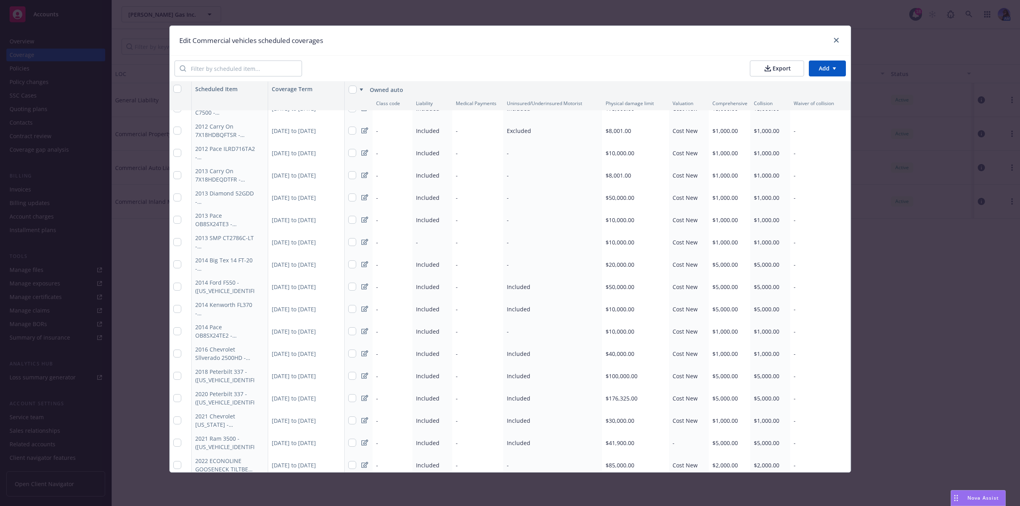
scroll to position [0, 0]
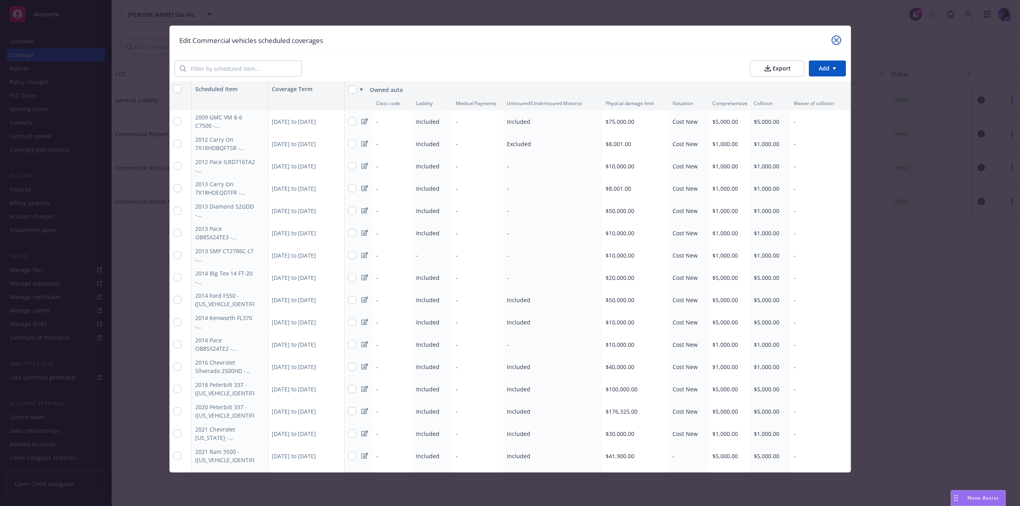
click at [839, 41] on icon "close" at bounding box center [836, 40] width 5 height 5
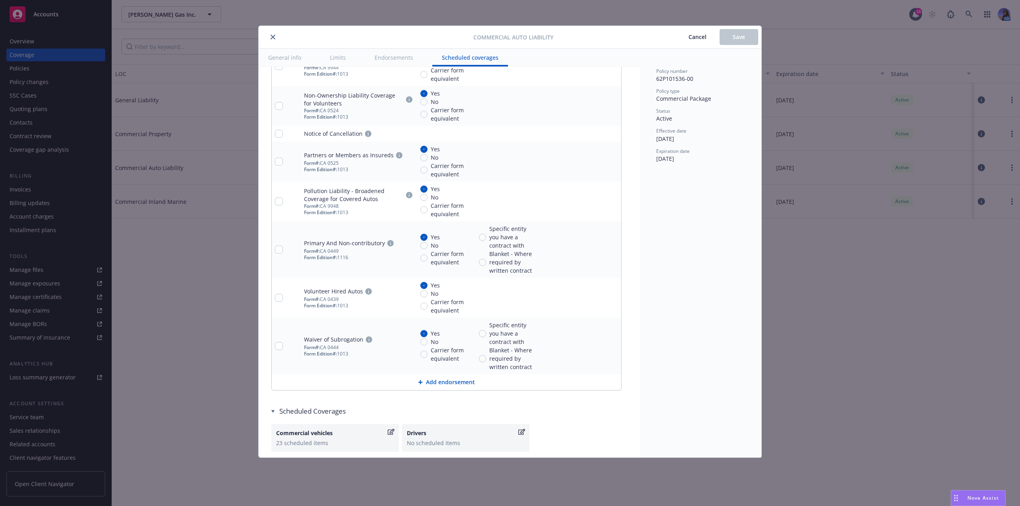
click at [691, 37] on span "Cancel" at bounding box center [698, 37] width 18 height 8
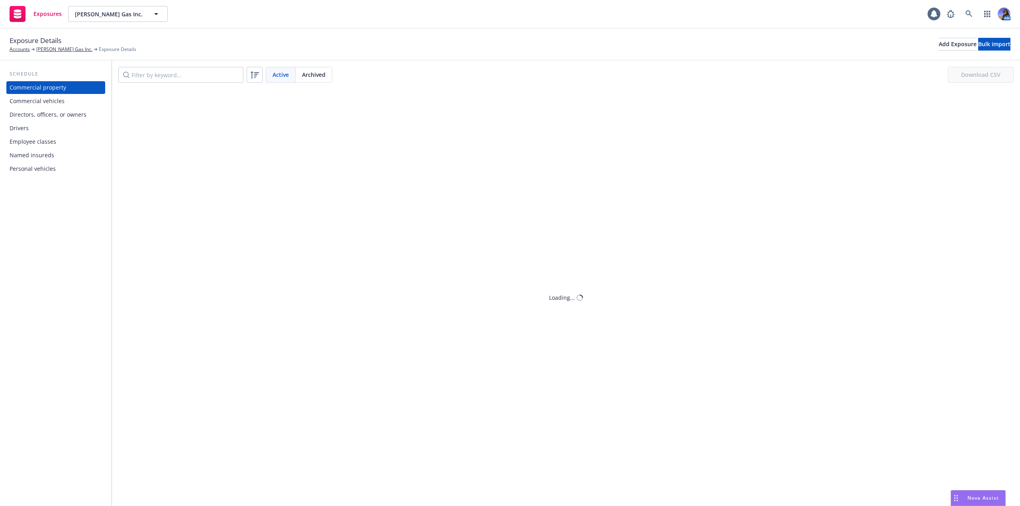
click at [60, 106] on div "Commercial vehicles" at bounding box center [37, 101] width 55 height 13
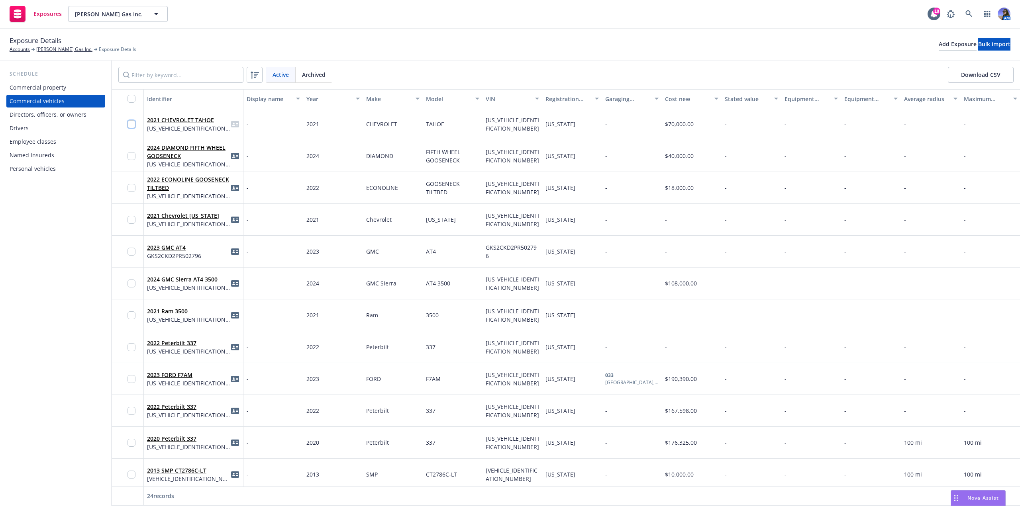
click at [133, 126] on input "checkbox" at bounding box center [132, 124] width 8 height 8
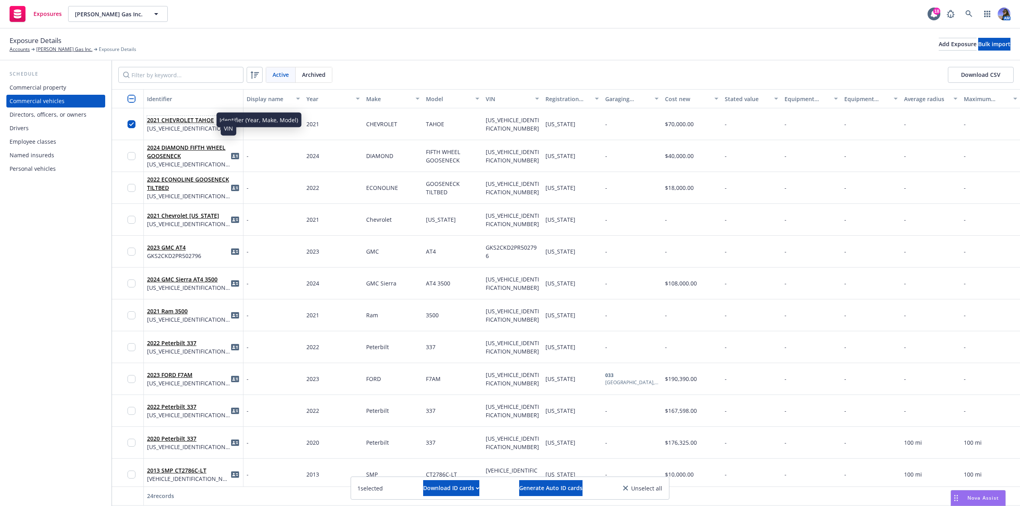
click at [186, 118] on link "2021 CHEVROLET TAHOE" at bounding box center [180, 120] width 67 height 8
click at [193, 120] on link "2021 CHEVROLET TAHOE" at bounding box center [180, 120] width 67 height 8
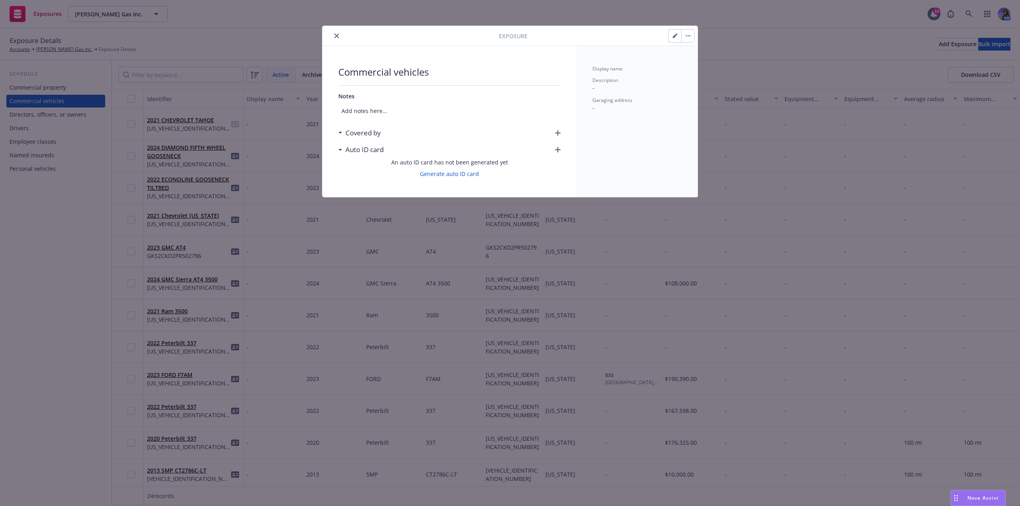
click at [675, 37] on icon "button" at bounding box center [675, 36] width 4 height 4
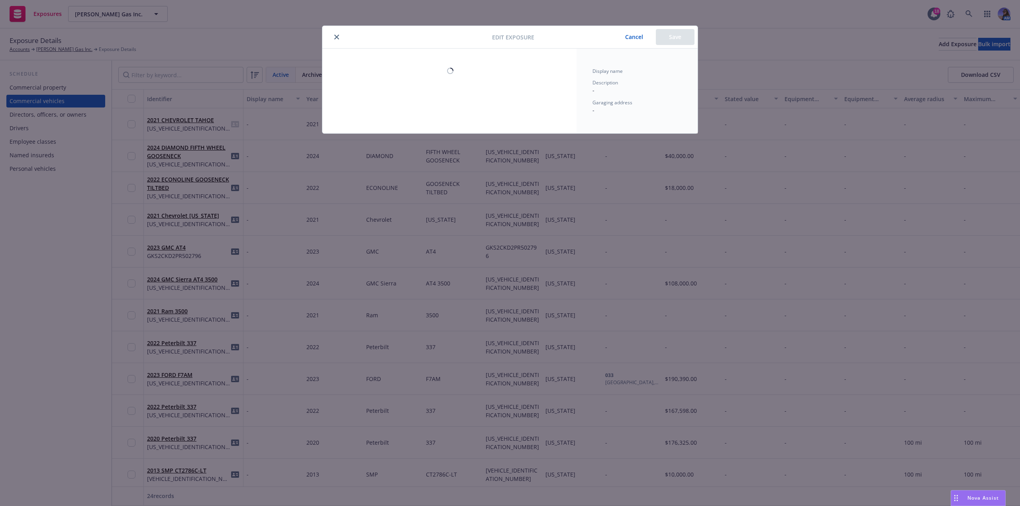
select select "CA"
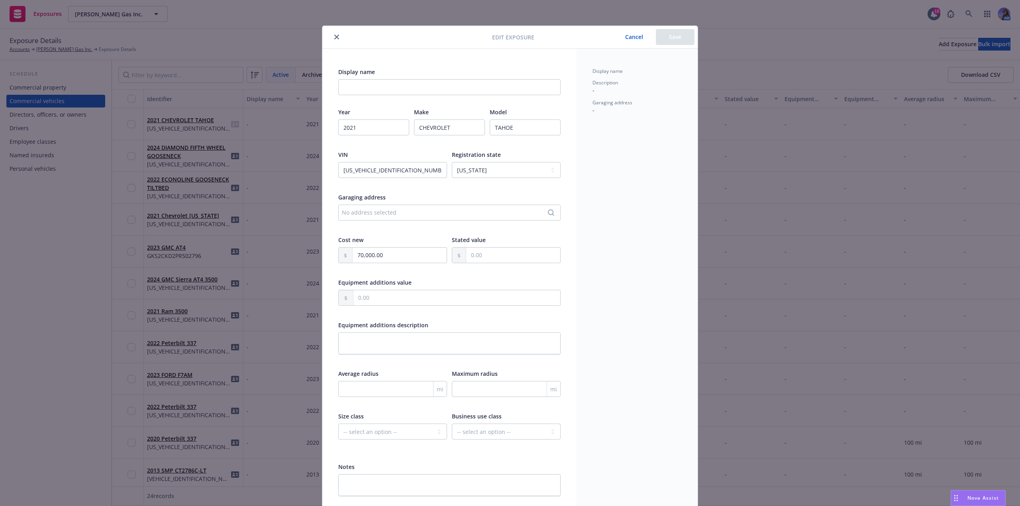
click at [631, 34] on button "Cancel" at bounding box center [633, 37] width 43 height 16
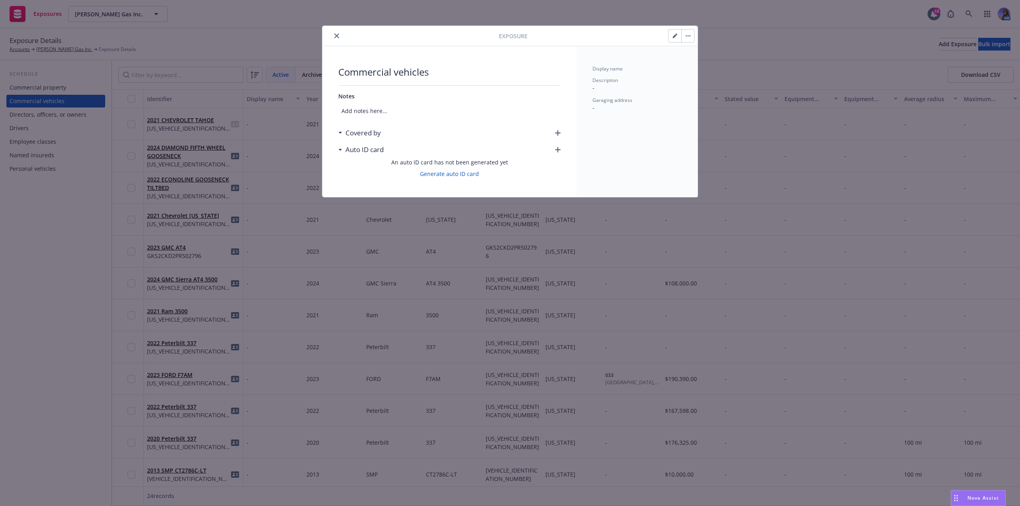
click at [689, 37] on button "button" at bounding box center [687, 35] width 13 height 13
click at [589, 45] on div "Exposure Archive" at bounding box center [509, 36] width 375 height 20
click at [559, 133] on icon "button" at bounding box center [558, 133] width 6 height 6
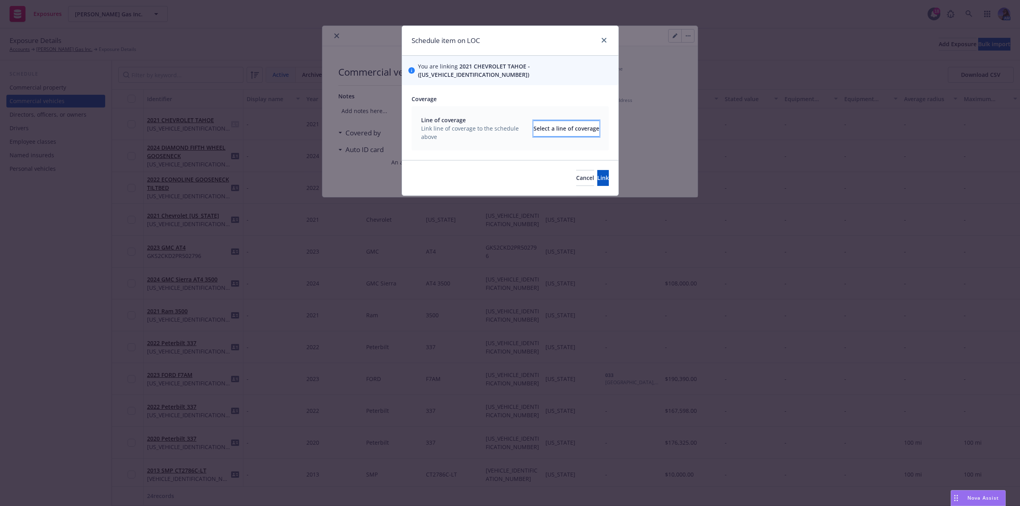
click at [534, 121] on div "Select a line of coverage" at bounding box center [567, 128] width 66 height 15
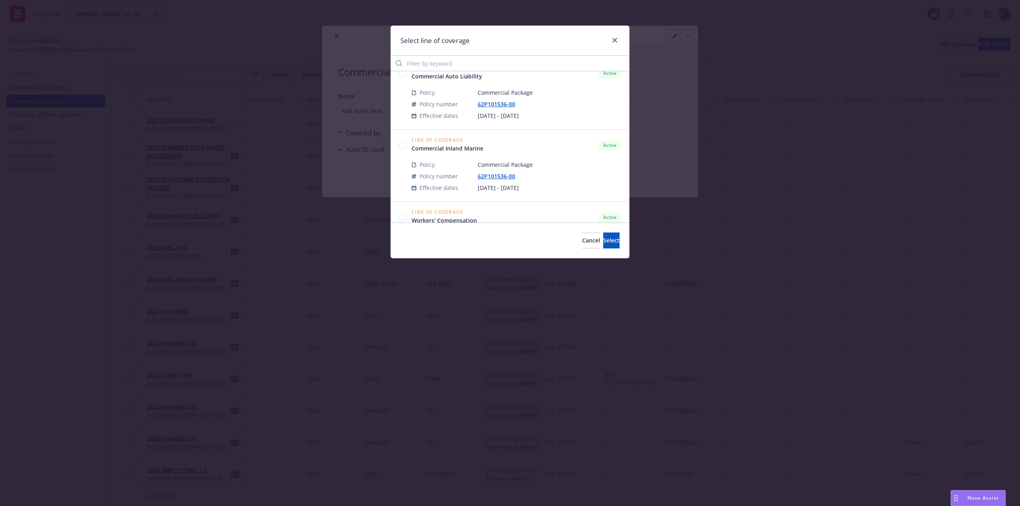
scroll to position [337, 0]
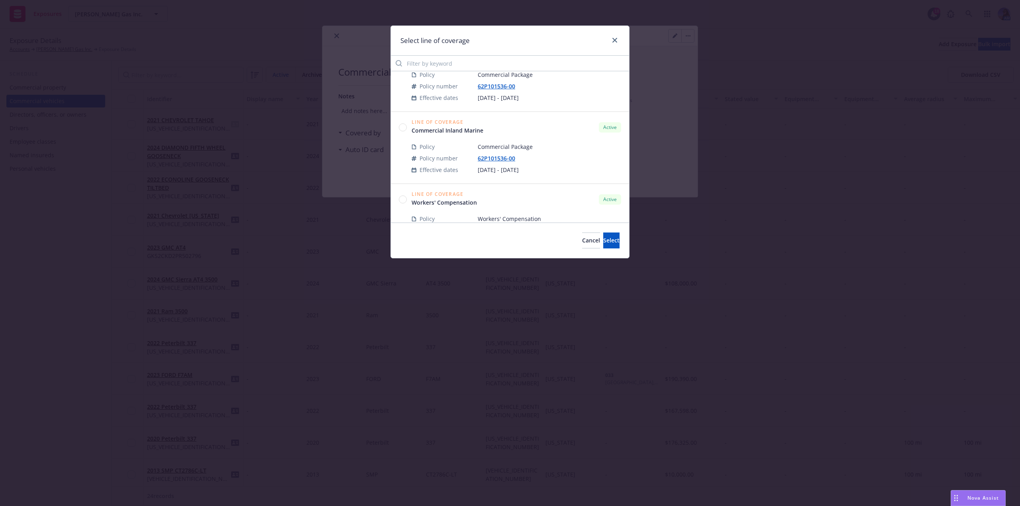
click at [403, 128] on circle at bounding box center [403, 128] width 8 height 8
click at [404, 128] on icon at bounding box center [402, 128] width 5 height 4
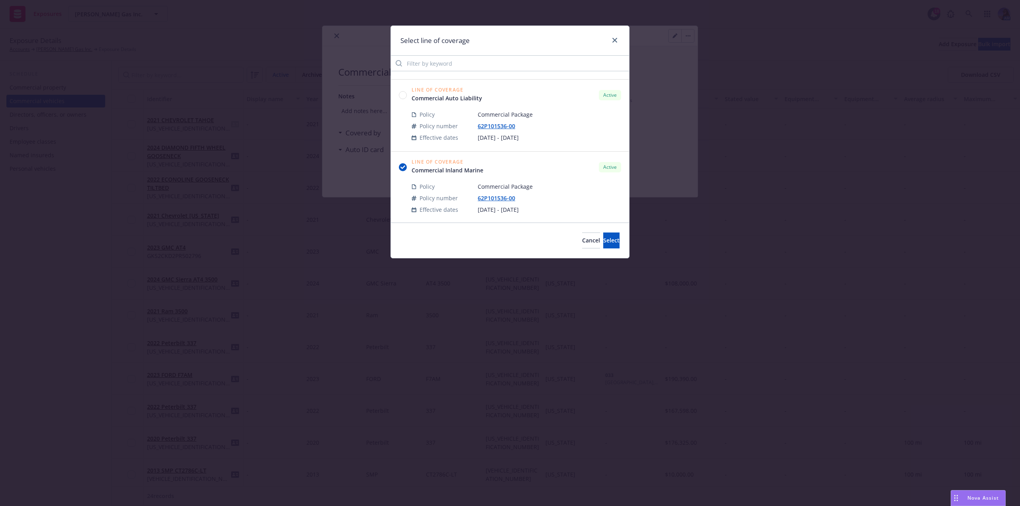
click at [403, 95] on circle at bounding box center [403, 95] width 8 height 8
click at [603, 242] on button "Select" at bounding box center [611, 241] width 16 height 16
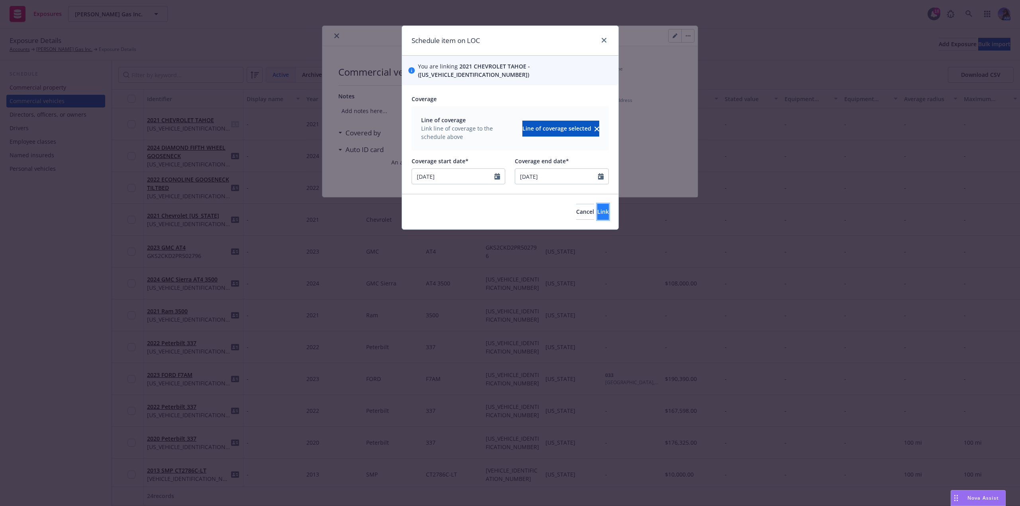
click at [597, 208] on span "Link" at bounding box center [603, 212] width 12 height 8
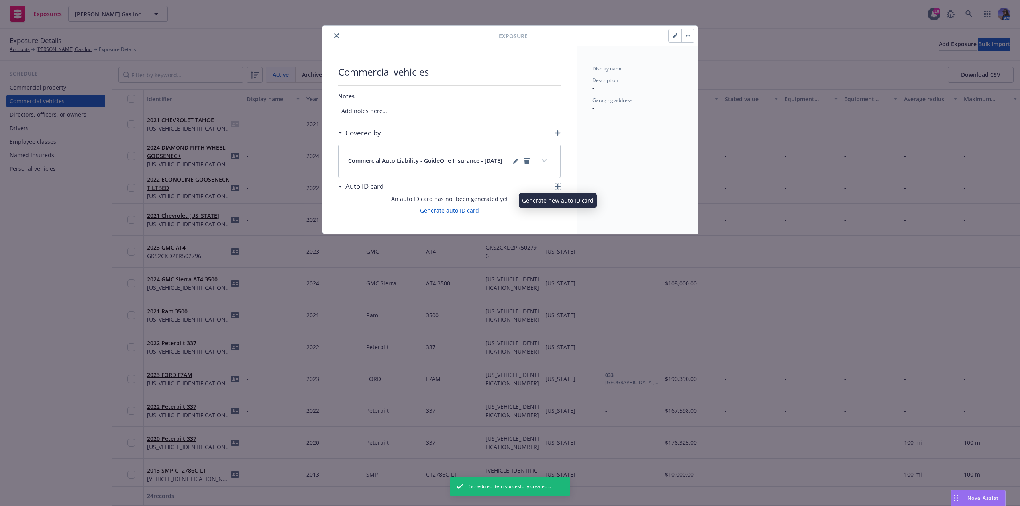
click at [557, 189] on icon "button" at bounding box center [558, 187] width 6 height 6
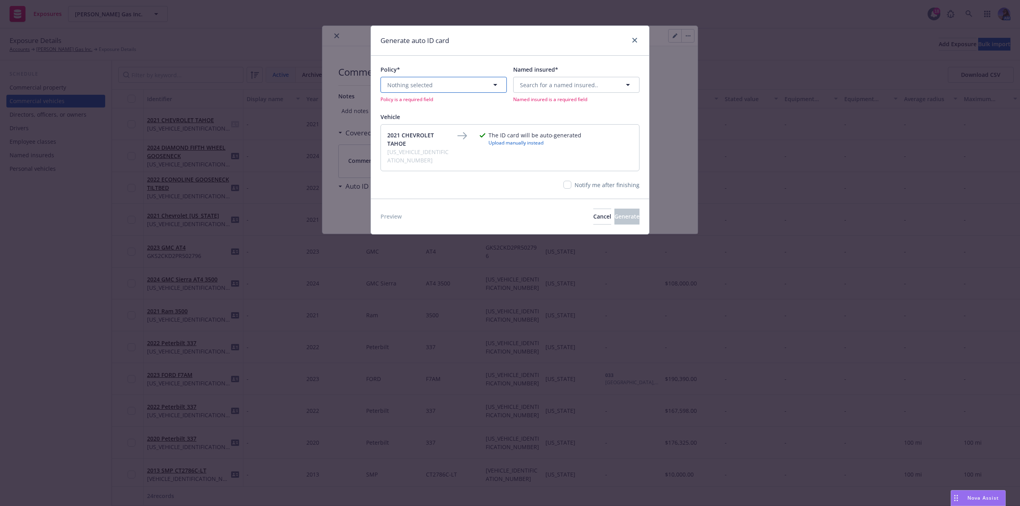
click at [446, 82] on button "Nothing selected" at bounding box center [444, 85] width 126 height 16
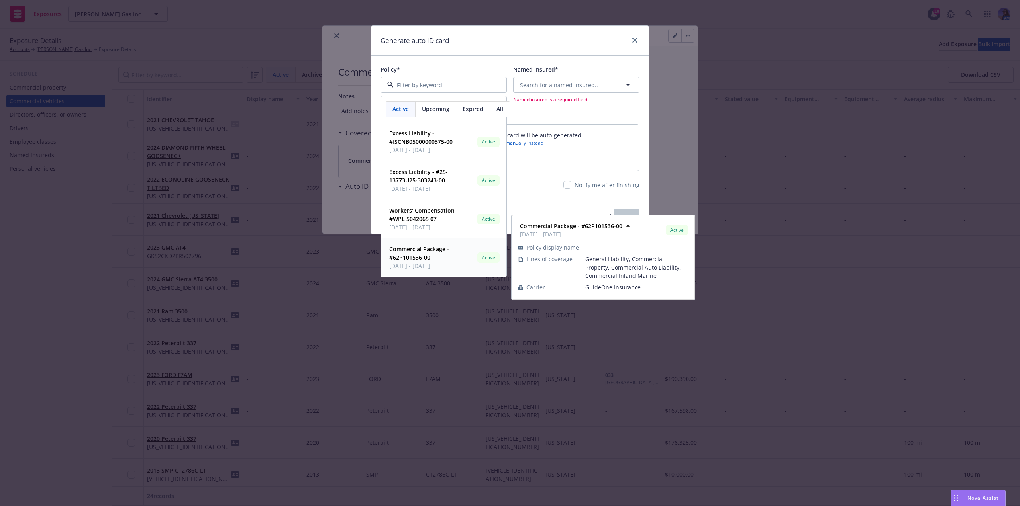
click at [427, 253] on span "Commercial Package - #62P101536-00" at bounding box center [431, 253] width 85 height 17
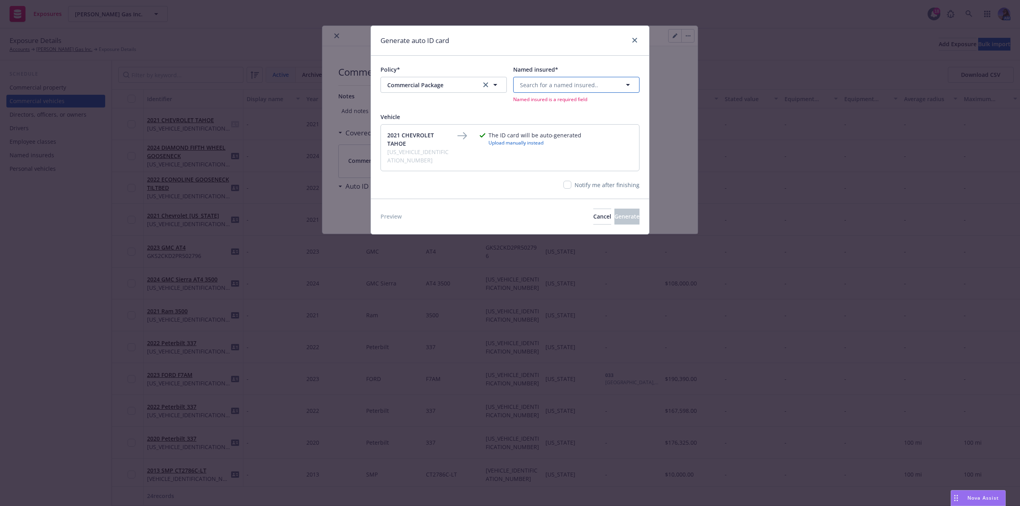
click at [547, 81] on span "Search for a named insured.." at bounding box center [559, 85] width 78 height 8
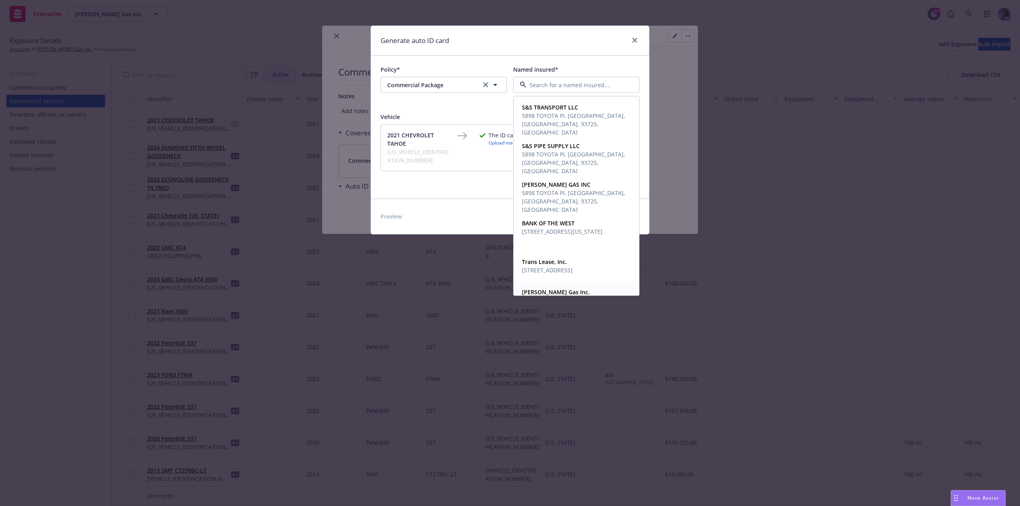
click at [545, 288] on span "[PERSON_NAME] Gas Inc." at bounding box center [563, 292] width 83 height 8
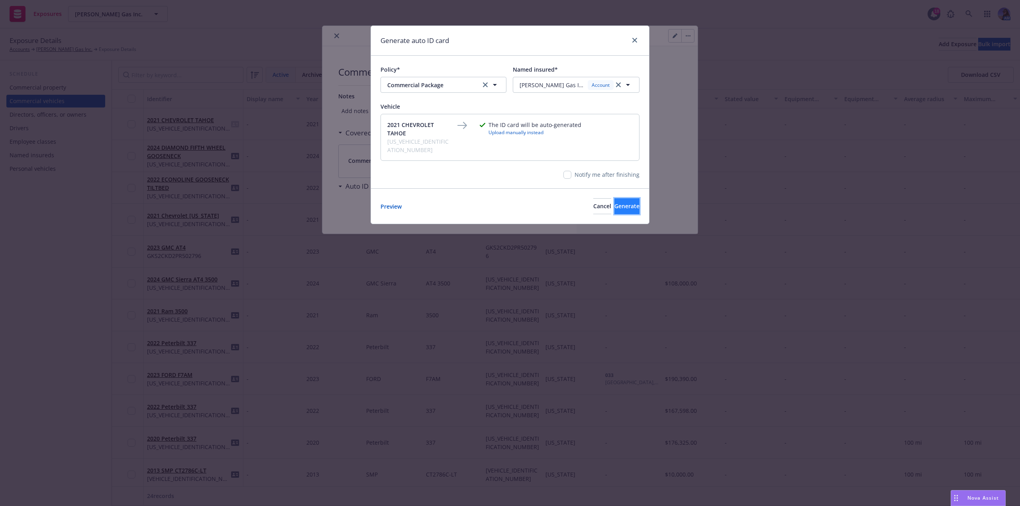
click at [614, 202] on span "Generate" at bounding box center [626, 206] width 25 height 8
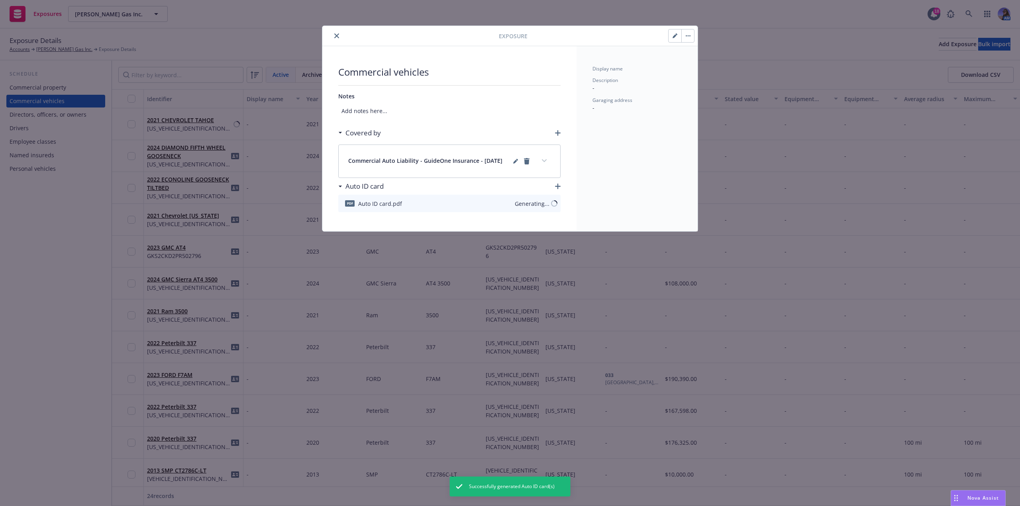
click at [337, 36] on icon "close" at bounding box center [336, 35] width 5 height 5
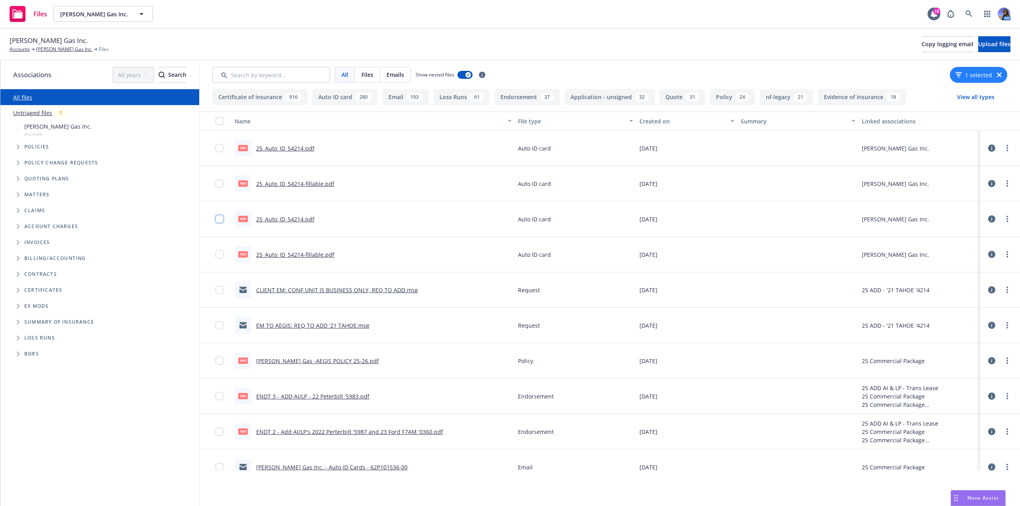
click at [220, 218] on input "checkbox" at bounding box center [220, 219] width 8 height 8
click at [458, 488] on span "Download selected files" at bounding box center [450, 489] width 65 height 8
